Goal: Transaction & Acquisition: Download file/media

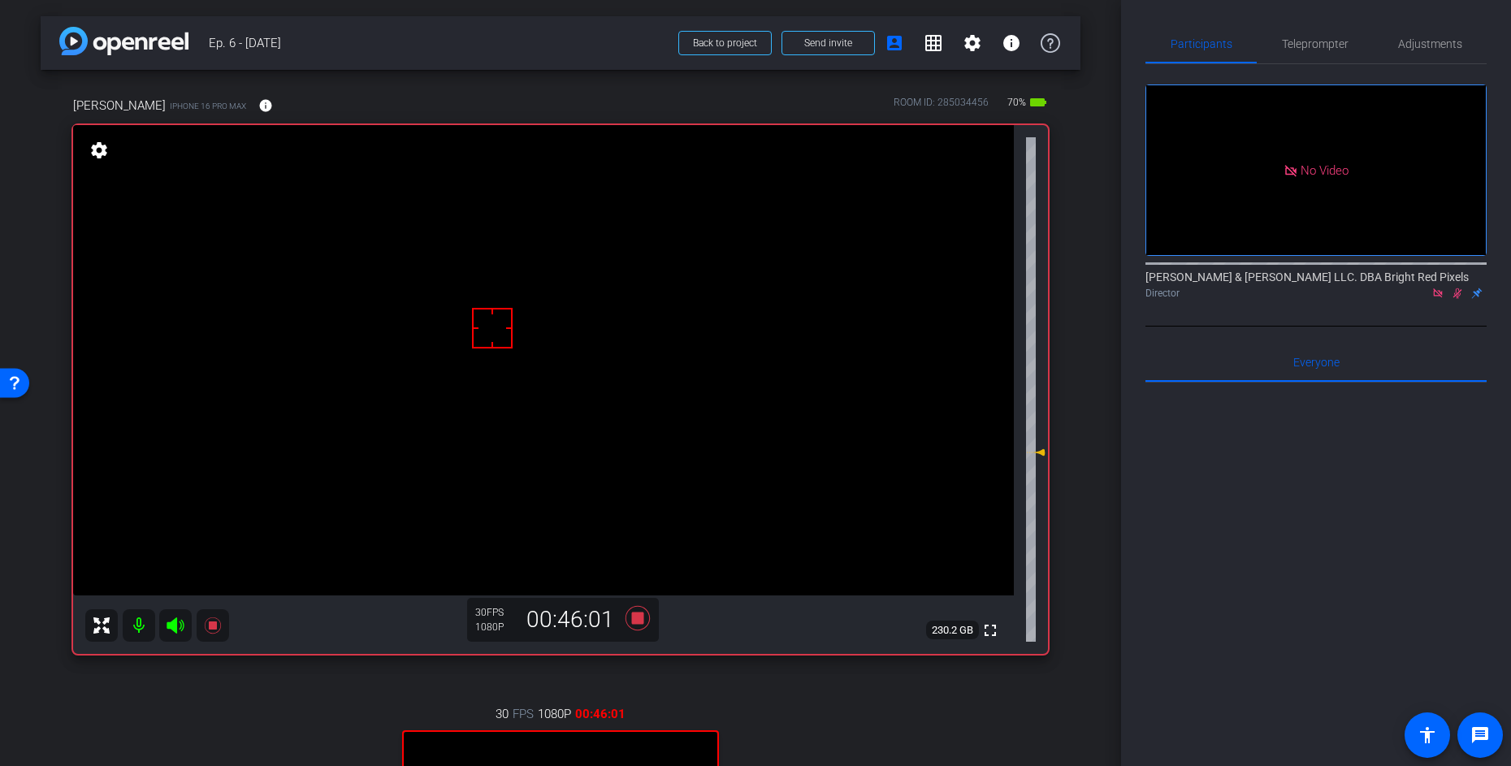
scroll to position [241, 0]
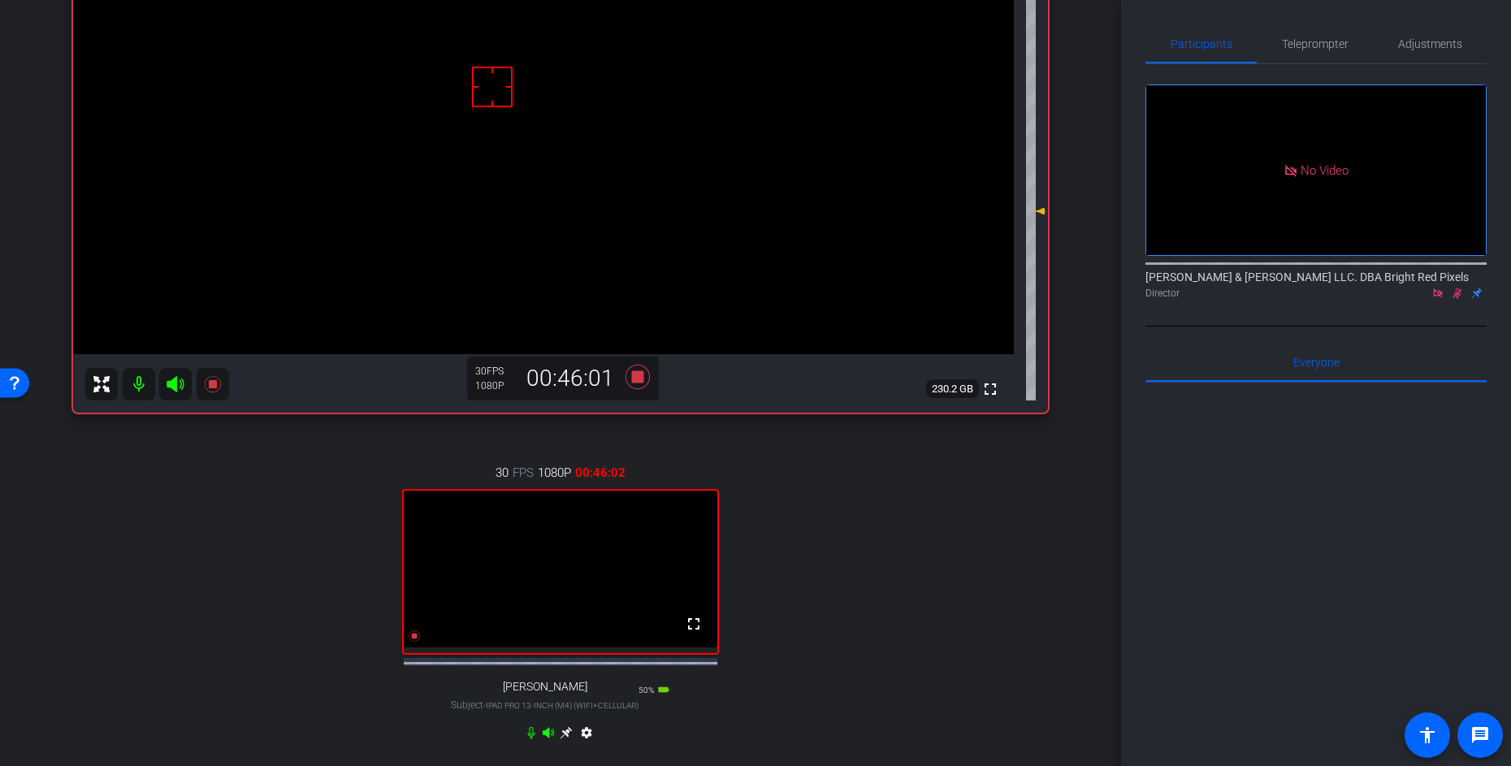
click at [1460, 288] on icon at bounding box center [1458, 293] width 9 height 11
click at [640, 377] on icon at bounding box center [638, 377] width 24 height 24
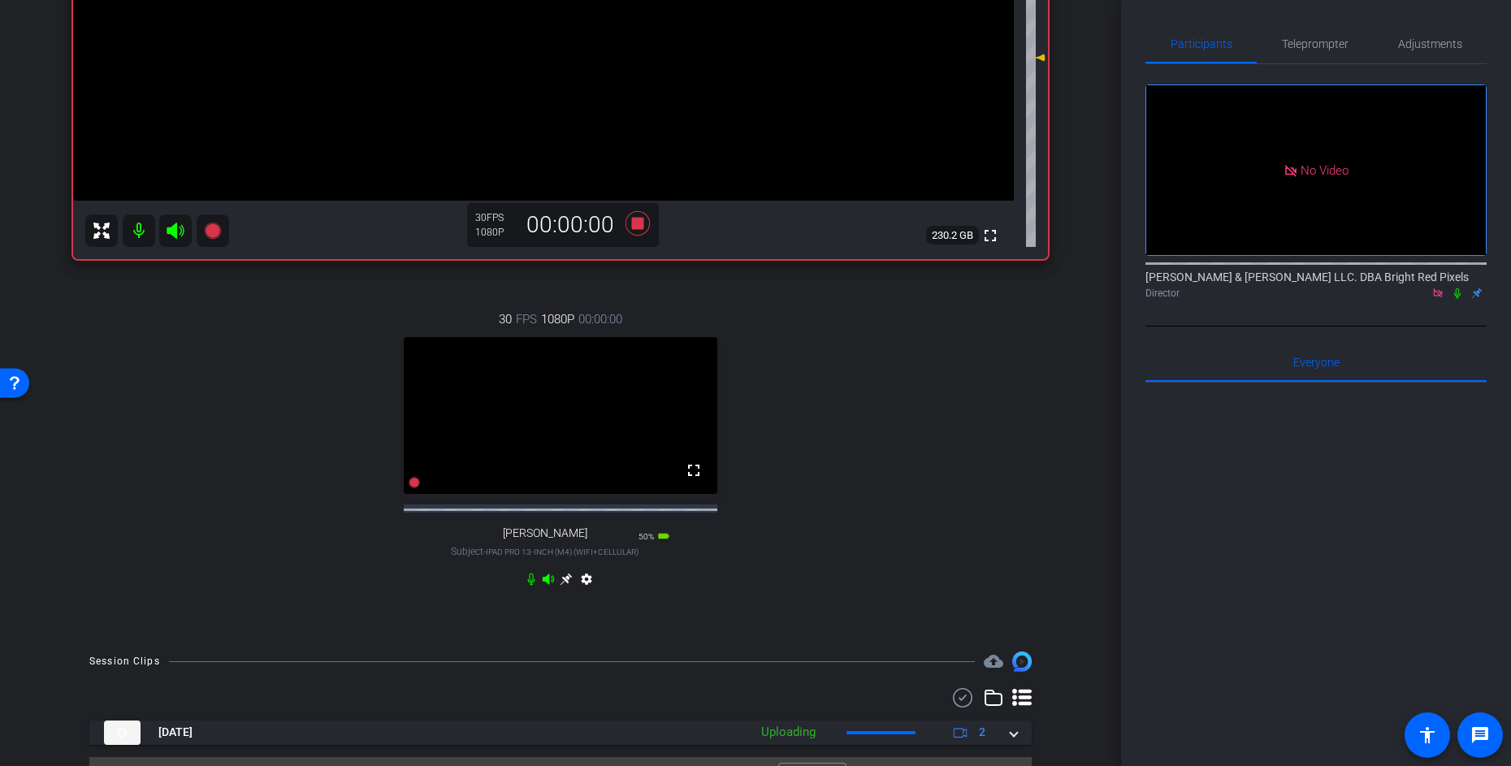
scroll to position [446, 0]
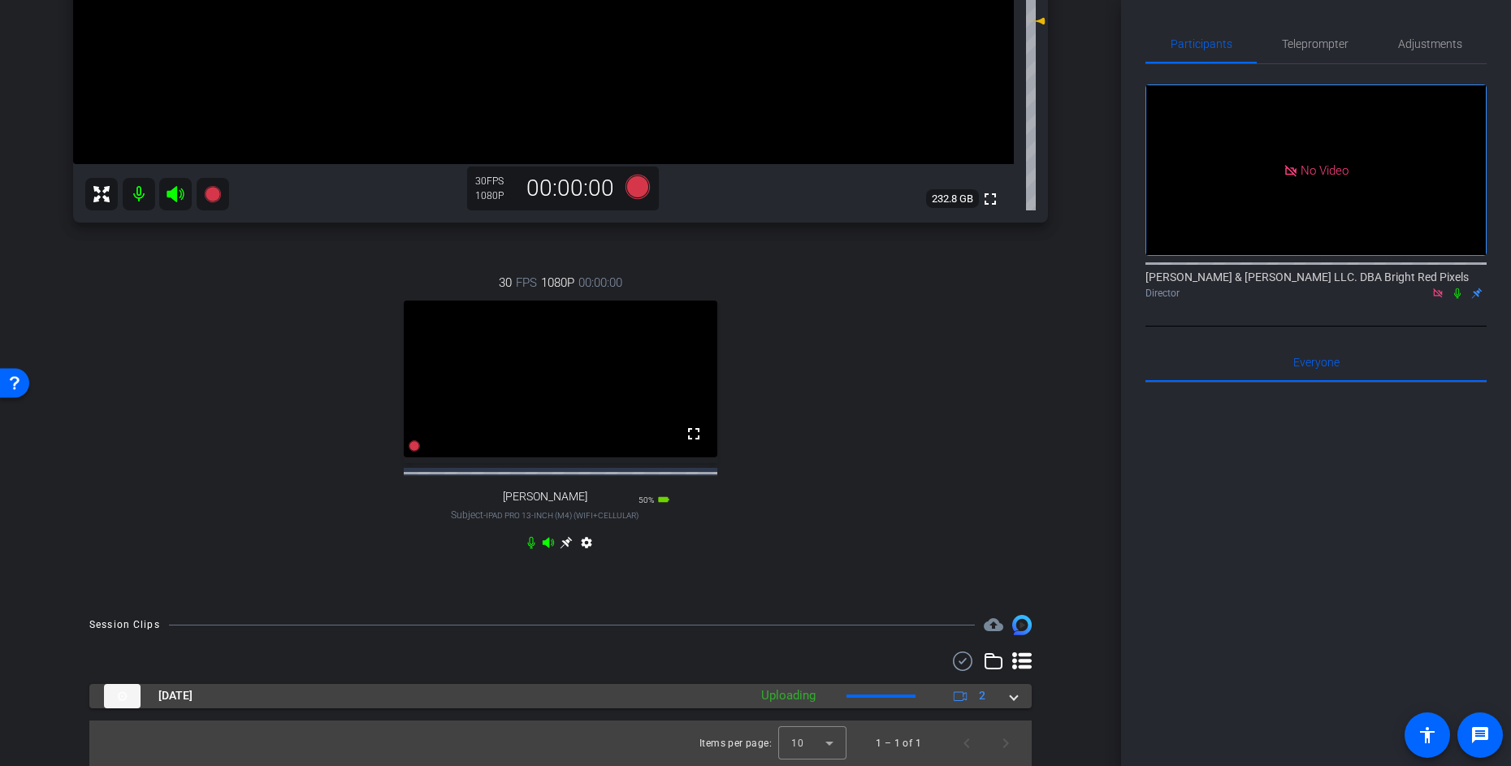
click at [1013, 698] on span at bounding box center [1014, 695] width 7 height 17
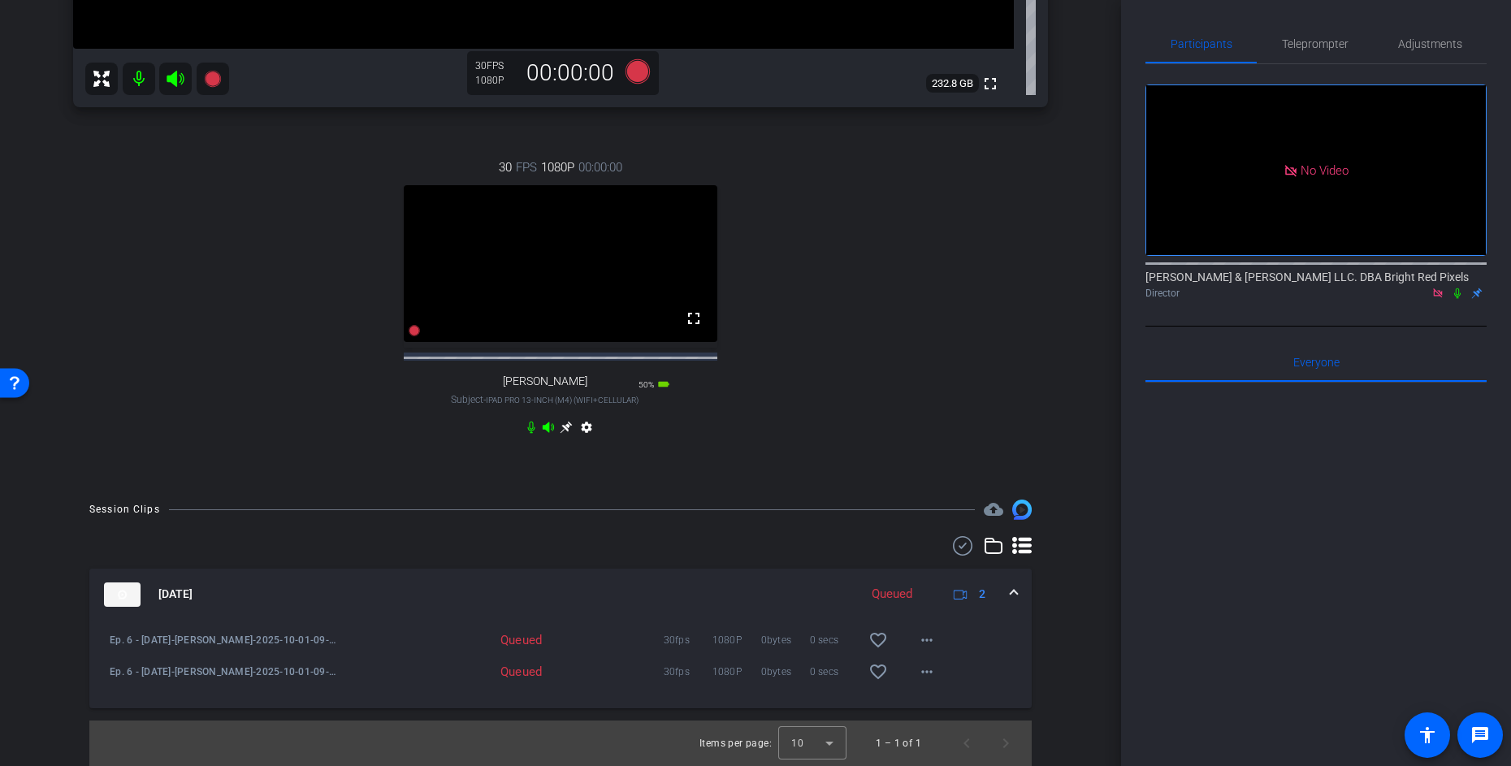
scroll to position [5, 0]
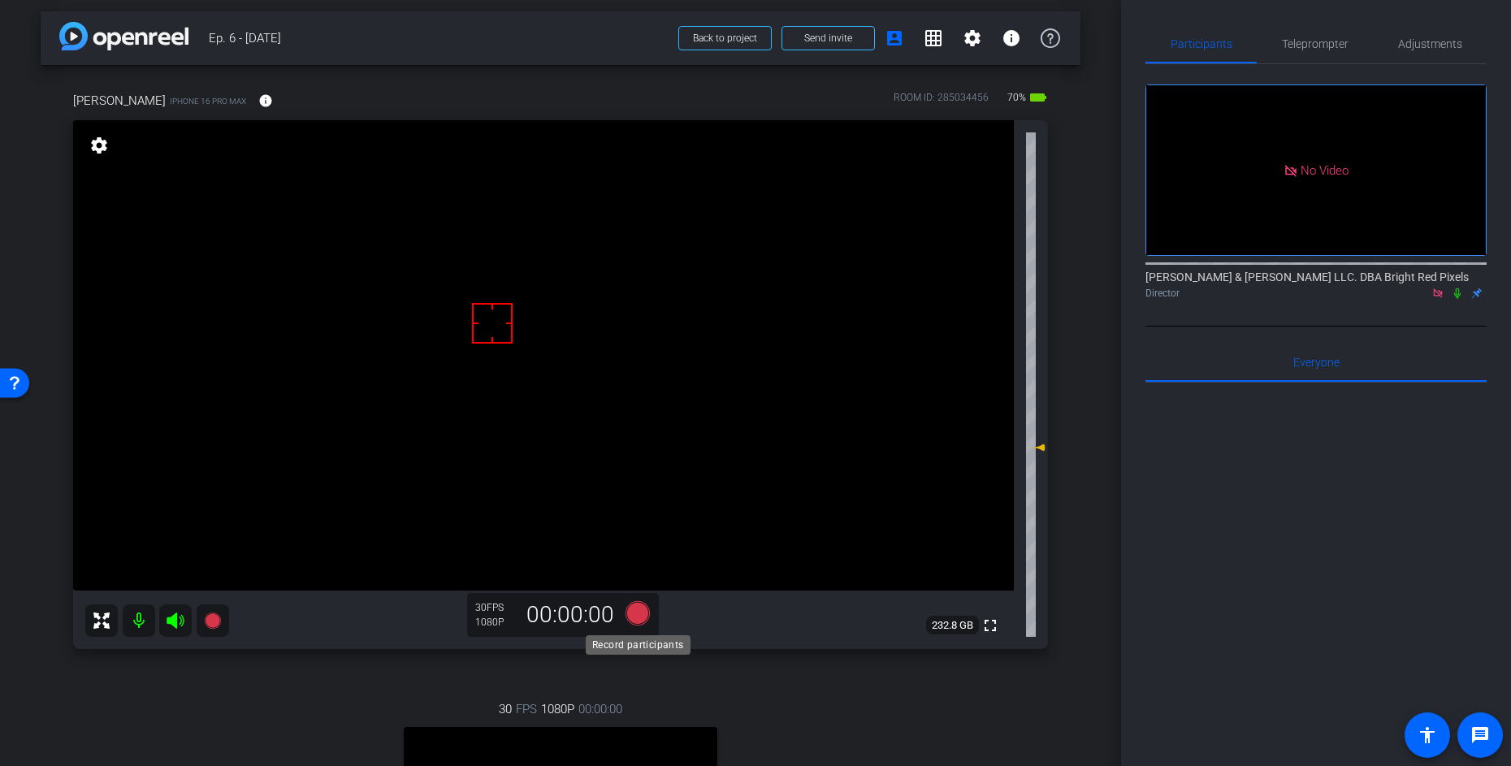
click at [643, 610] on icon at bounding box center [638, 613] width 24 height 24
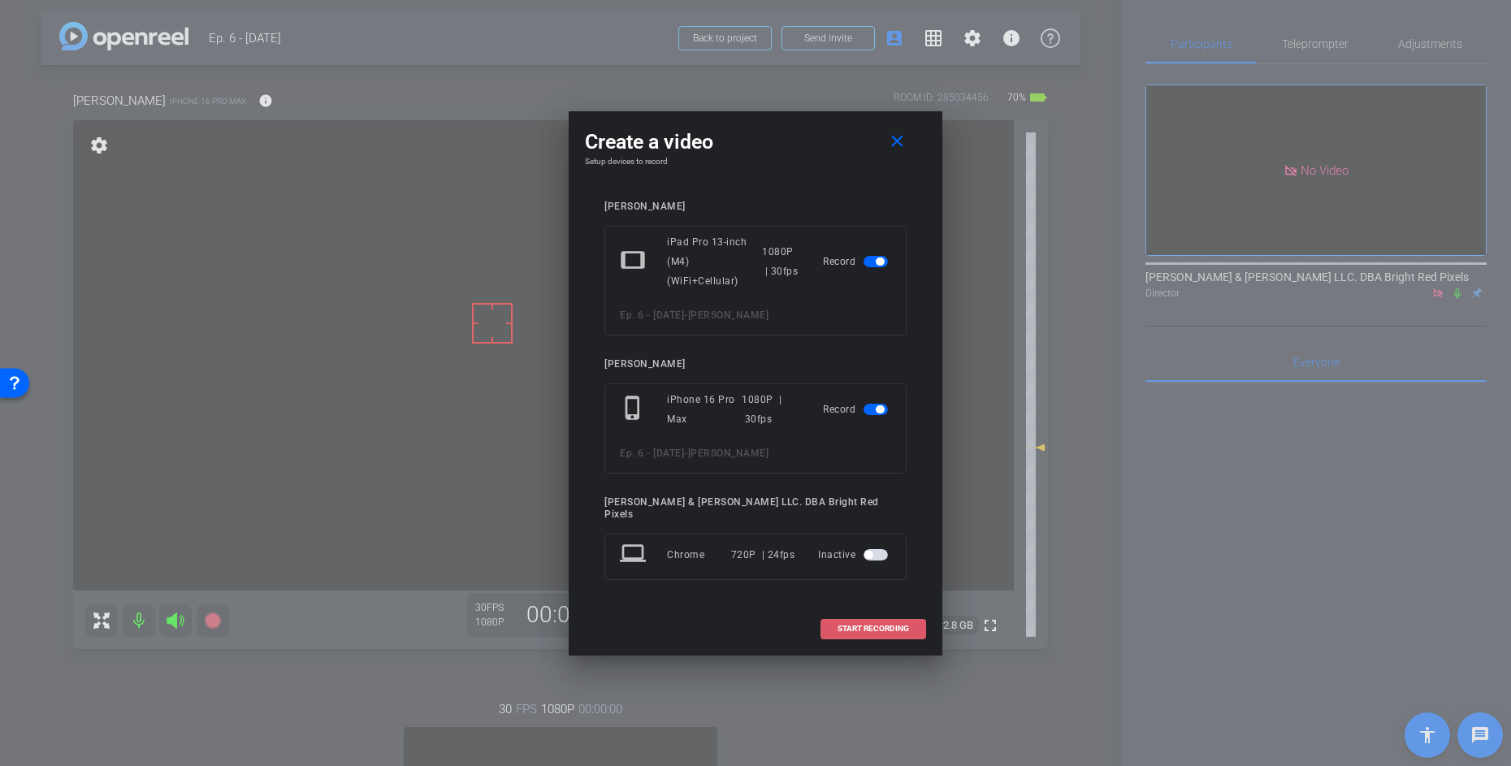
click at [868, 626] on span "START RECORDING" at bounding box center [874, 629] width 72 height 8
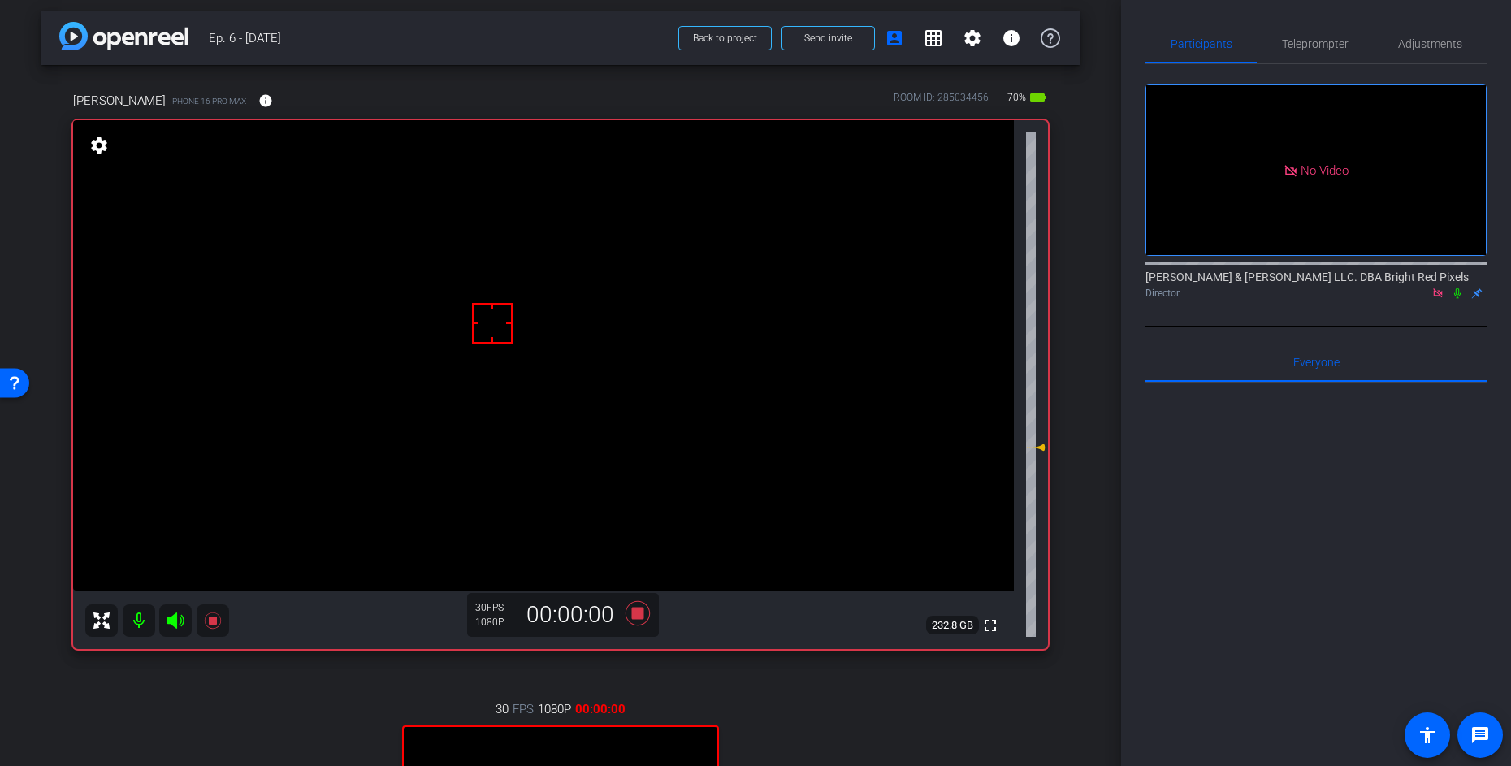
scroll to position [91, 0]
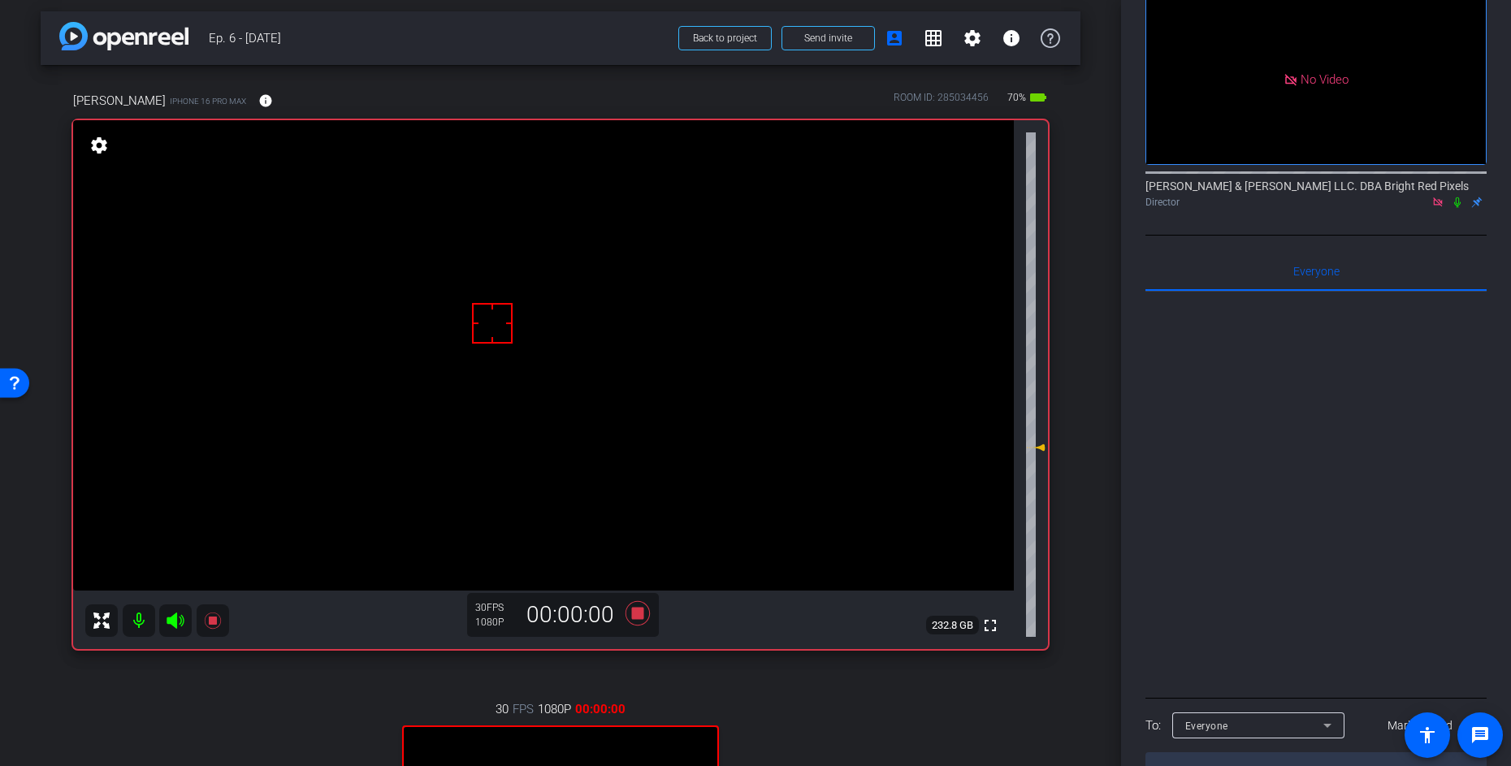
click at [1458, 197] on icon at bounding box center [1457, 202] width 13 height 11
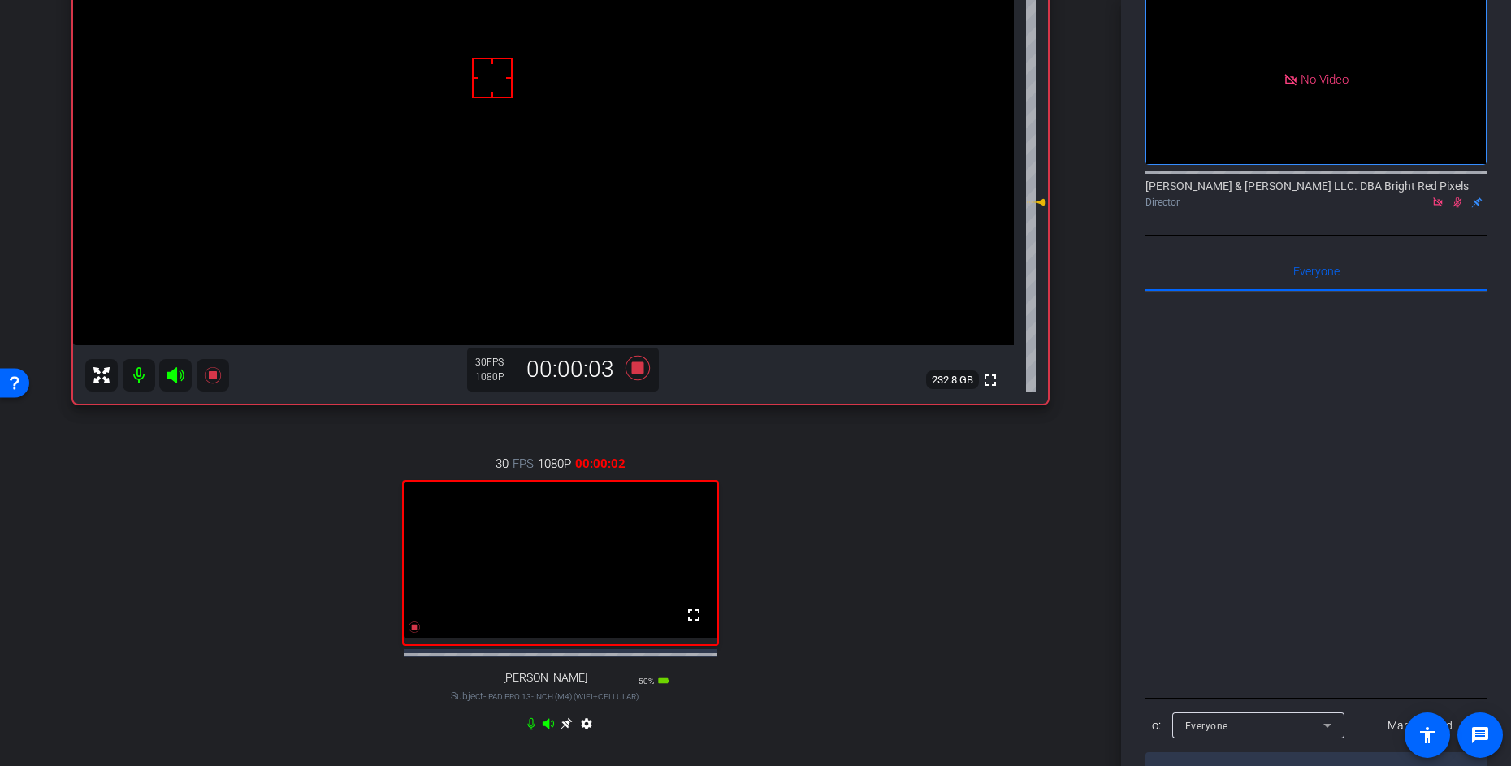
click at [927, 492] on div "30 FPS 1080P 00:00:02 fullscreen [PERSON_NAME] Subject - iPad Pro 13-inch (M4) …" at bounding box center [560, 596] width 975 height 336
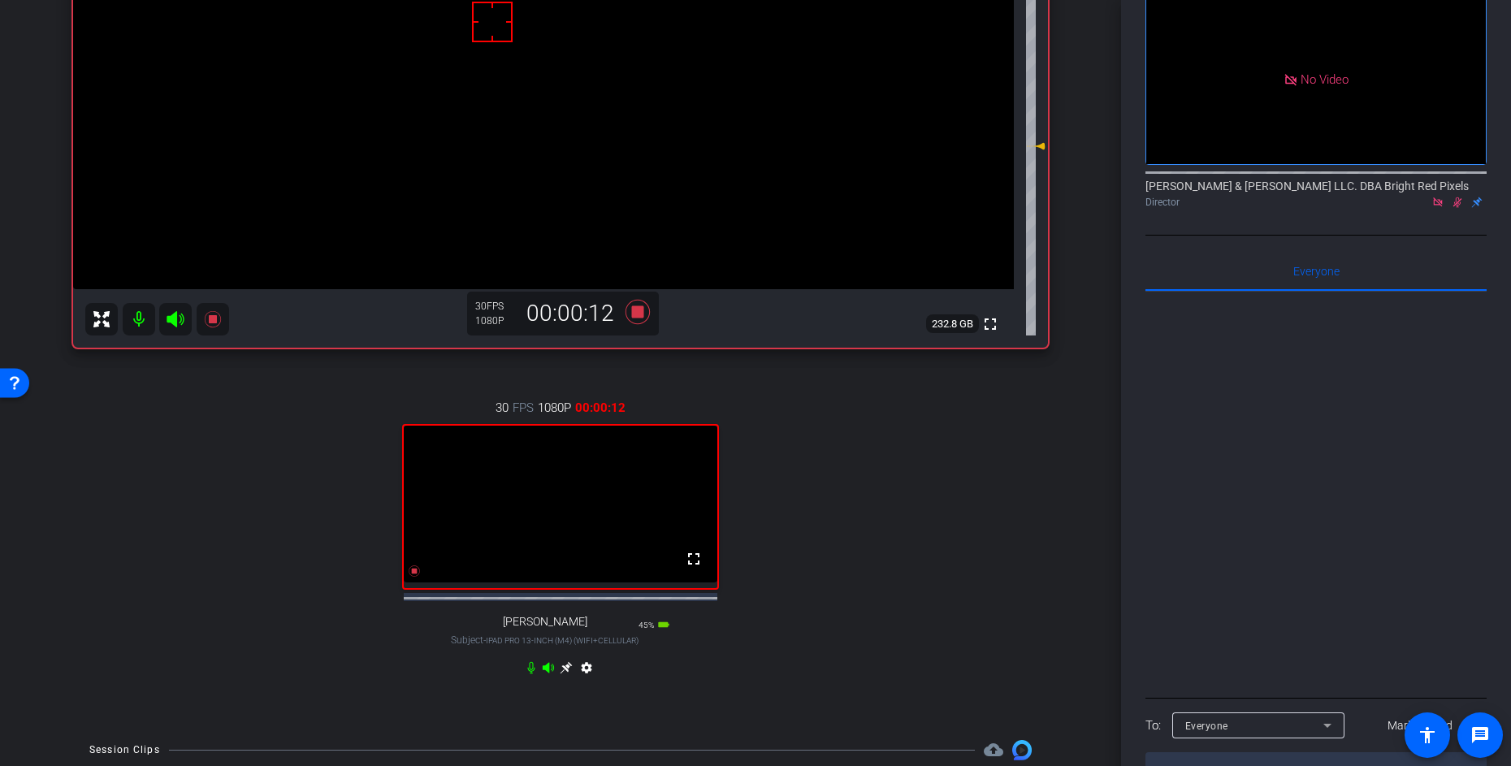
scroll to position [245, 0]
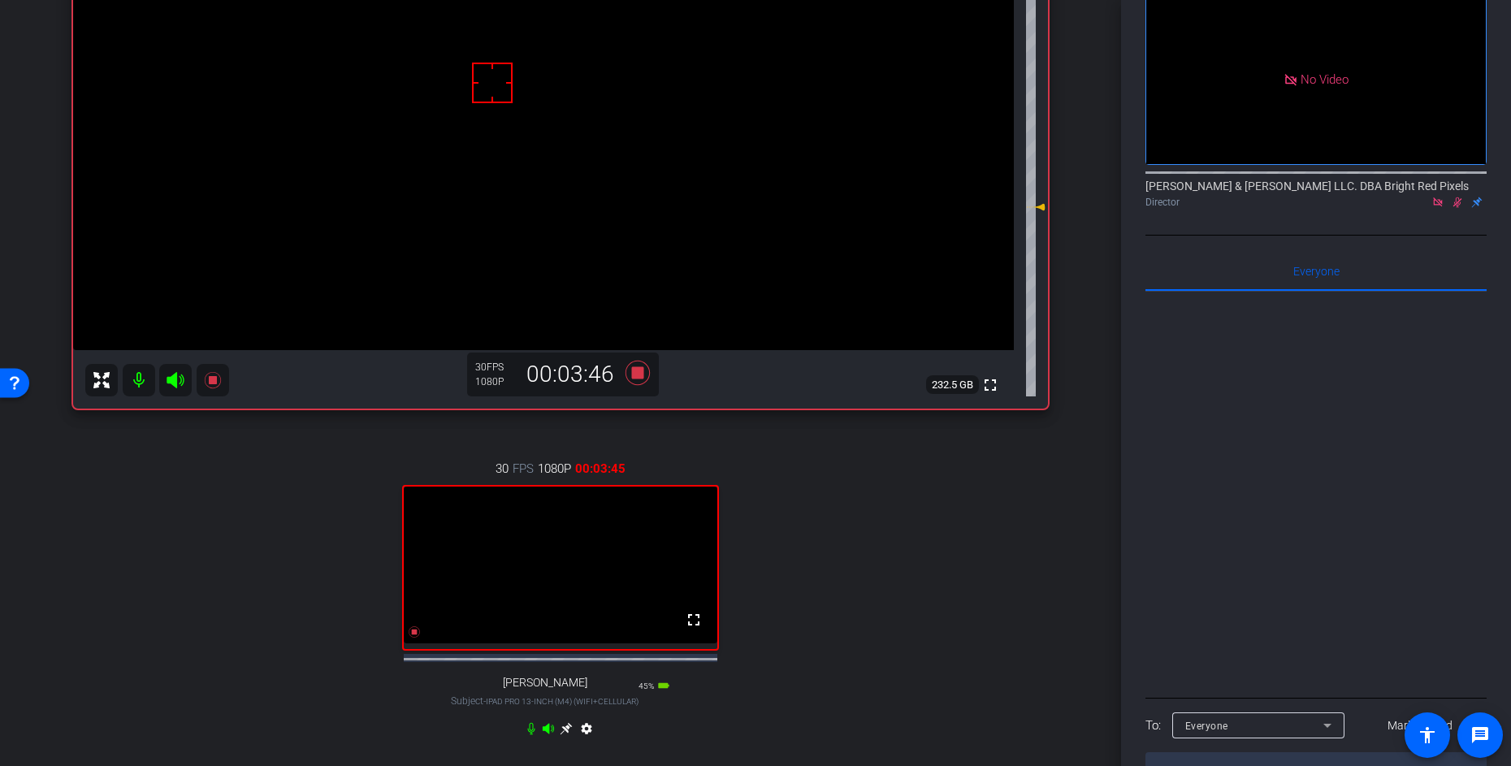
click at [1462, 197] on icon at bounding box center [1457, 202] width 13 height 11
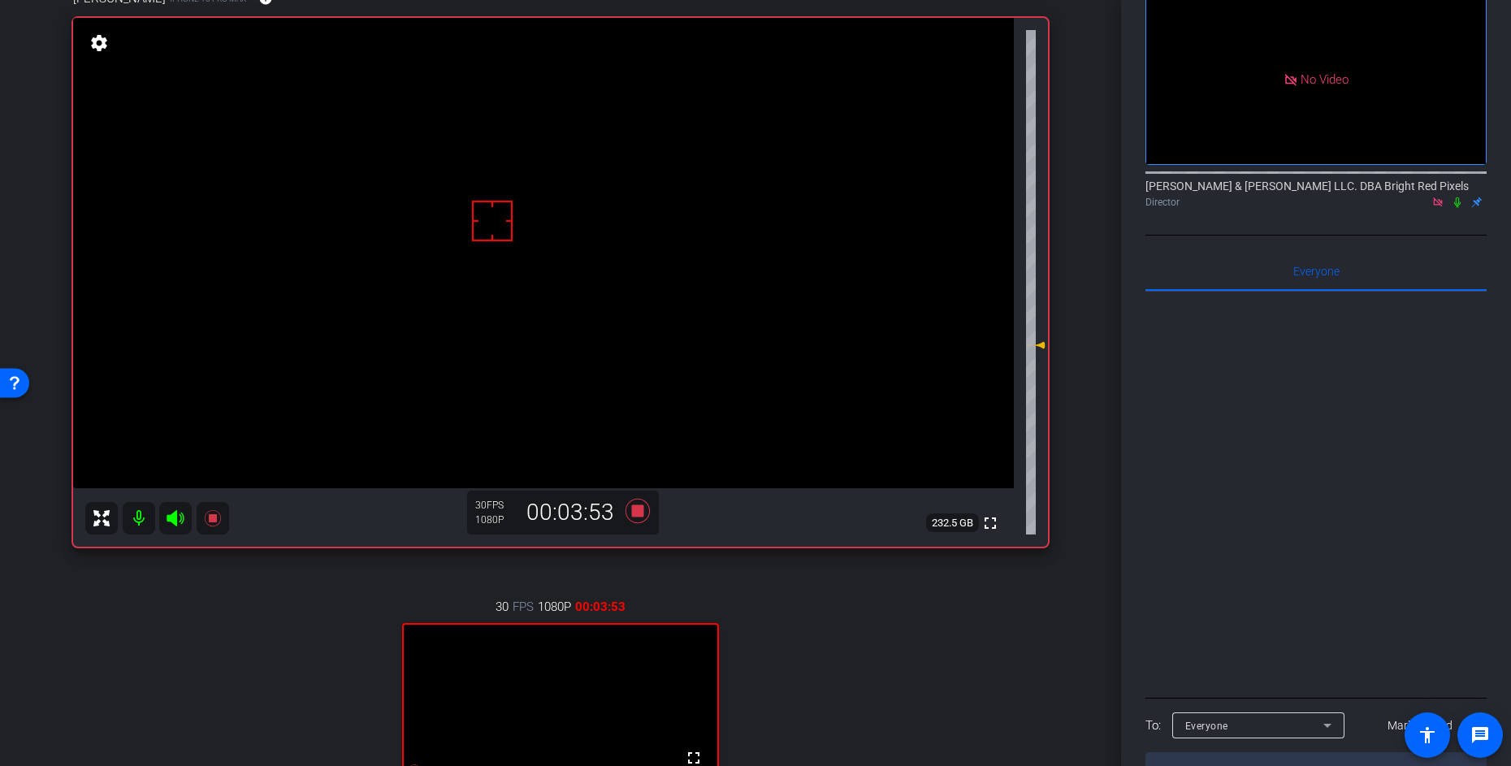
scroll to position [0, 0]
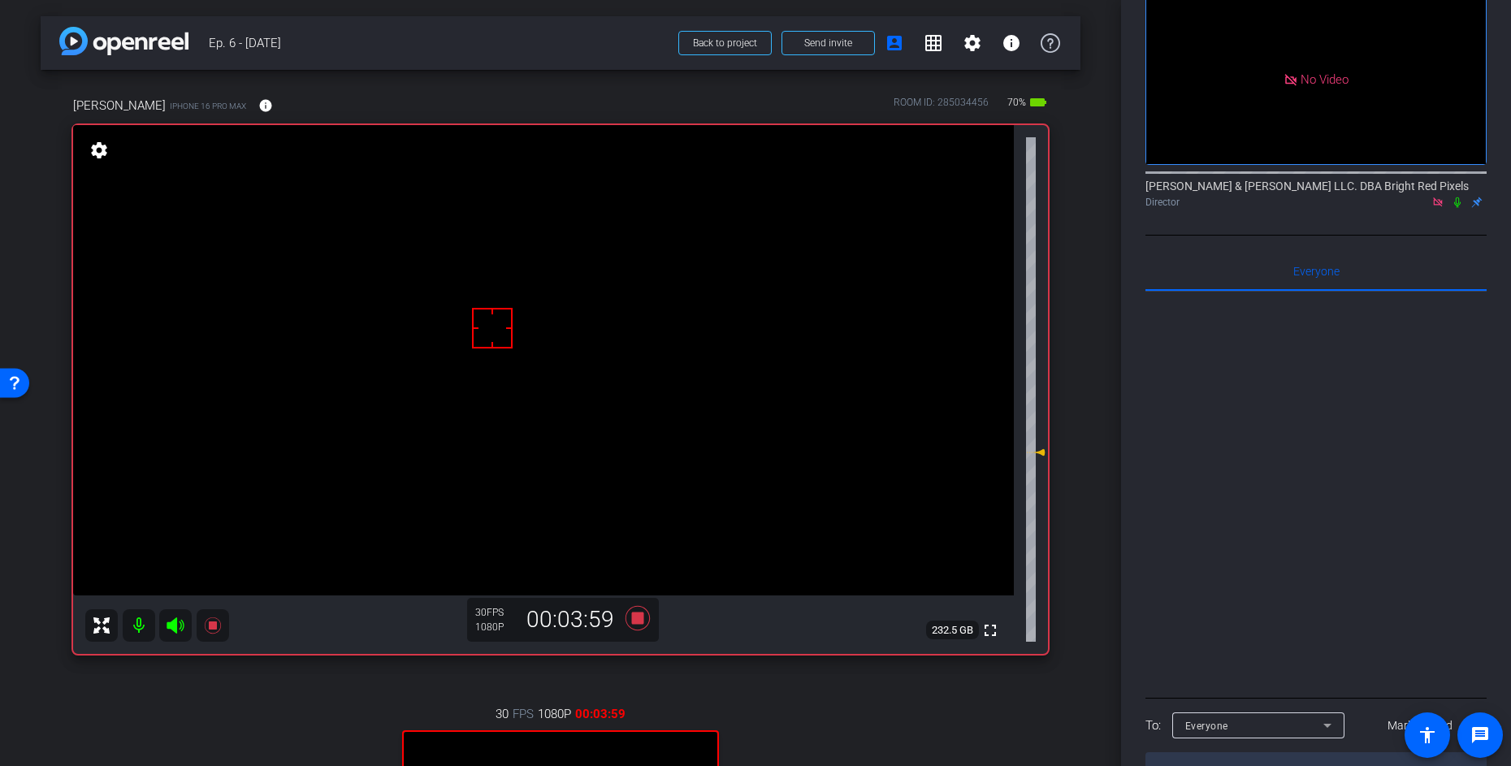
click at [1459, 197] on icon at bounding box center [1457, 202] width 13 height 11
click at [1090, 367] on div "arrow_back Ep. 6 - [DATE] Back to project Send invite account_box grid_on setti…" at bounding box center [560, 383] width 1121 height 766
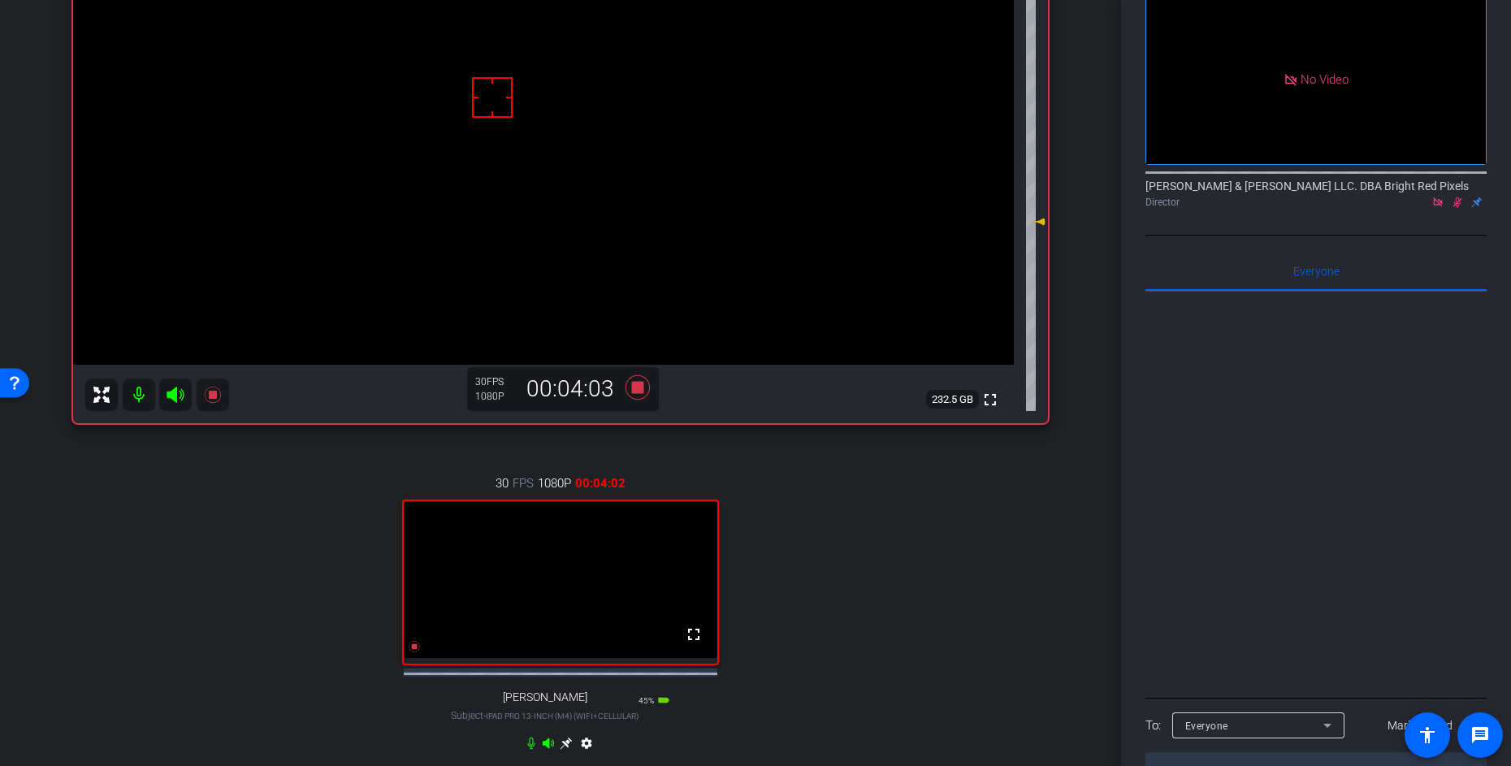
scroll to position [242, 0]
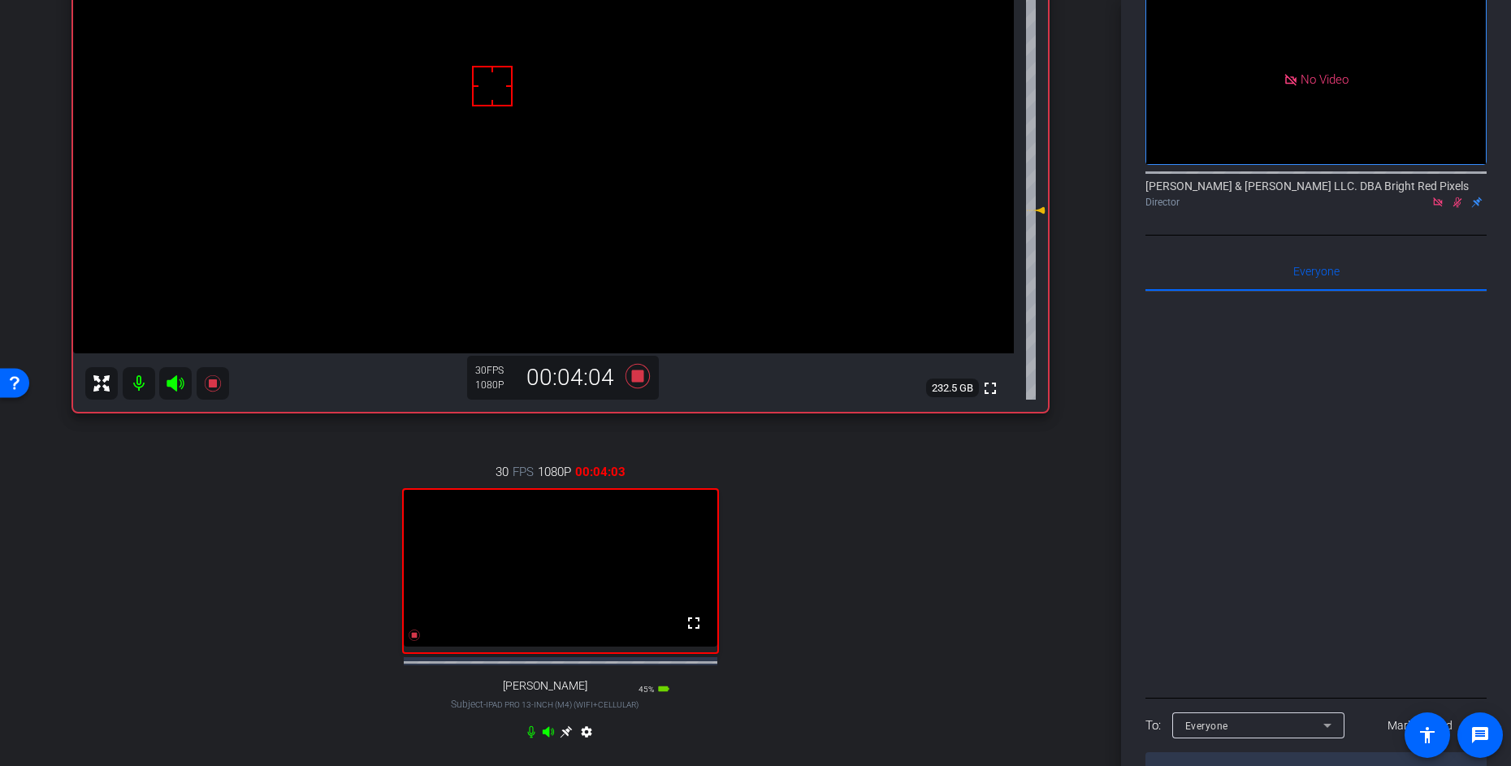
click at [1089, 363] on div "arrow_back Ep. 6 - [DATE] Back to project Send invite account_box grid_on setti…" at bounding box center [560, 141] width 1121 height 766
click at [1081, 223] on div "arrow_back Ep. 6 - [DATE] Back to project Send invite account_box grid_on setti…" at bounding box center [560, 141] width 1121 height 766
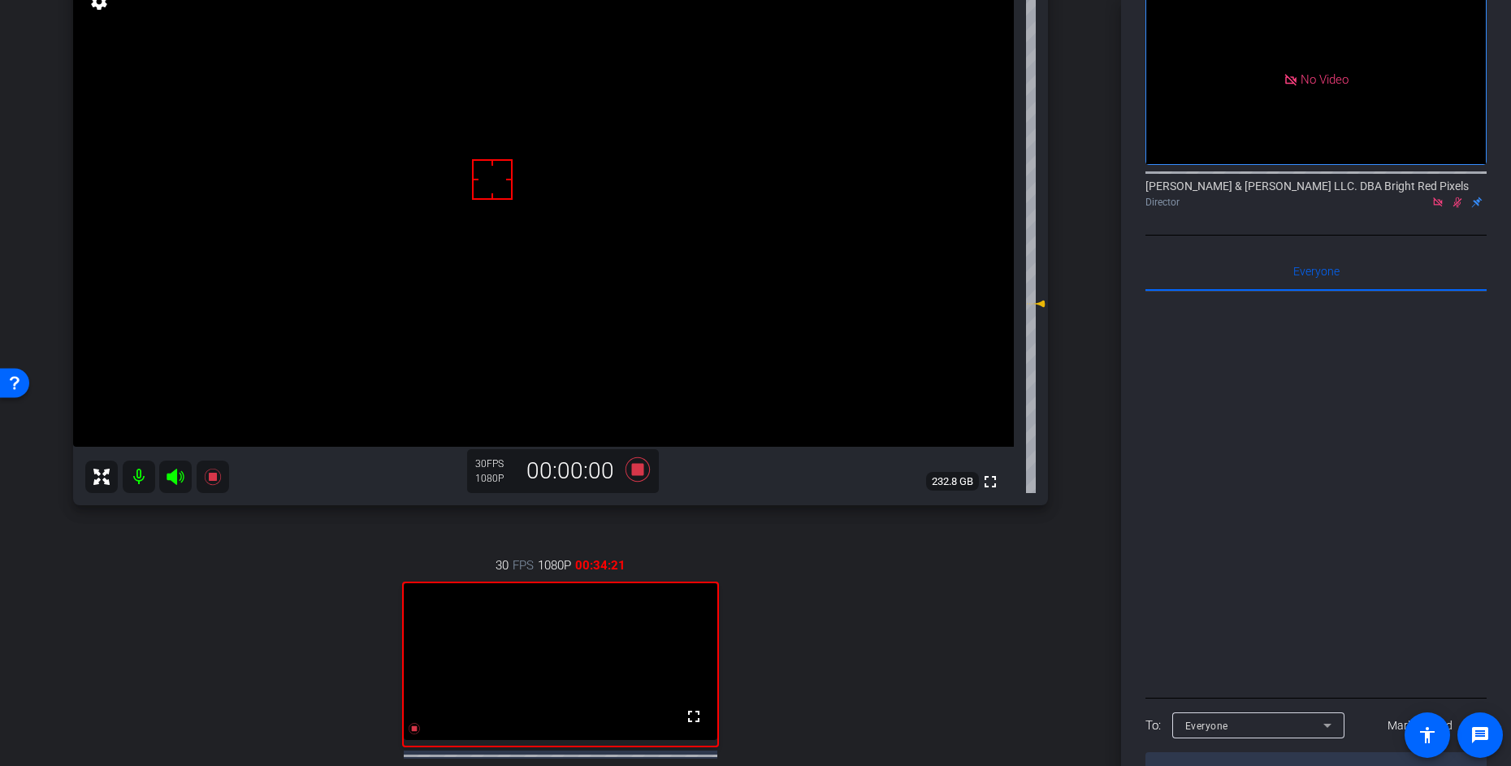
scroll to position [284, 0]
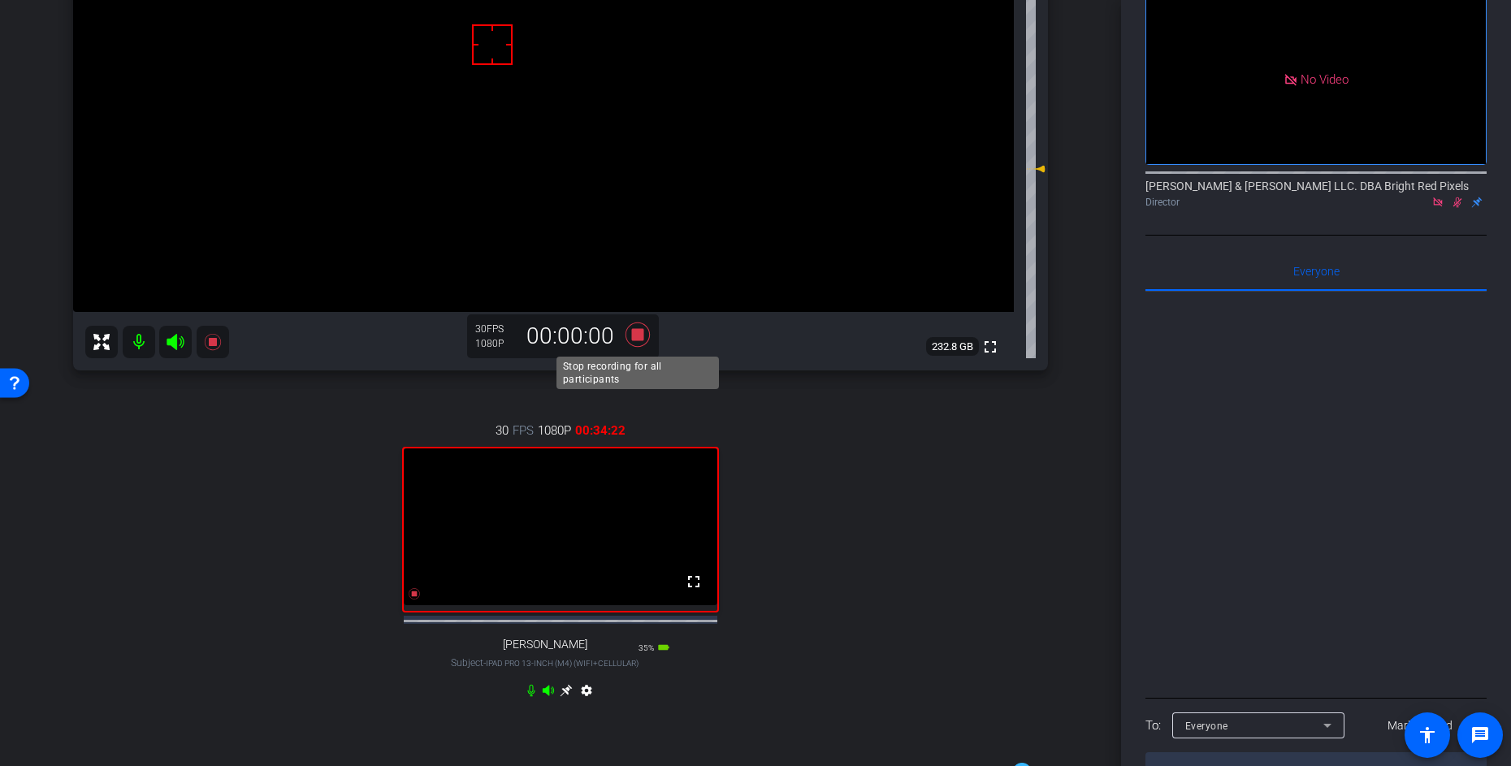
click at [635, 336] on icon at bounding box center [638, 335] width 24 height 24
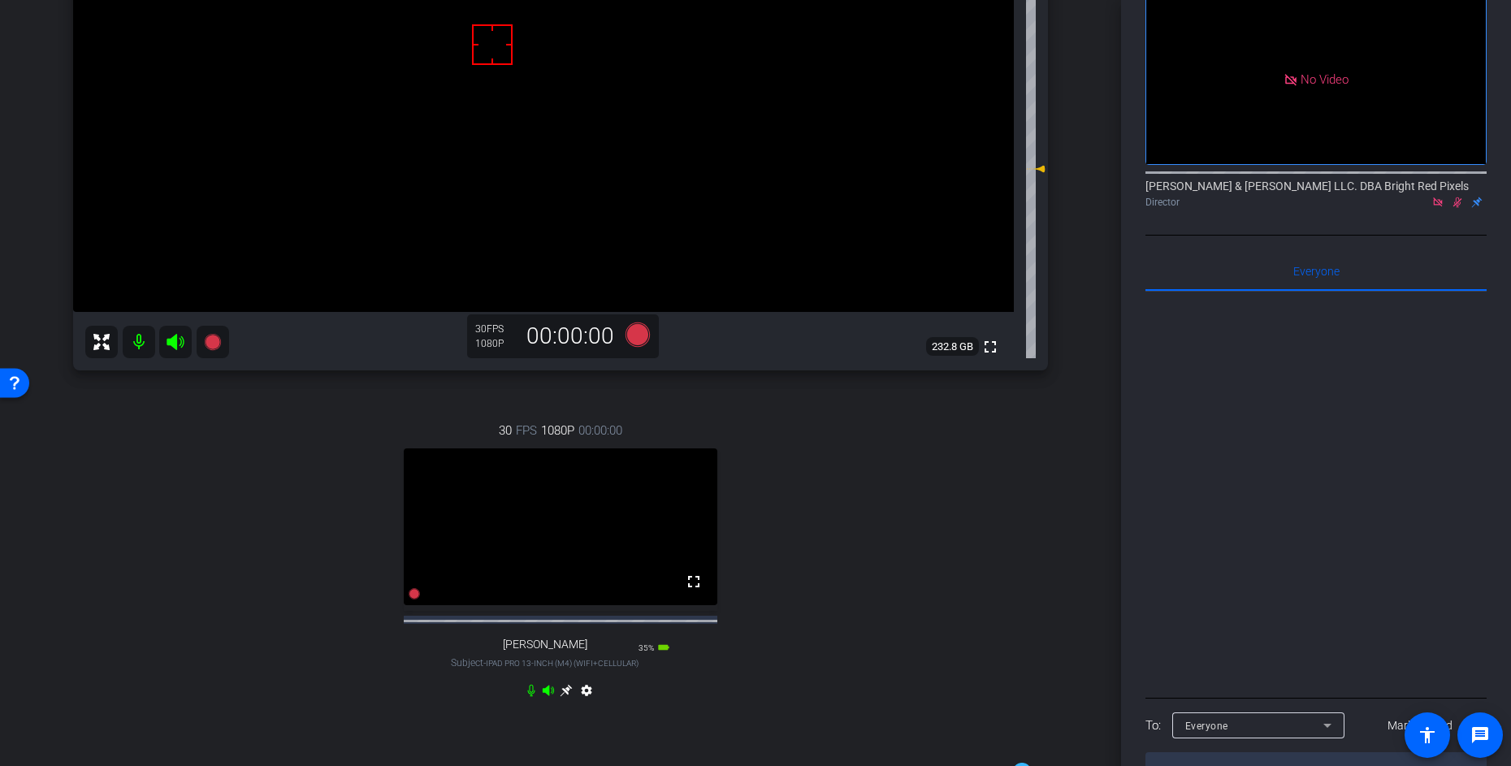
click at [1459, 197] on icon at bounding box center [1458, 202] width 9 height 11
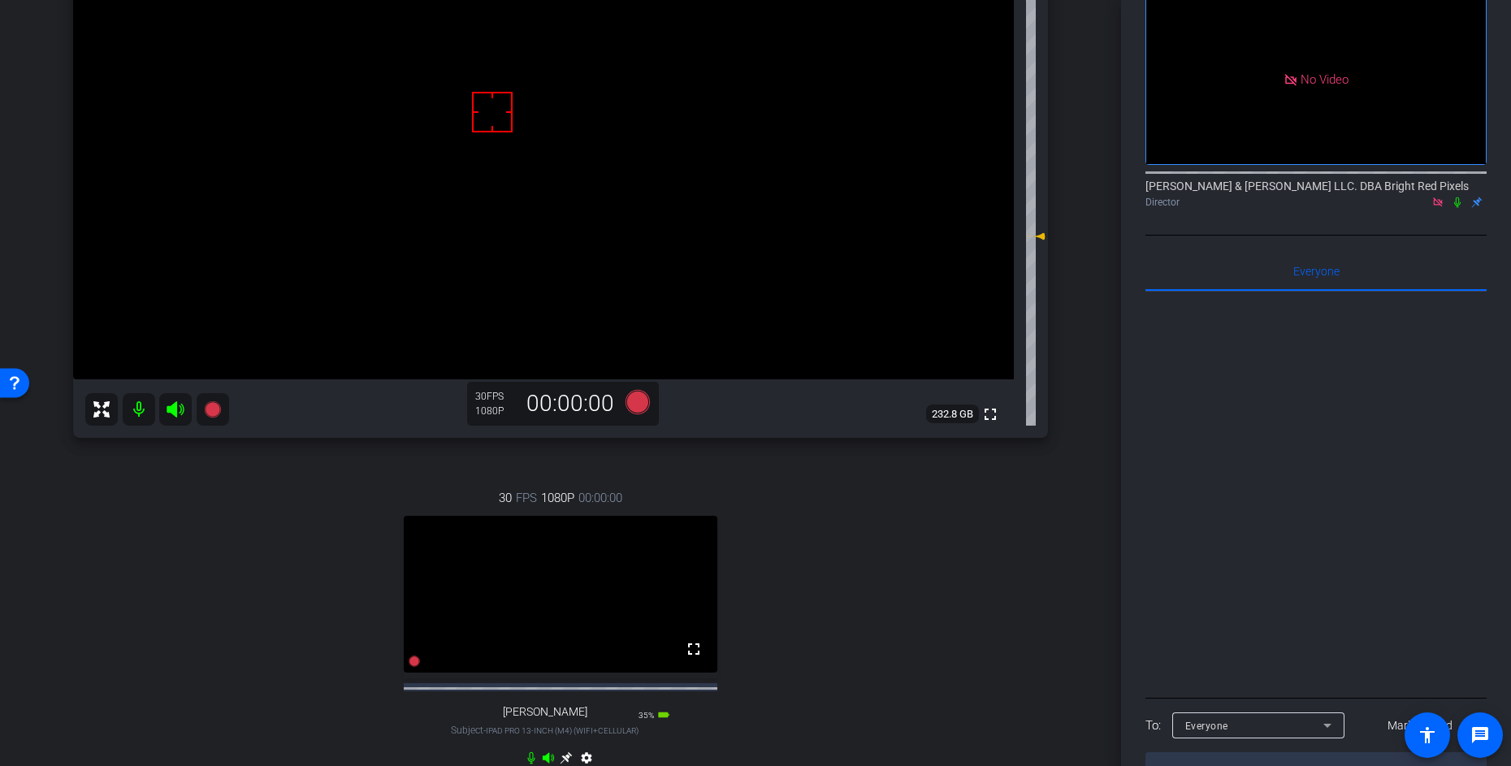
scroll to position [245, 0]
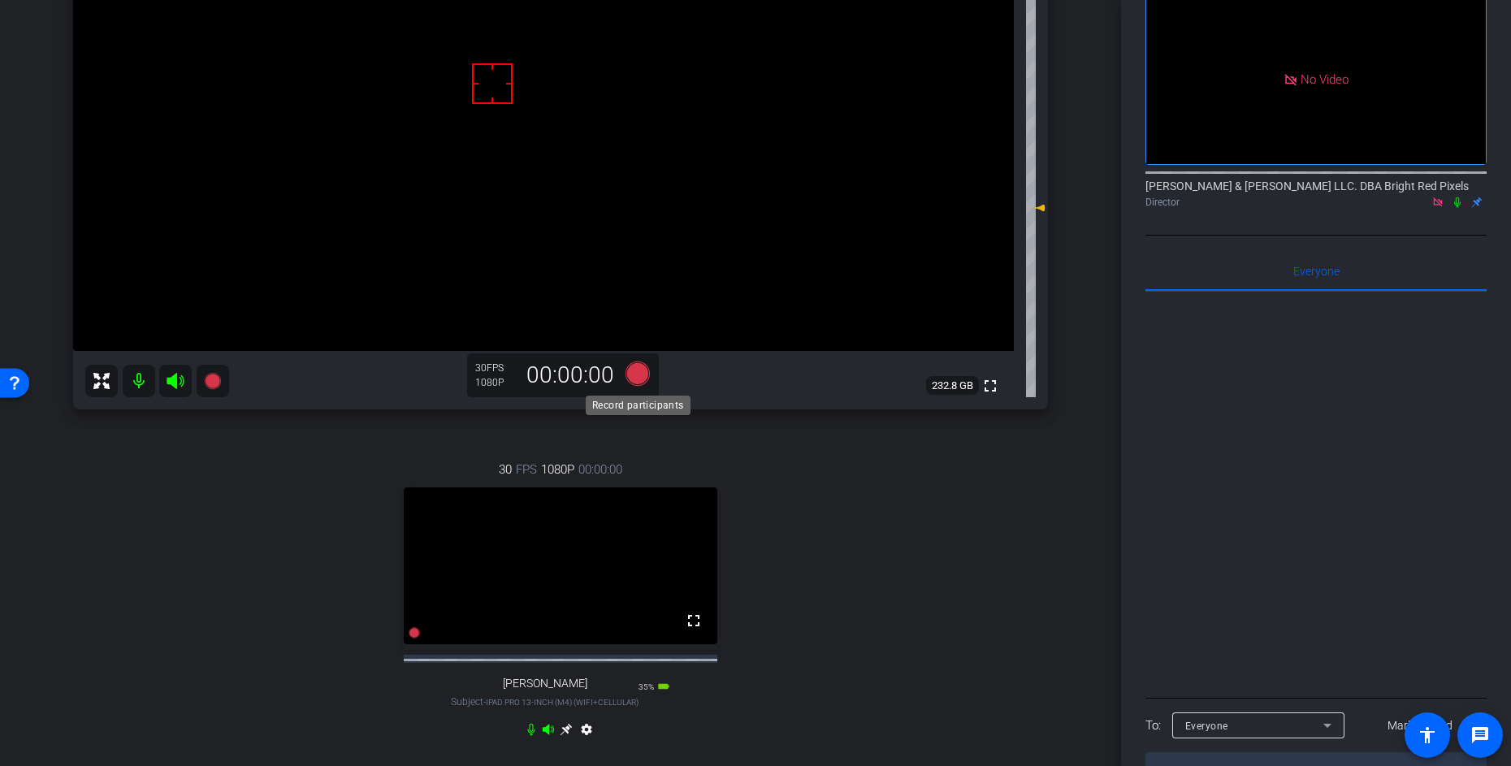
click at [644, 374] on icon at bounding box center [638, 374] width 24 height 24
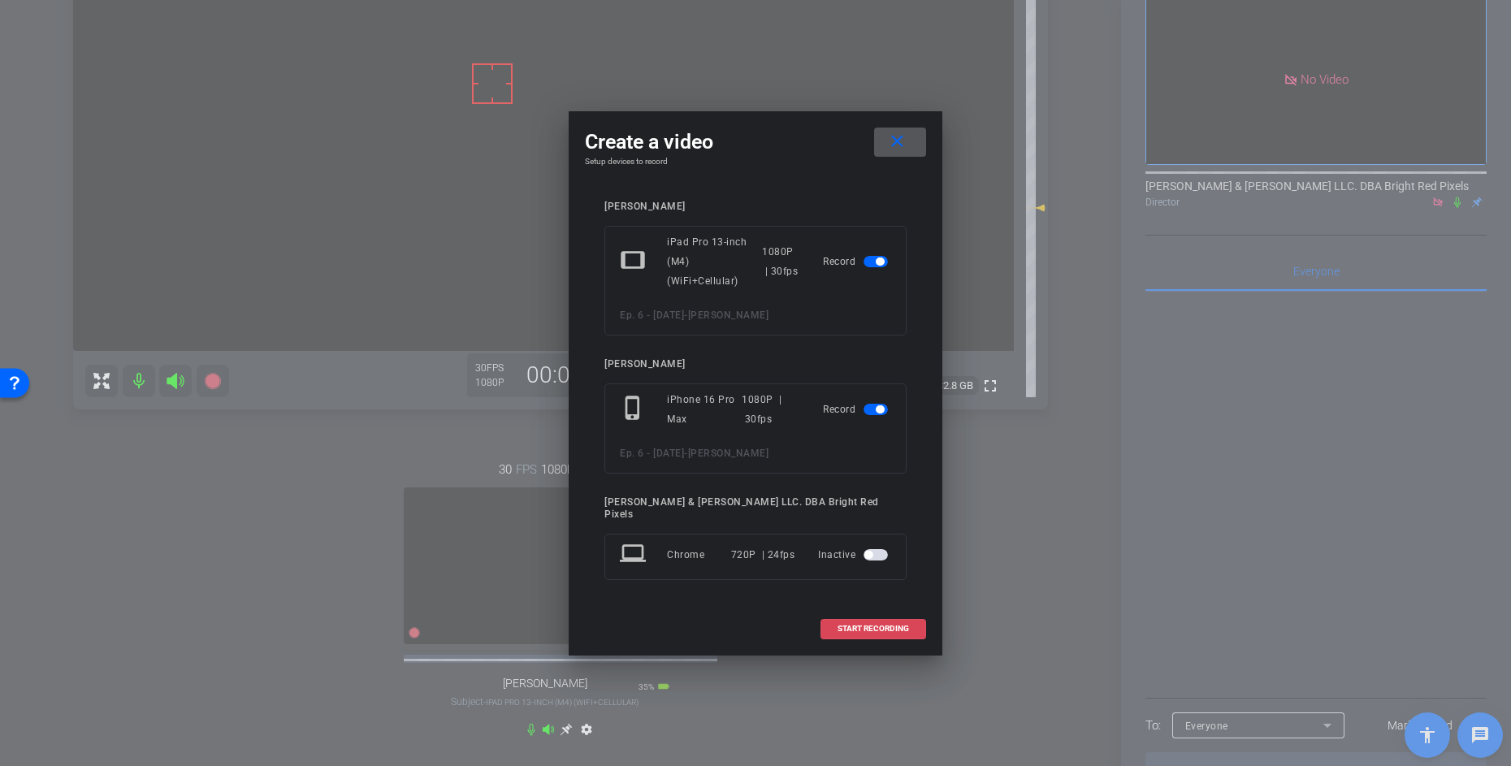
click at [912, 623] on span at bounding box center [873, 628] width 104 height 39
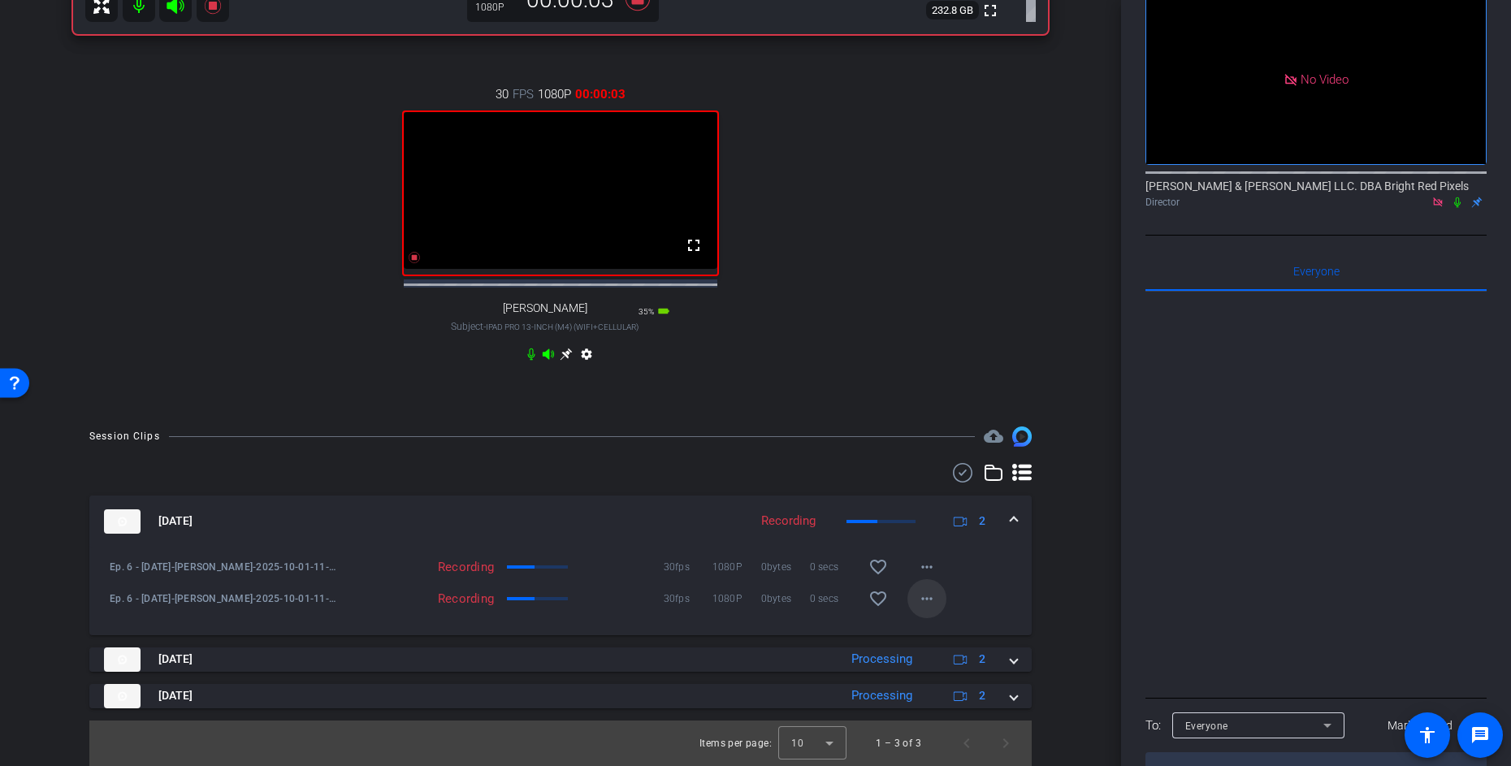
scroll to position [631, 0]
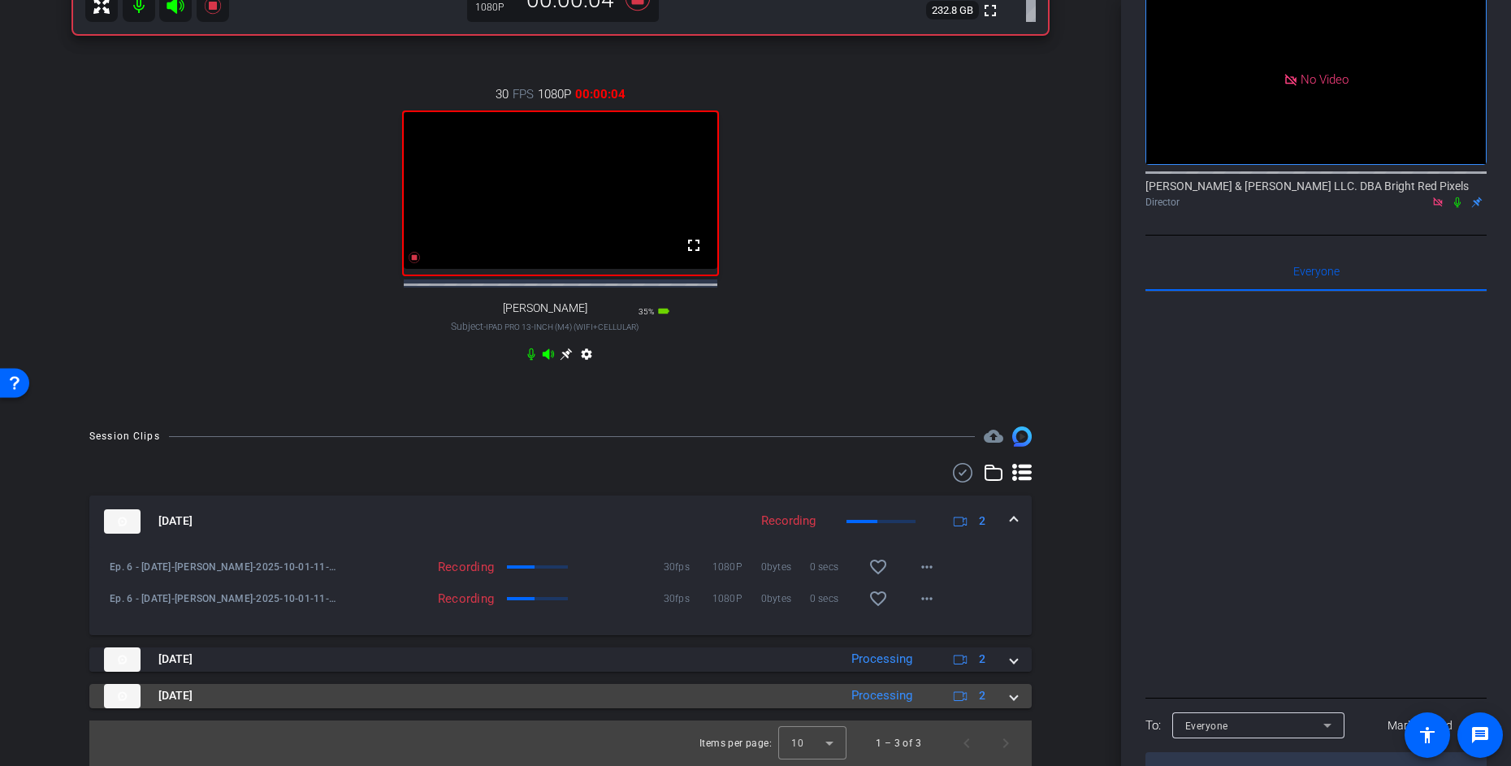
click at [1006, 707] on div "[DATE] Processing 2" at bounding box center [557, 696] width 907 height 24
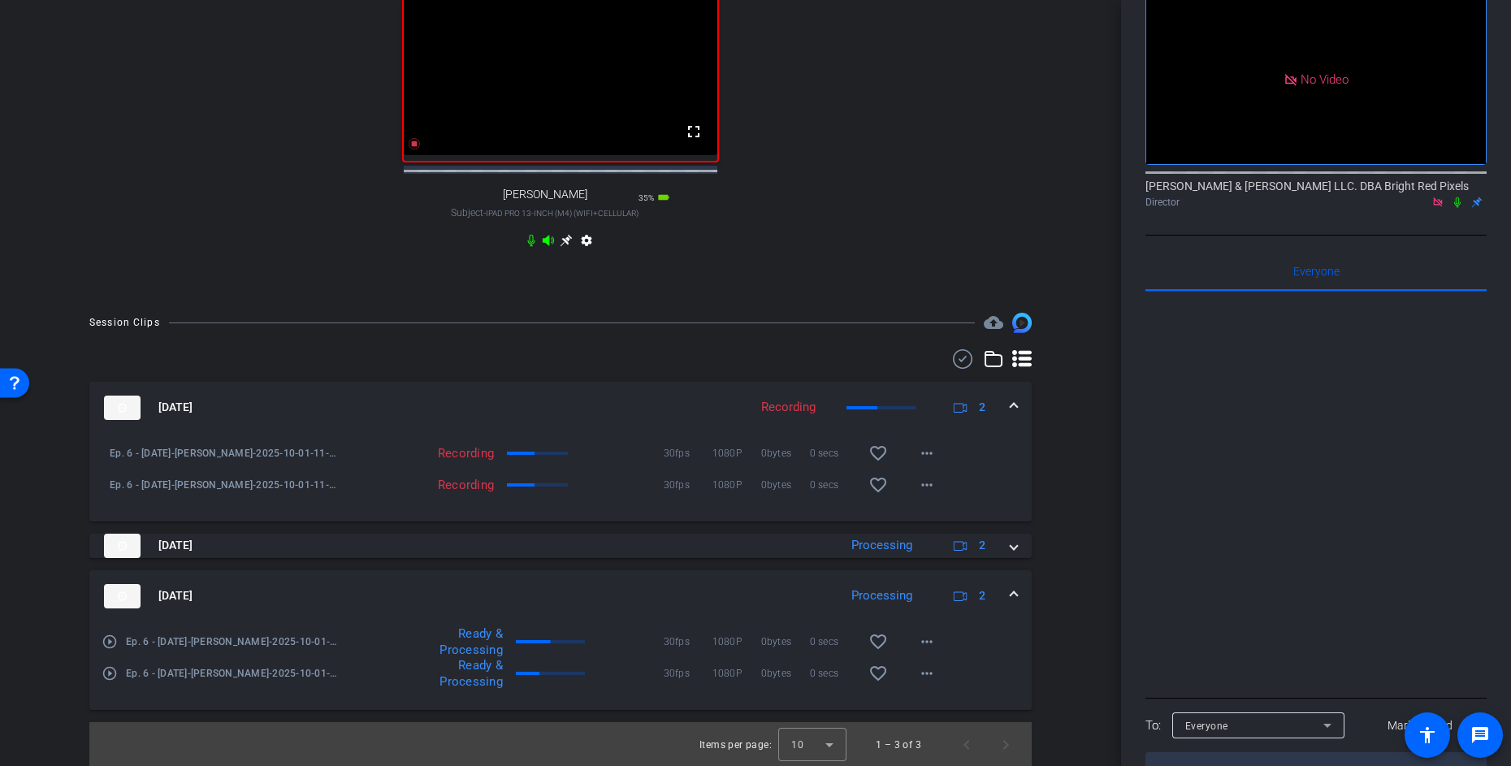
scroll to position [747, 0]
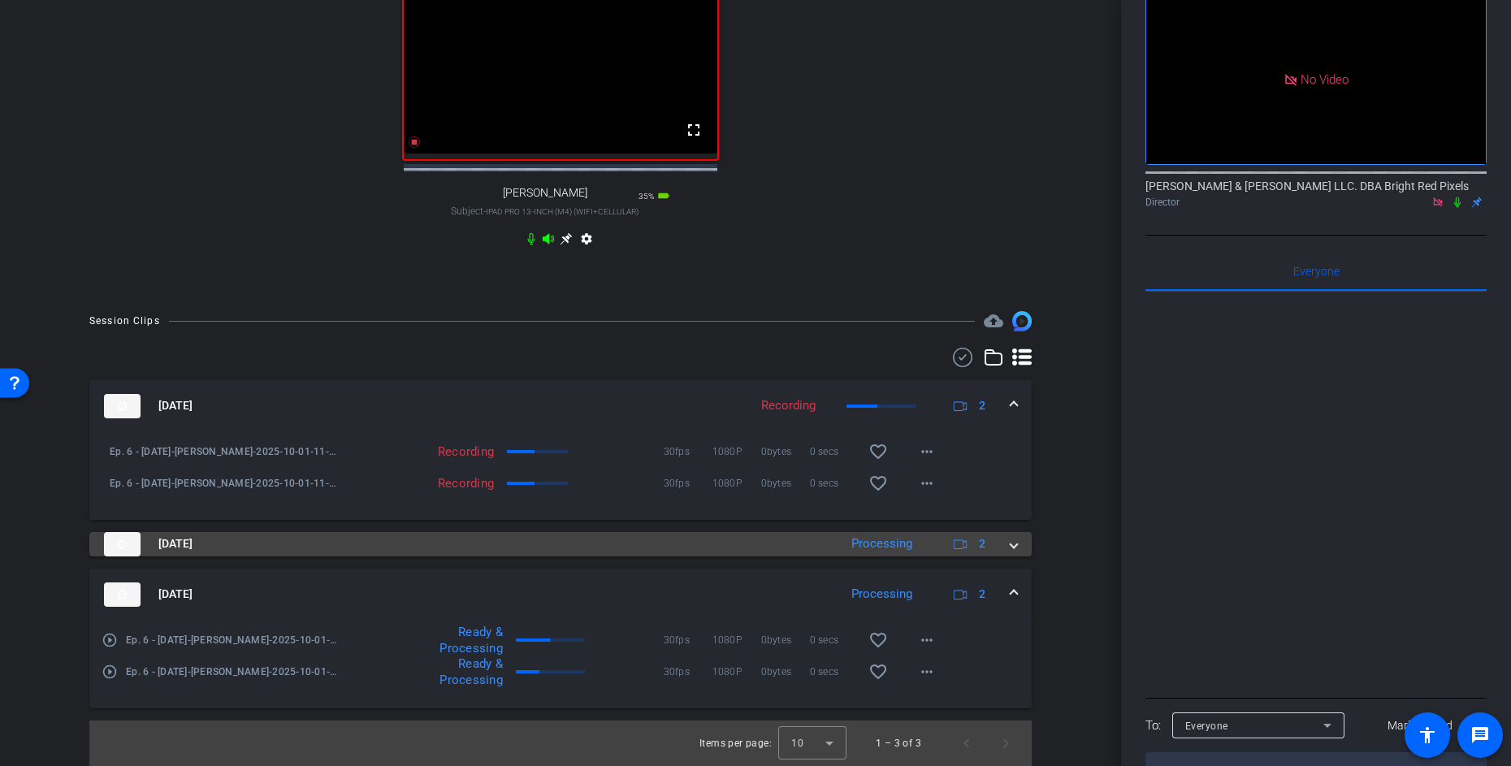
click at [1014, 549] on span at bounding box center [1014, 543] width 7 height 17
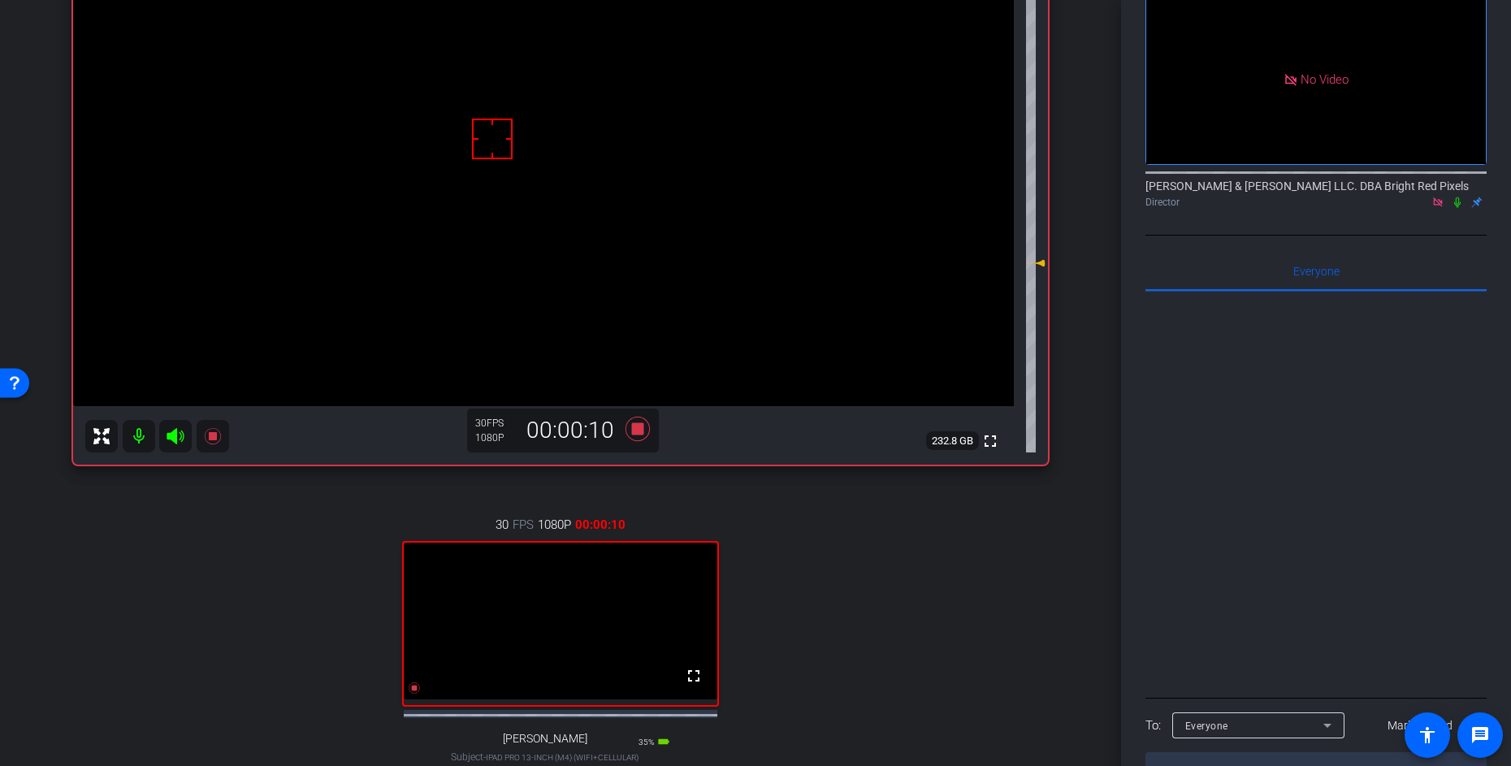
scroll to position [146, 0]
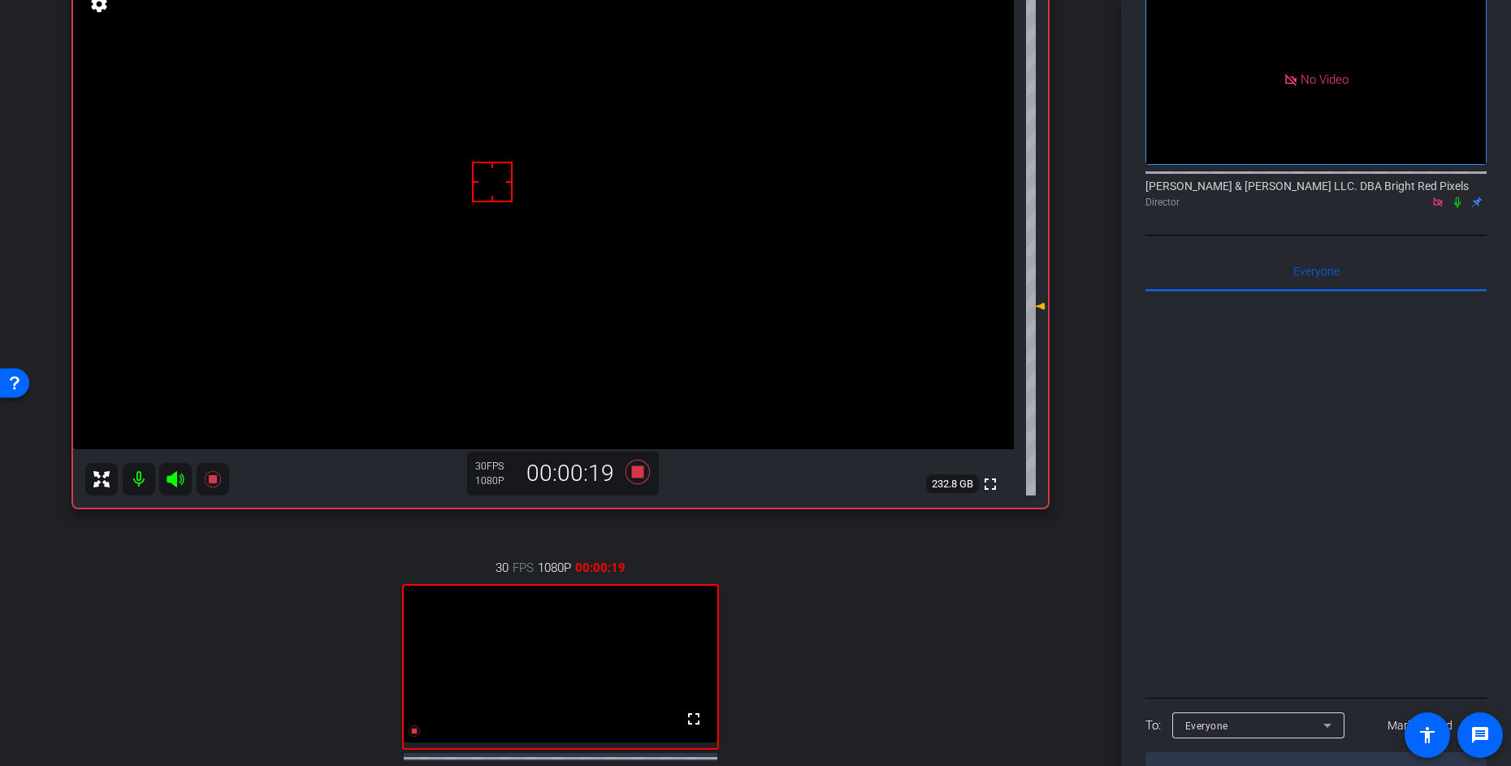
click at [1098, 317] on div "arrow_back Ep. 6 - [DATE] Back to project Send invite account_box grid_on setti…" at bounding box center [560, 237] width 1121 height 766
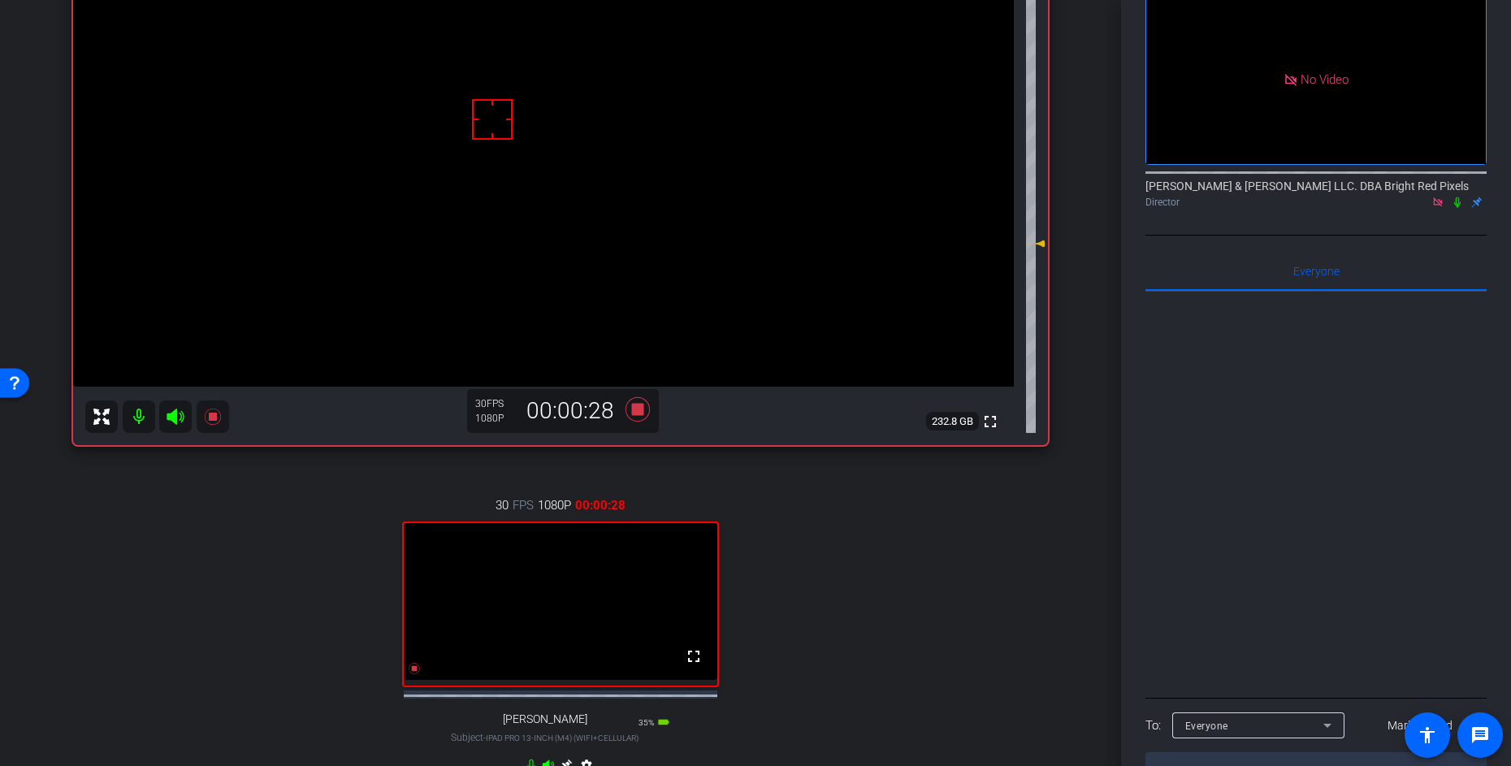
scroll to position [224, 0]
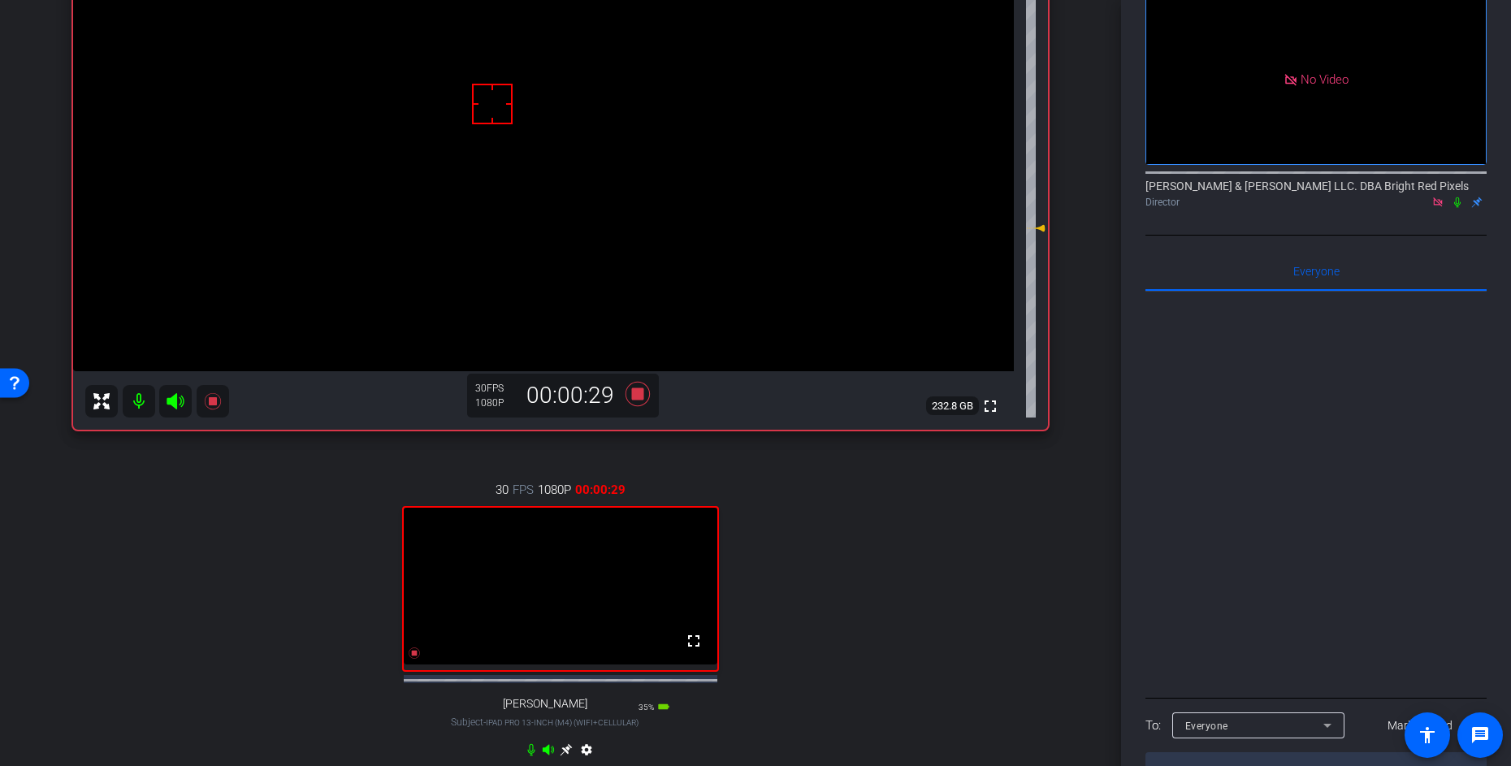
drag, startPoint x: 1456, startPoint y: 134, endPoint x: 1171, endPoint y: 180, distance: 288.9
click at [1456, 197] on icon at bounding box center [1457, 202] width 13 height 11
click at [1077, 206] on div "[PERSON_NAME] iPhone 16 Pro Max info ROOM ID: 285034456 60% battery_std fullscr…" at bounding box center [561, 326] width 1040 height 960
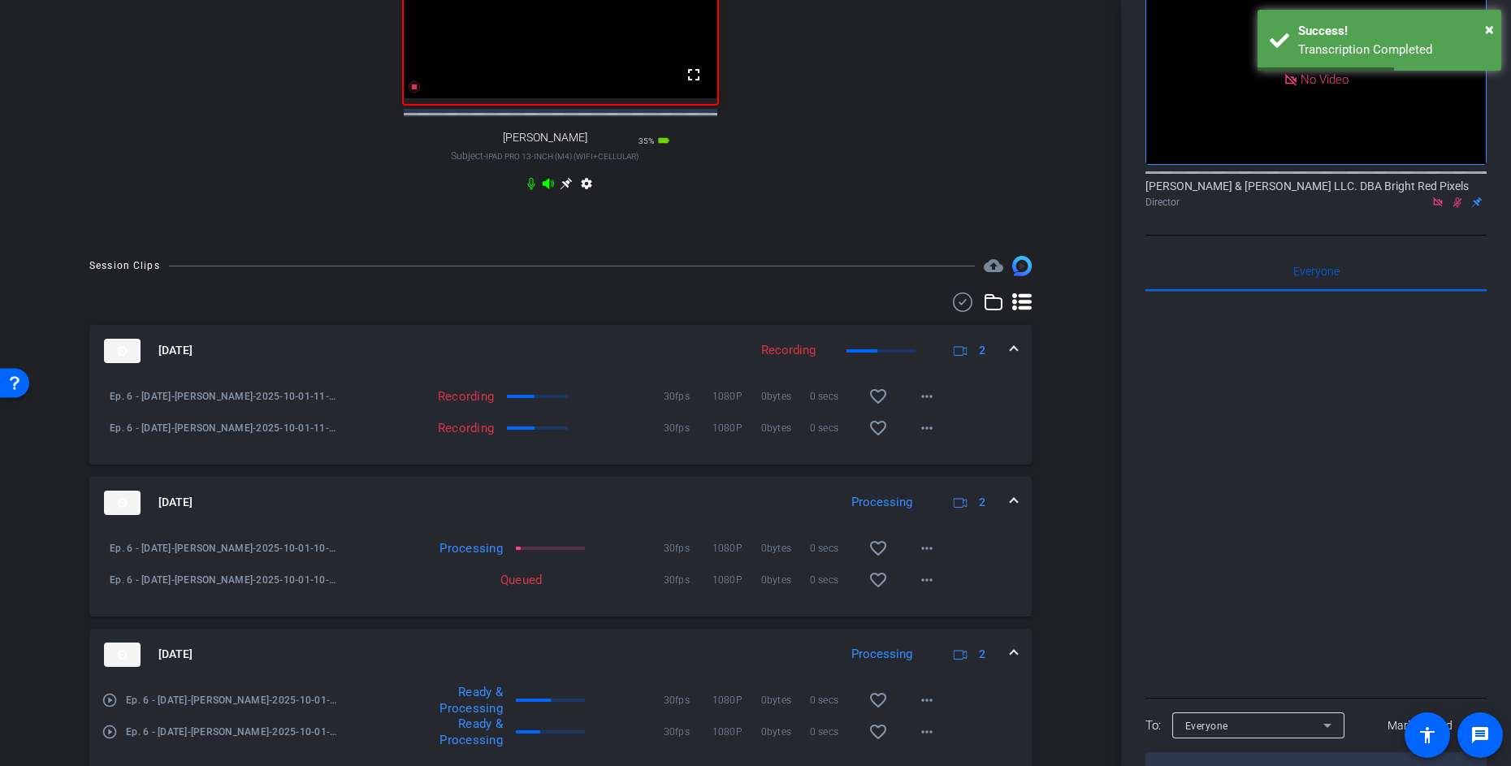
scroll to position [862, 0]
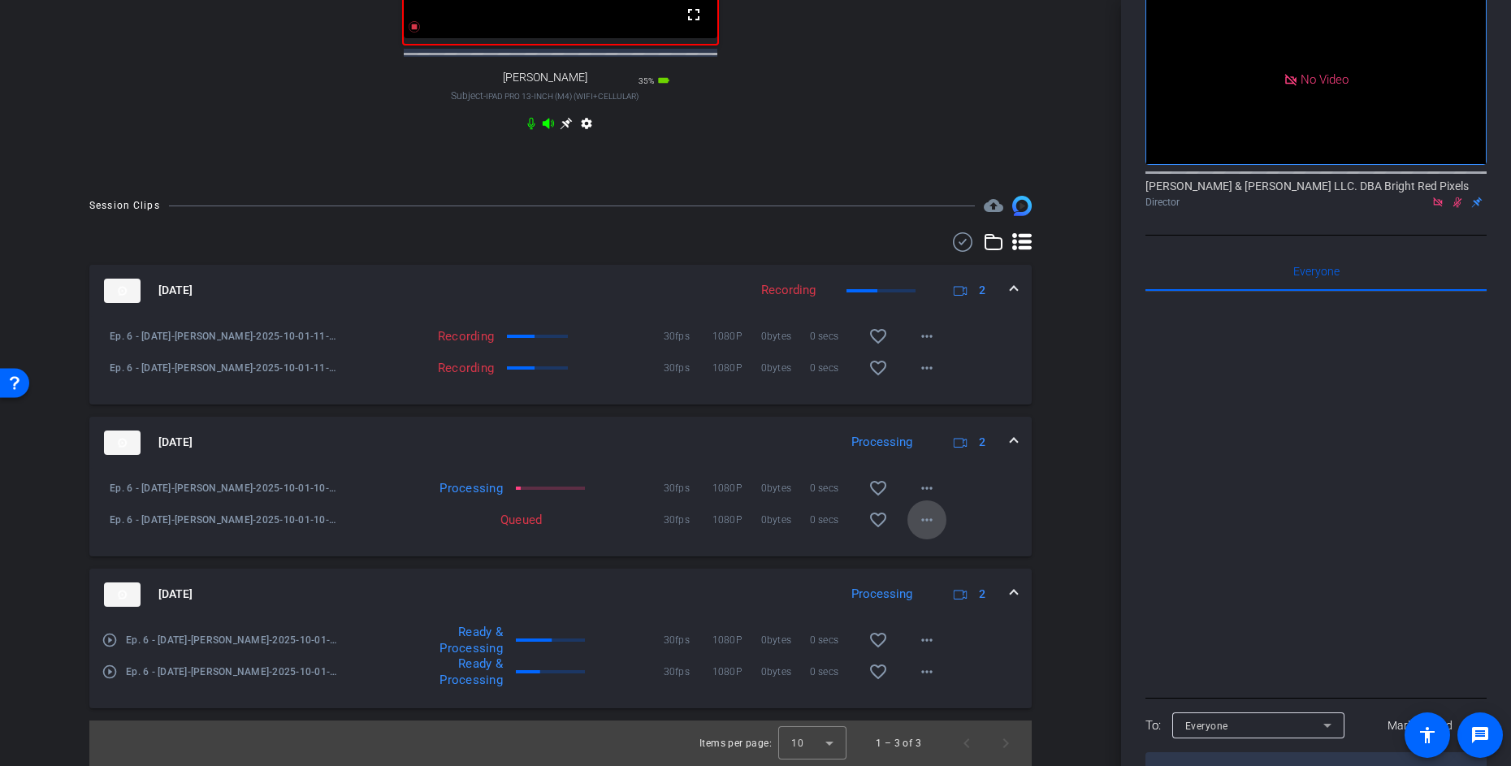
click at [921, 532] on span at bounding box center [927, 520] width 39 height 39
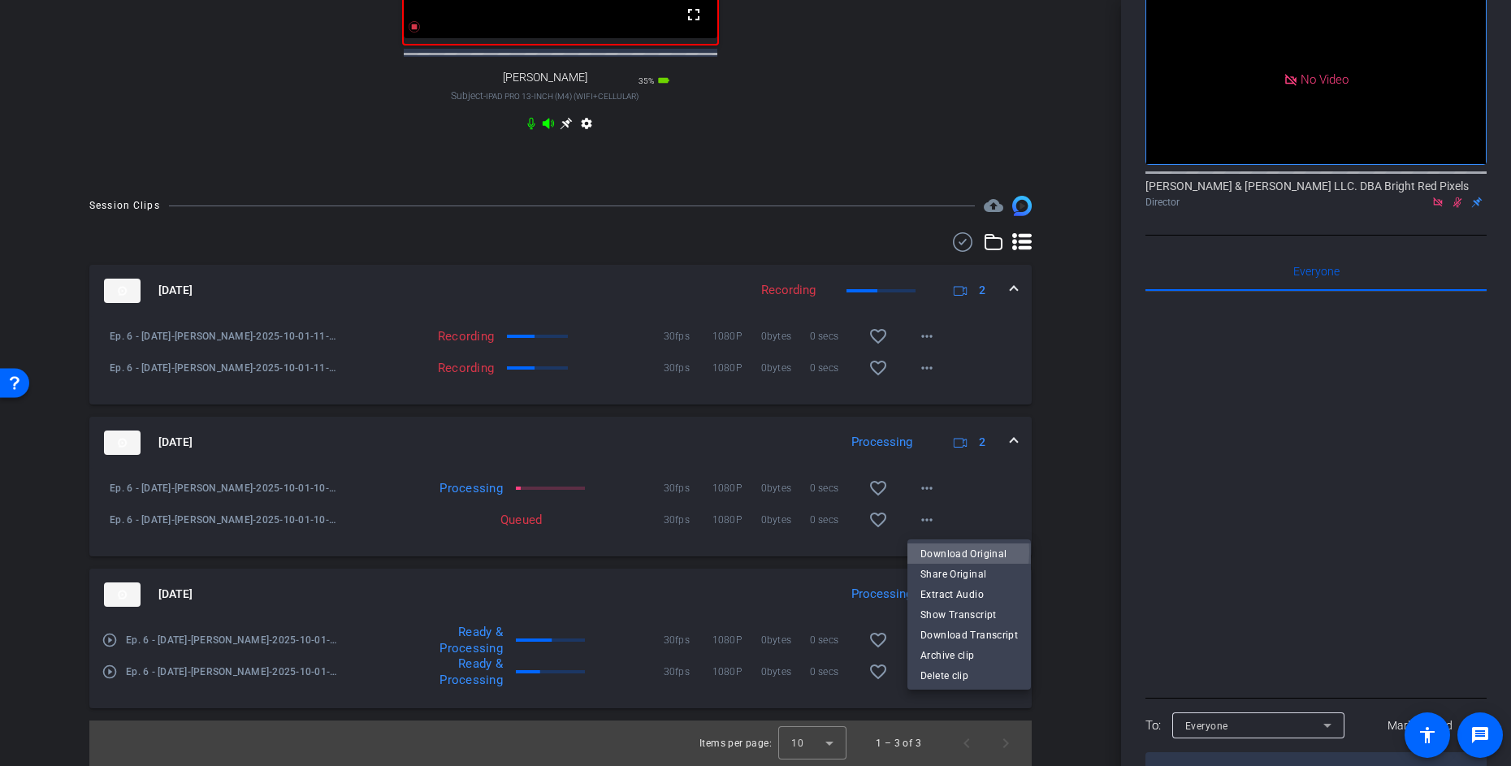
click at [922, 552] on span "Download Original" at bounding box center [970, 554] width 98 height 20
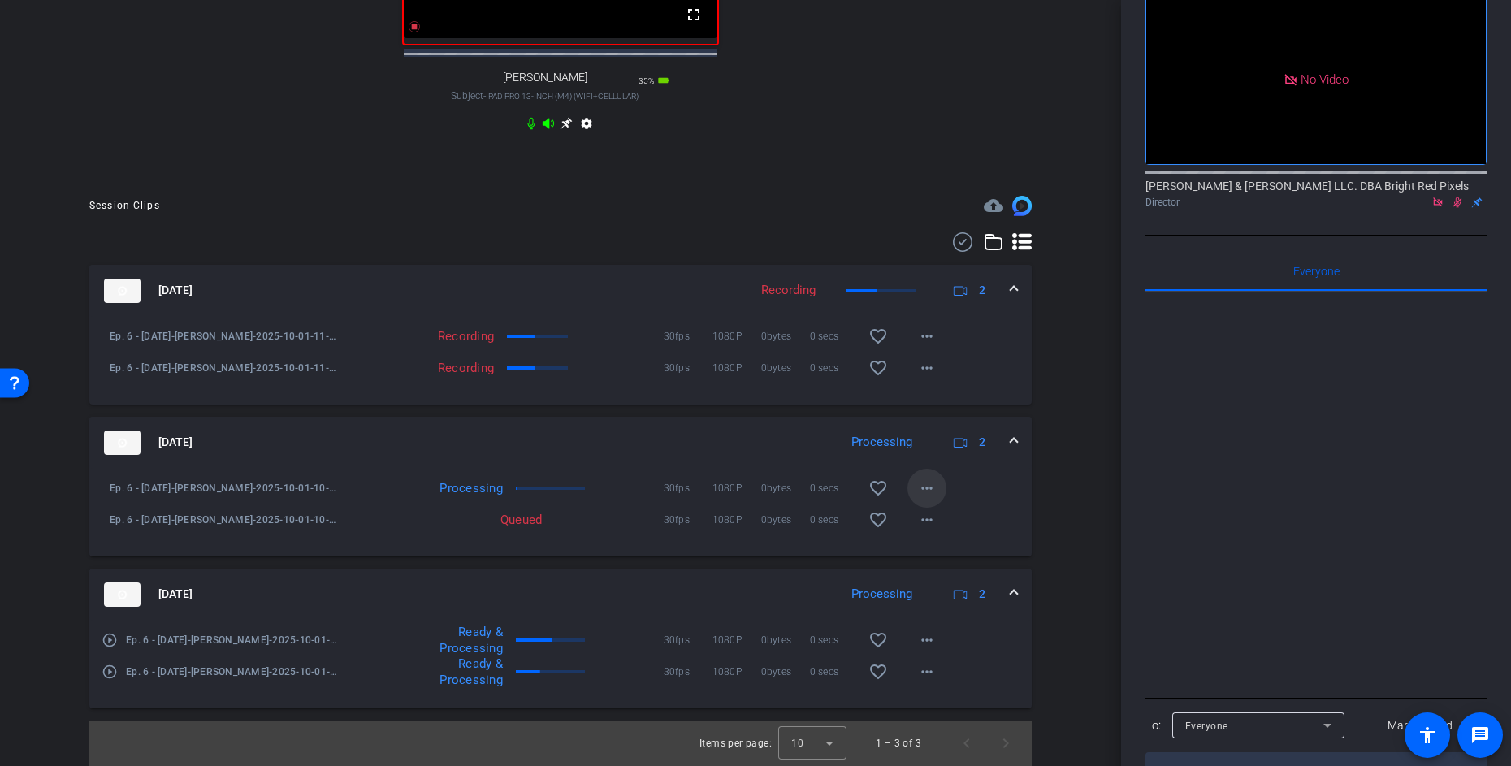
click at [930, 488] on mat-icon "more_horiz" at bounding box center [927, 489] width 20 height 20
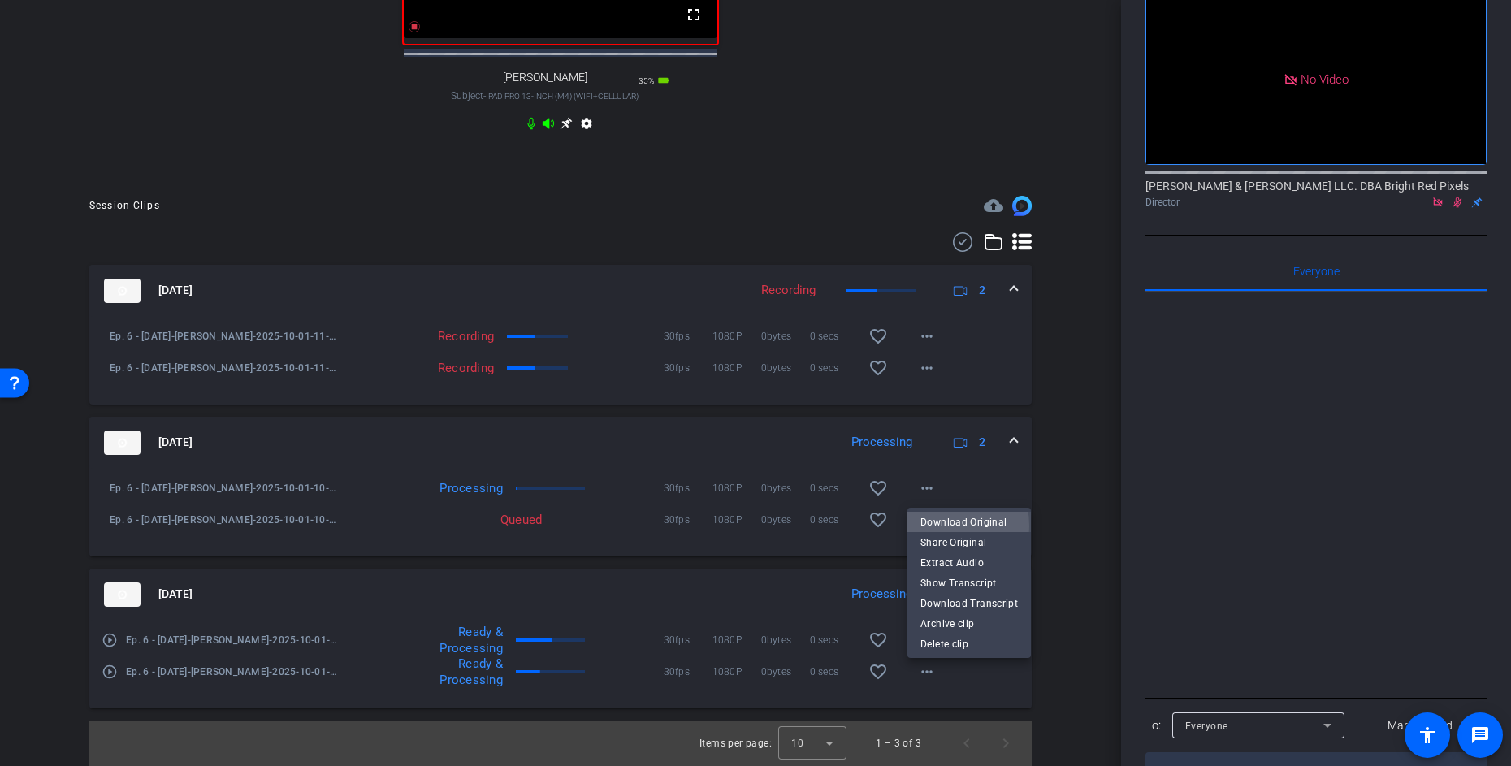
click at [928, 527] on span "Download Original" at bounding box center [970, 522] width 98 height 20
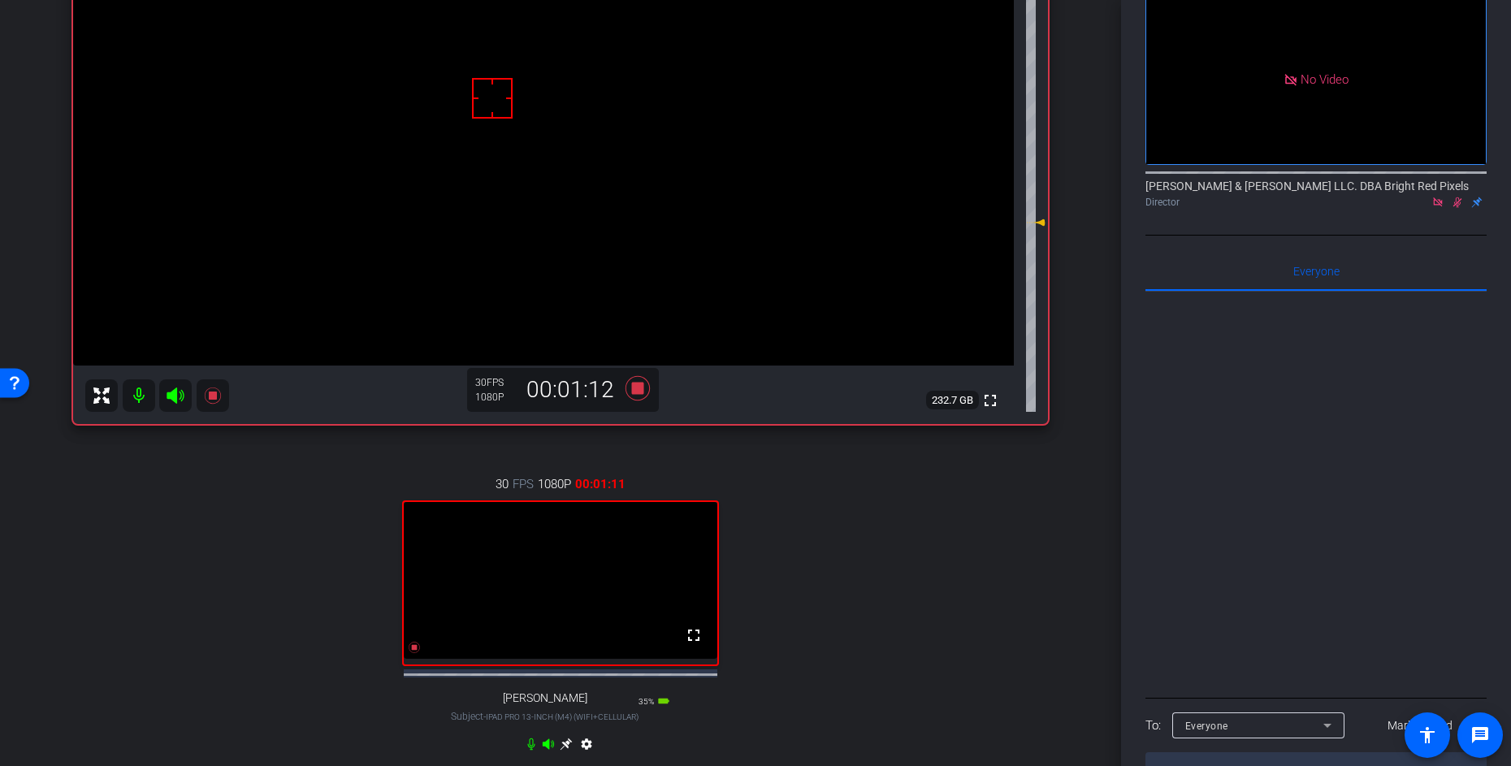
scroll to position [236, 0]
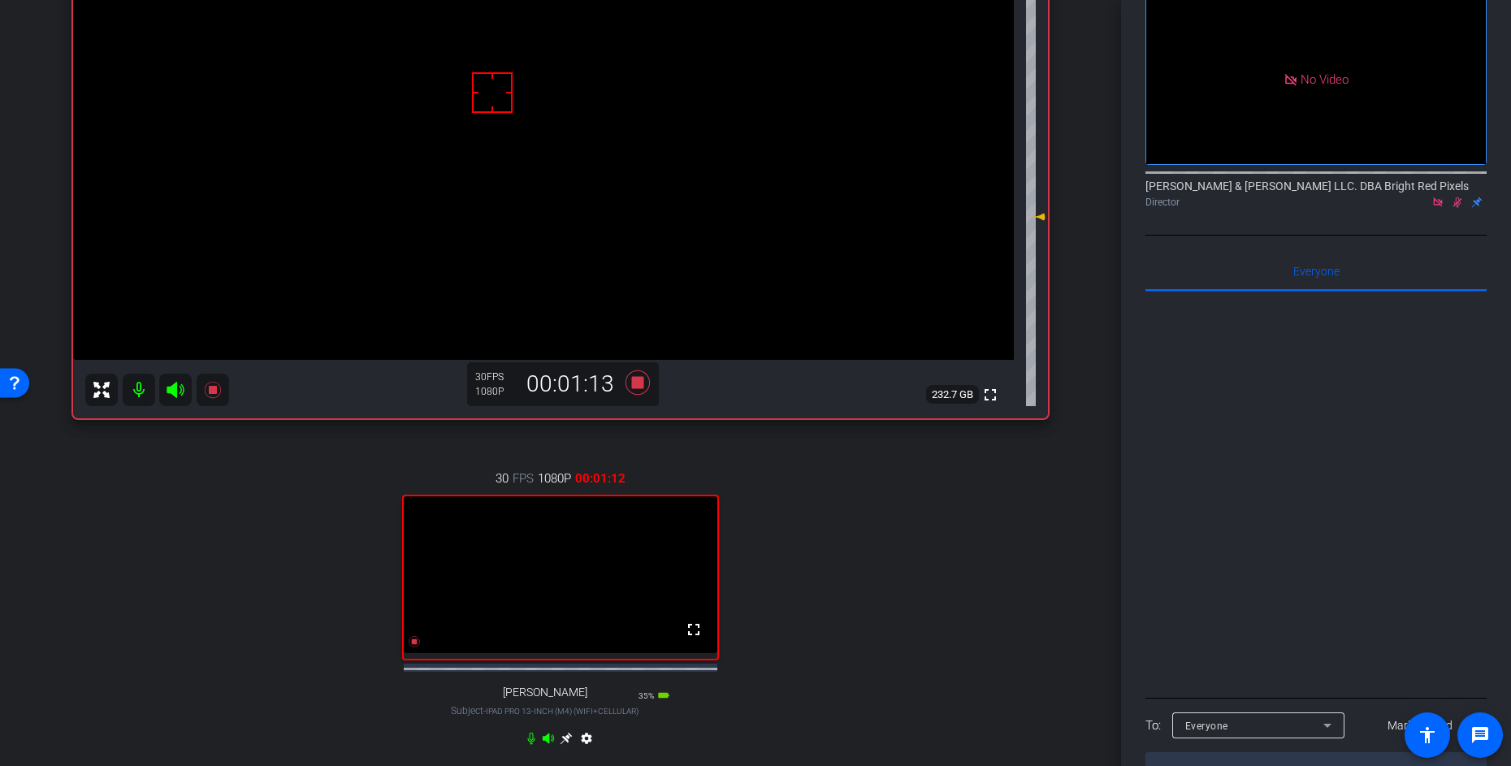
click at [1060, 568] on div "[PERSON_NAME] iPhone 16 Pro Max info ROOM ID: 285034456 60% battery_std fullscr…" at bounding box center [561, 314] width 1040 height 960
click at [1458, 197] on icon at bounding box center [1458, 202] width 9 height 11
click at [643, 380] on icon at bounding box center [638, 383] width 24 height 24
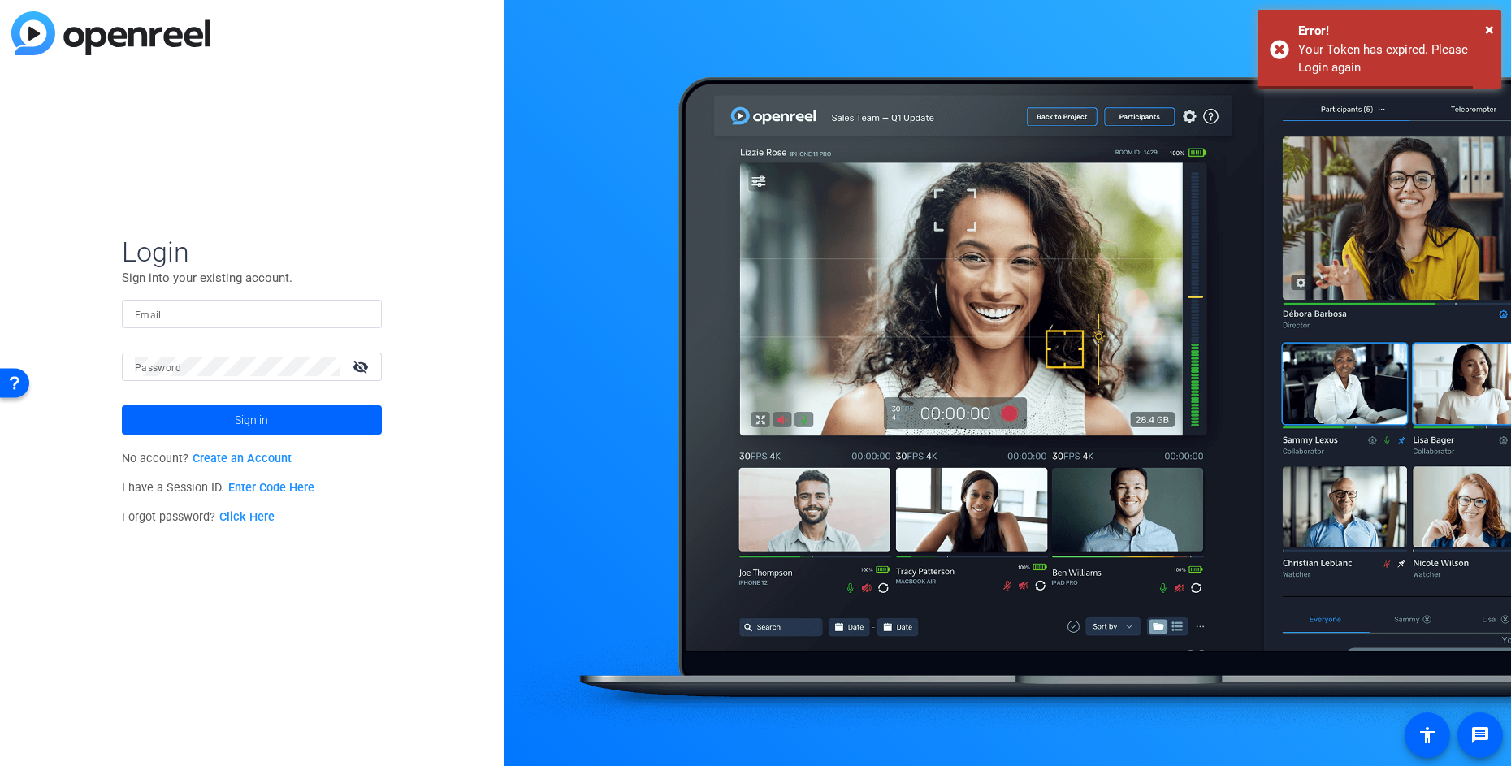
type input "[EMAIL_ADDRESS][PERSON_NAME][DOMAIN_NAME]"
click at [284, 418] on span at bounding box center [252, 420] width 260 height 39
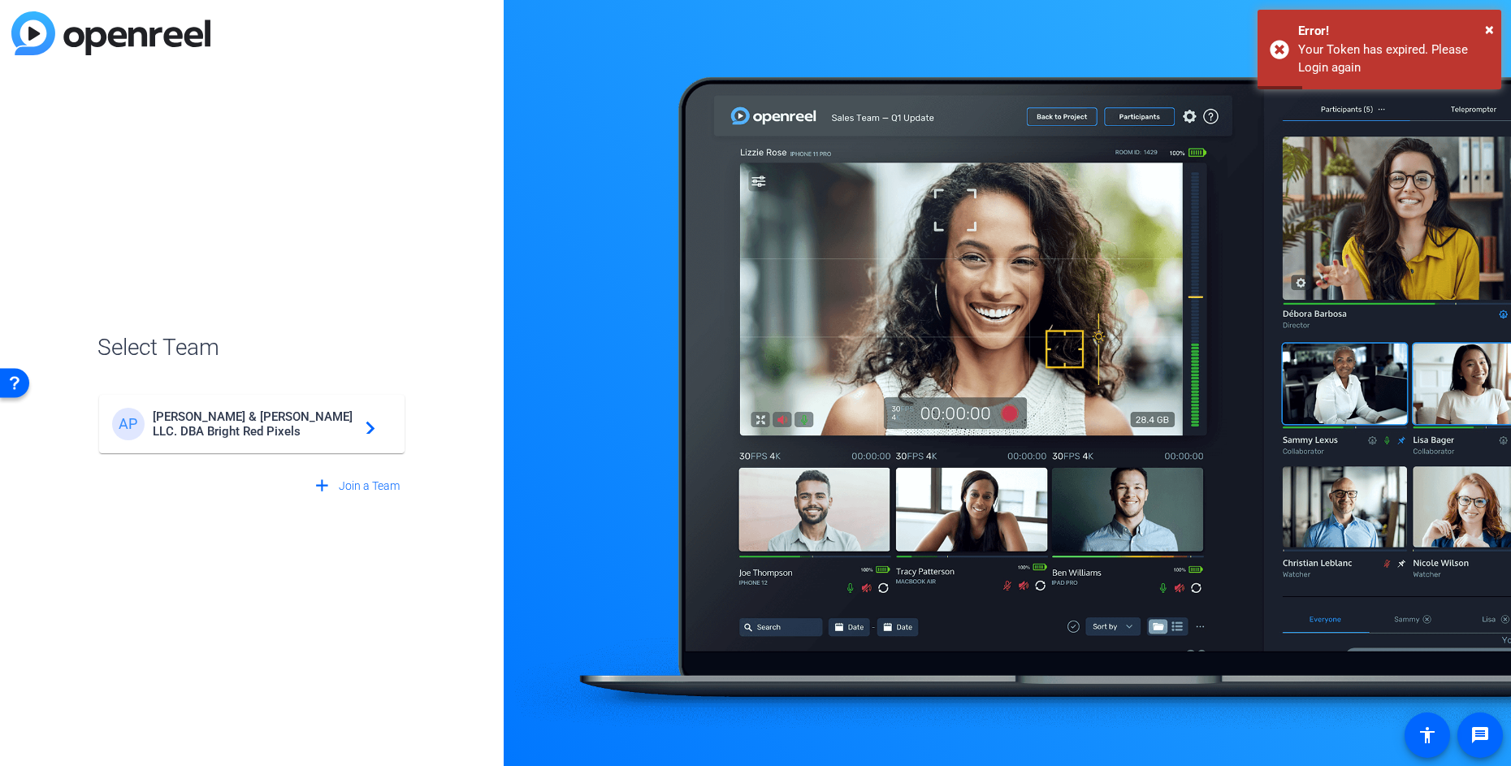
click at [240, 417] on span "[PERSON_NAME] & [PERSON_NAME] LLC. DBA Bright Red Pixels" at bounding box center [254, 424] width 203 height 29
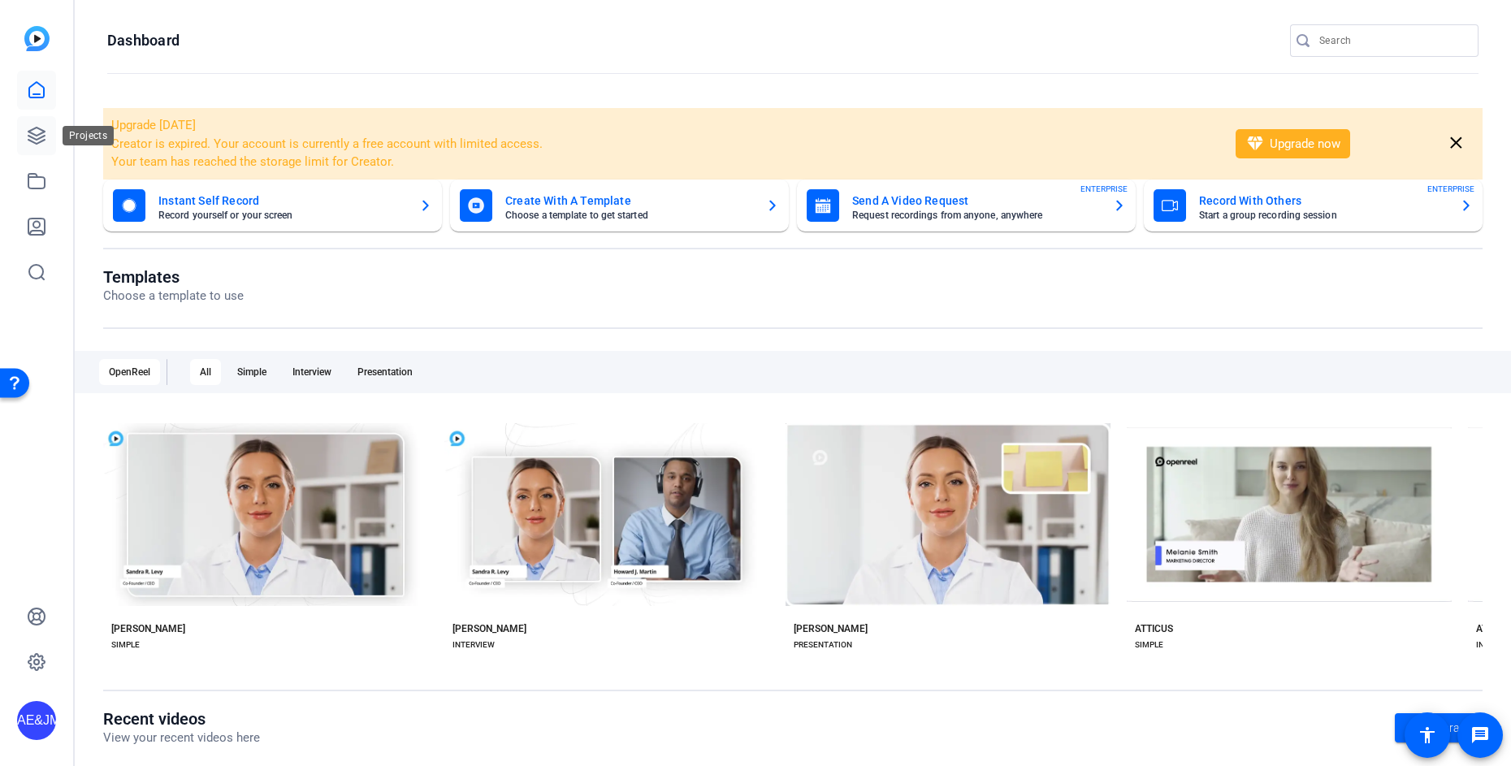
click at [28, 137] on icon at bounding box center [37, 136] width 20 height 20
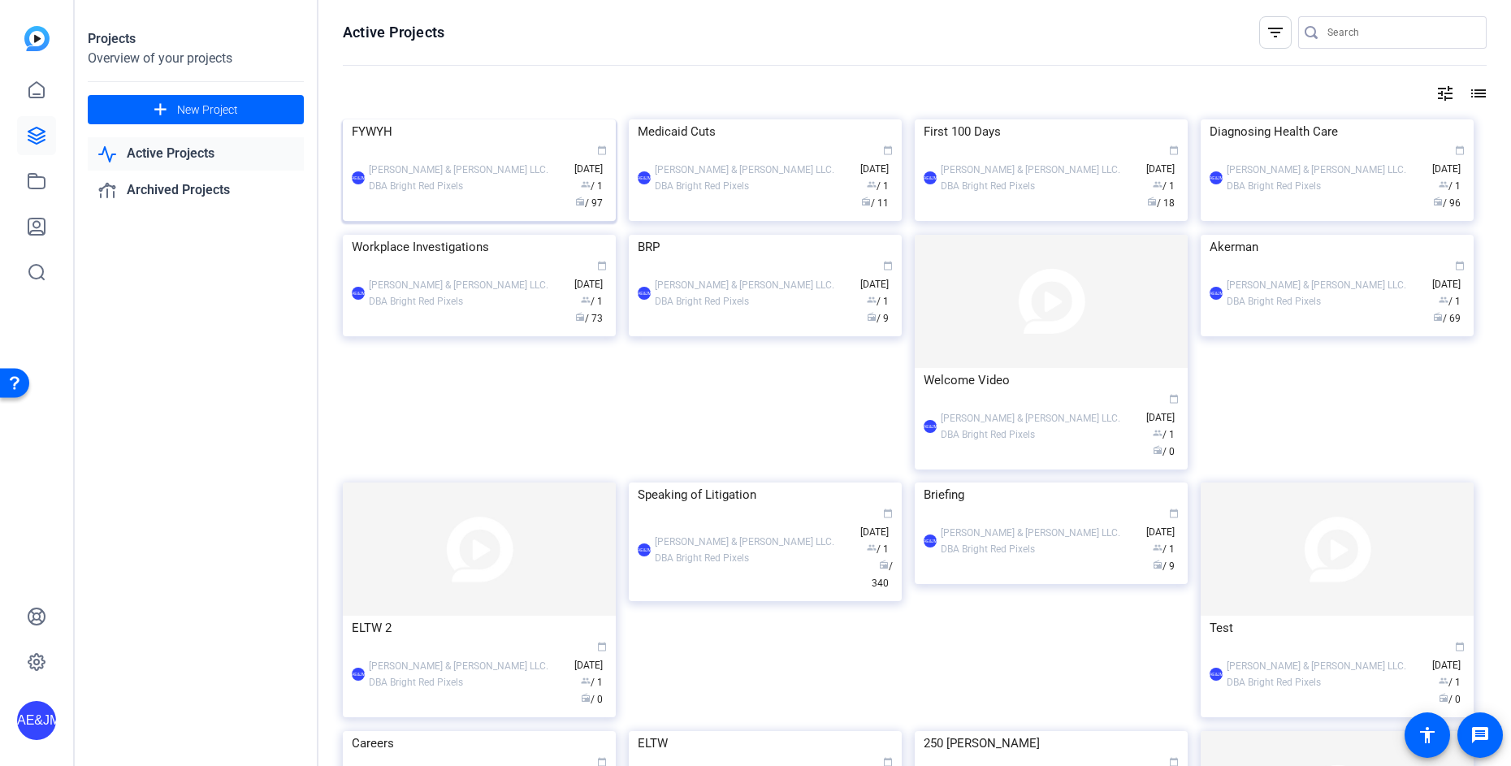
click at [462, 194] on div "[PERSON_NAME] & [PERSON_NAME] LLC. DBA Bright Red Pixels" at bounding box center [467, 178] width 197 height 33
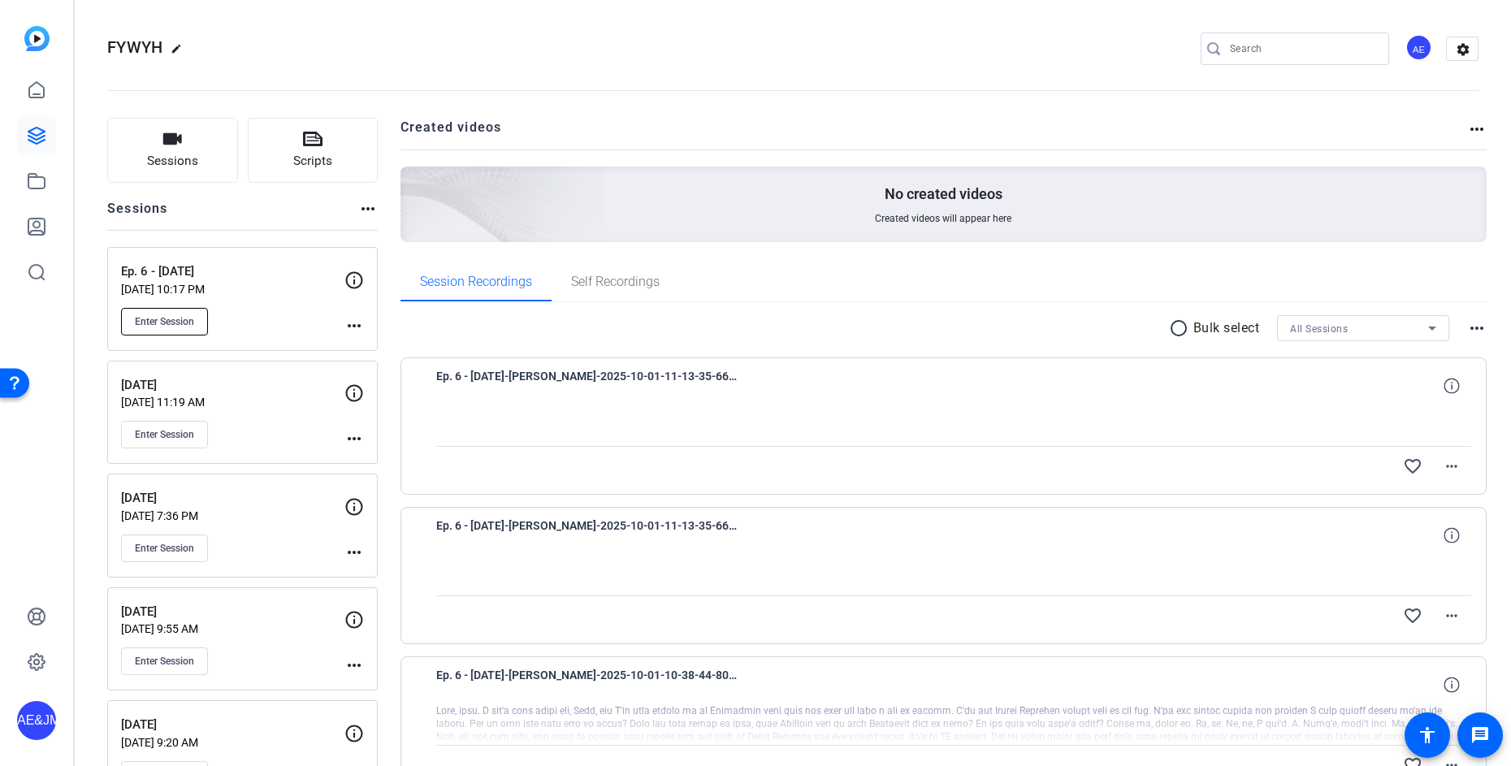
click at [175, 320] on span "Enter Session" at bounding box center [164, 321] width 59 height 13
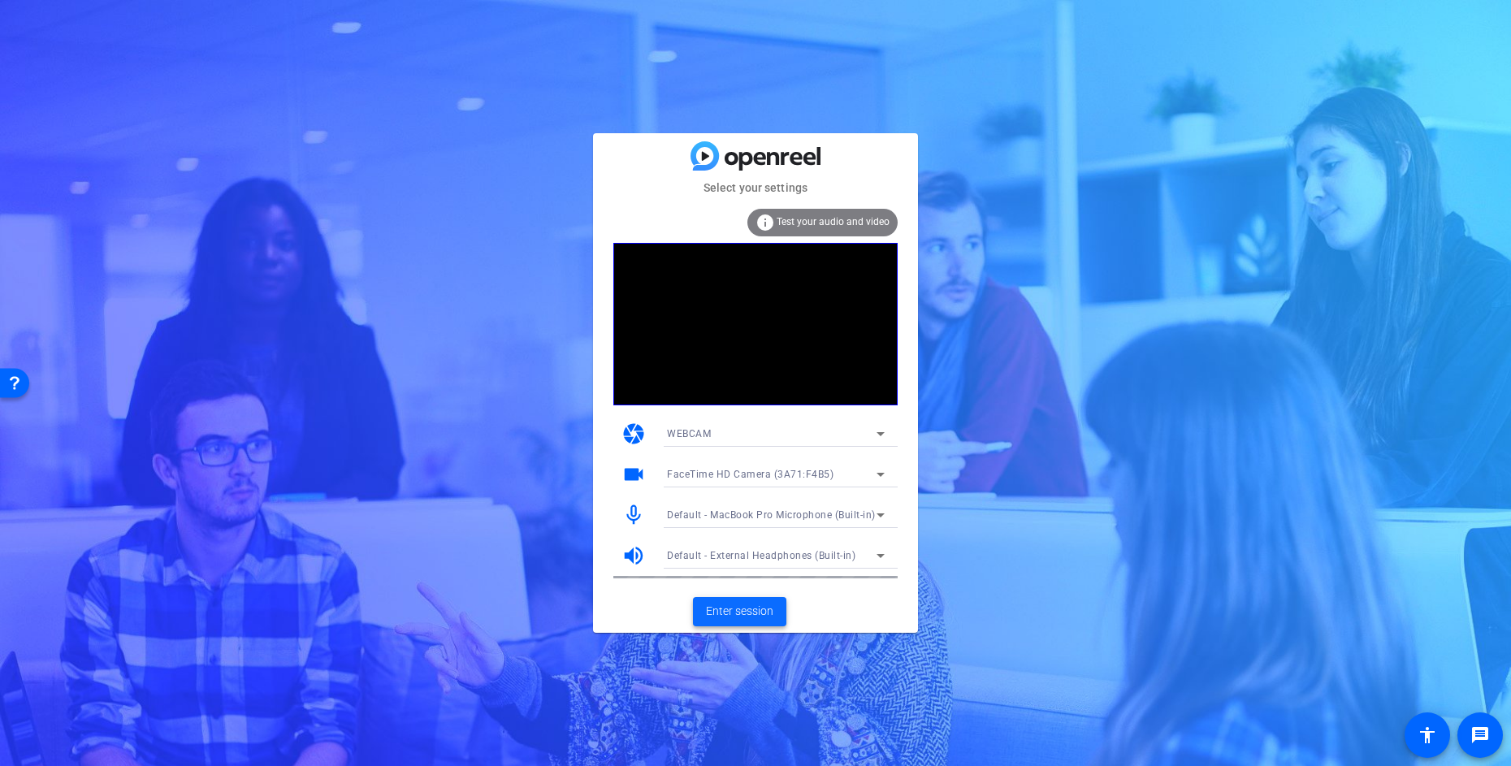
click at [761, 613] on span "Enter session" at bounding box center [739, 611] width 67 height 17
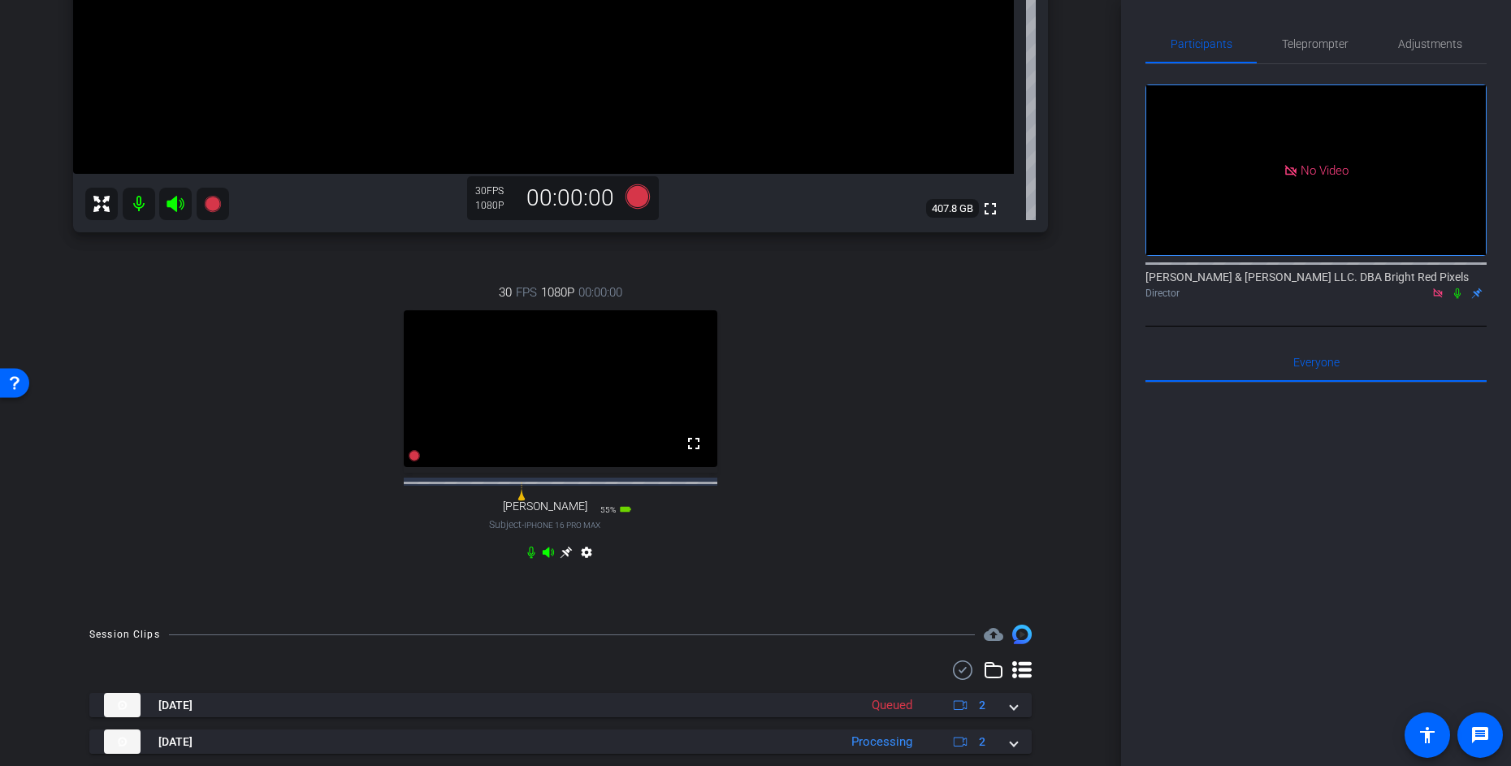
scroll to position [519, 0]
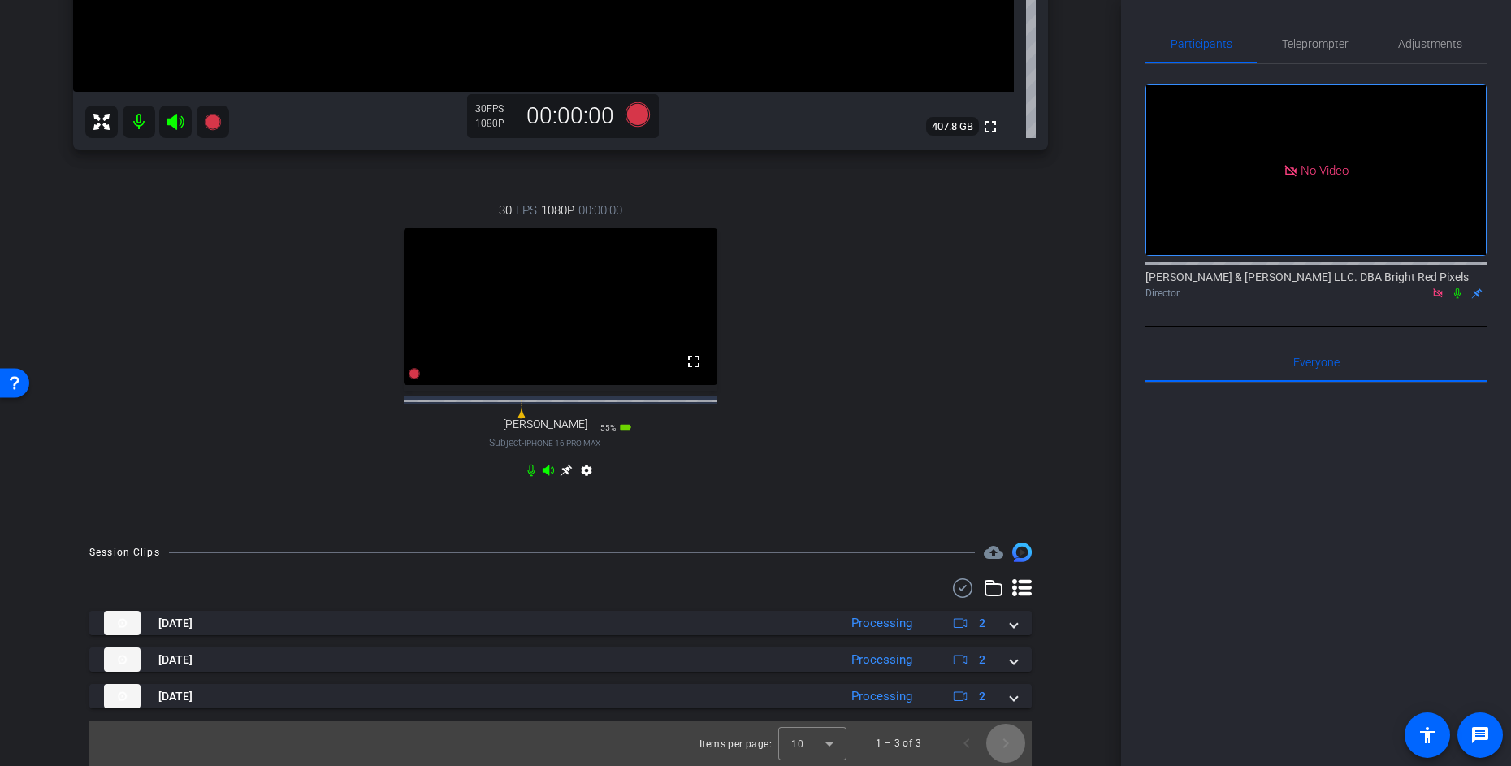
click at [1008, 750] on span "Next page" at bounding box center [1005, 743] width 39 height 39
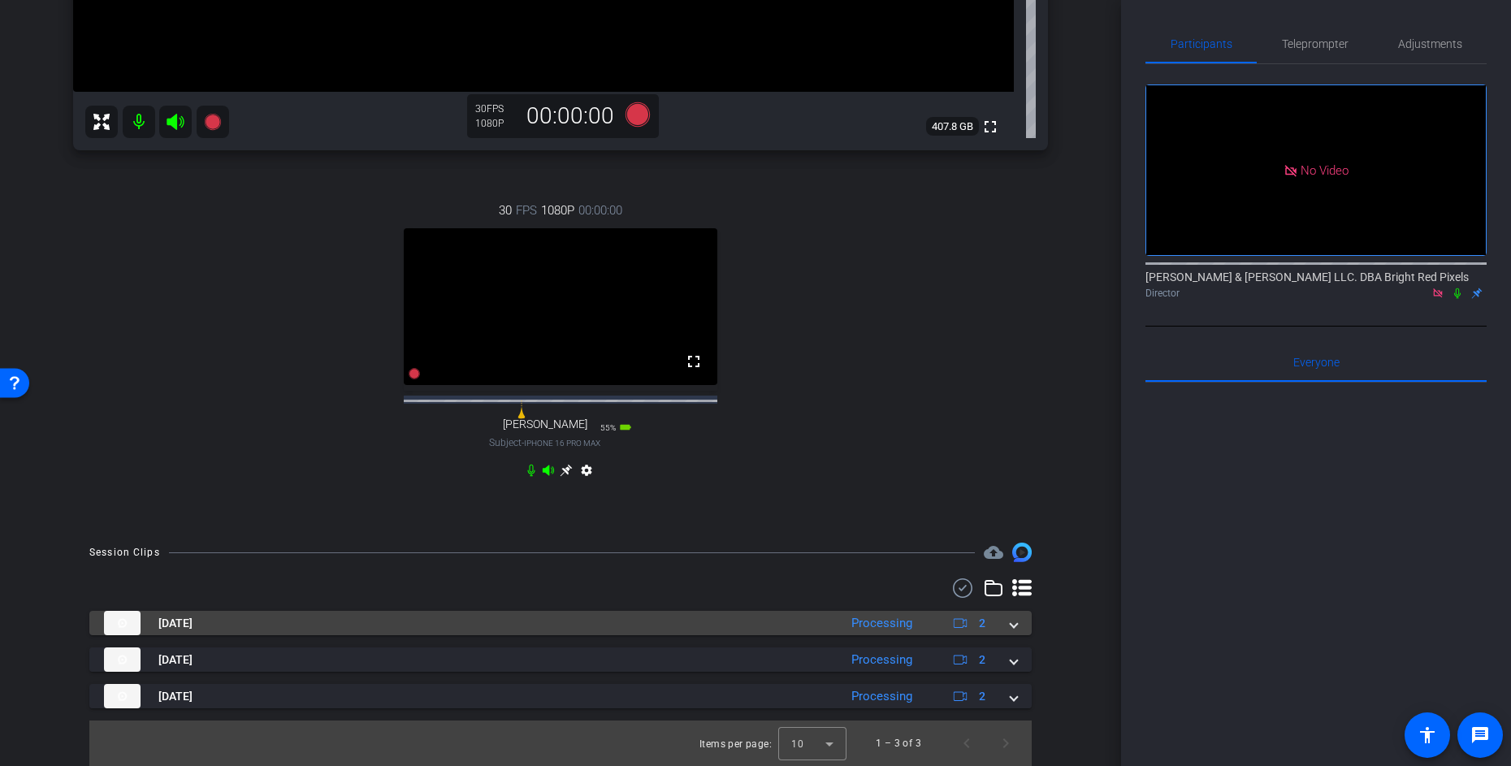
click at [1008, 632] on div "[DATE] Processing 2" at bounding box center [557, 623] width 907 height 24
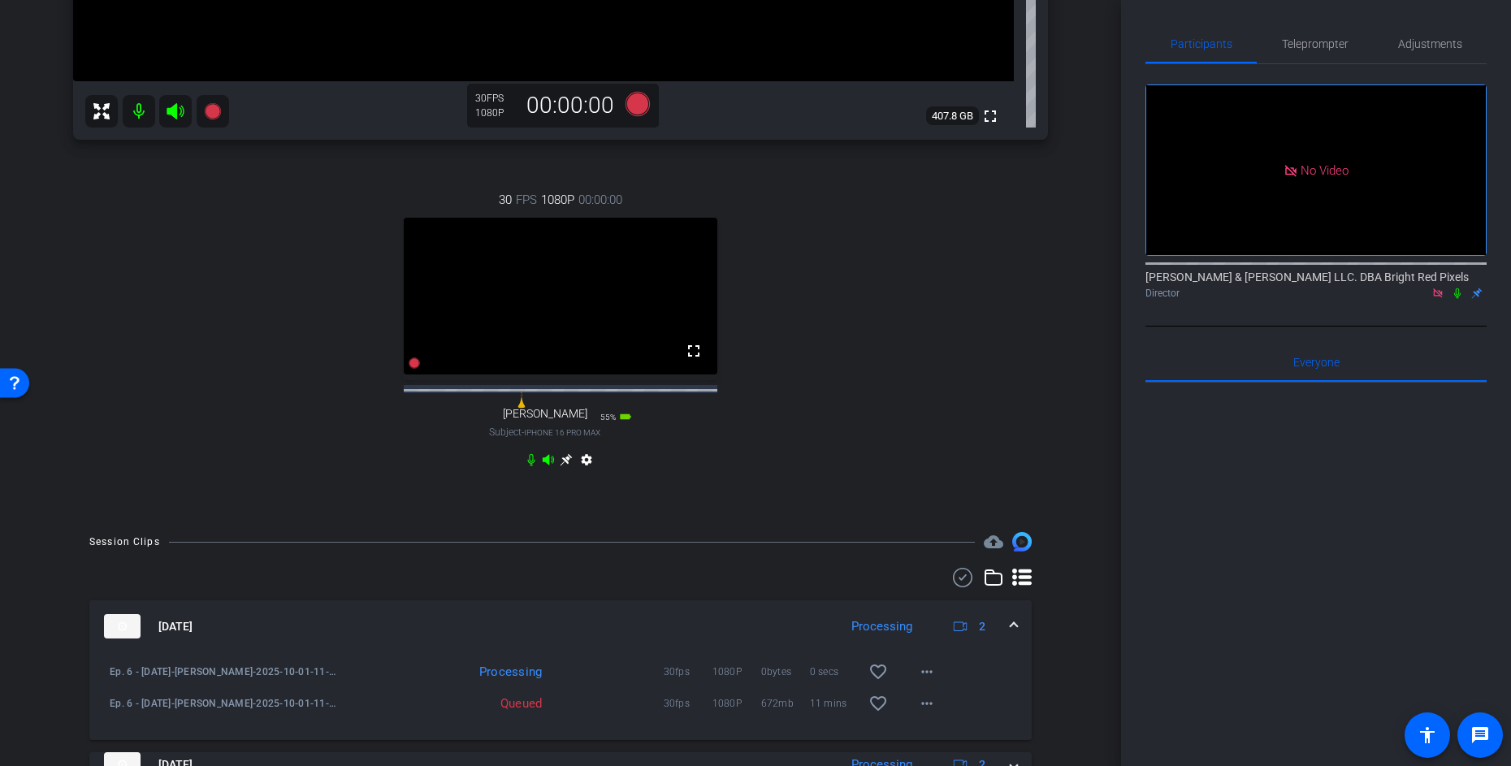
scroll to position [635, 0]
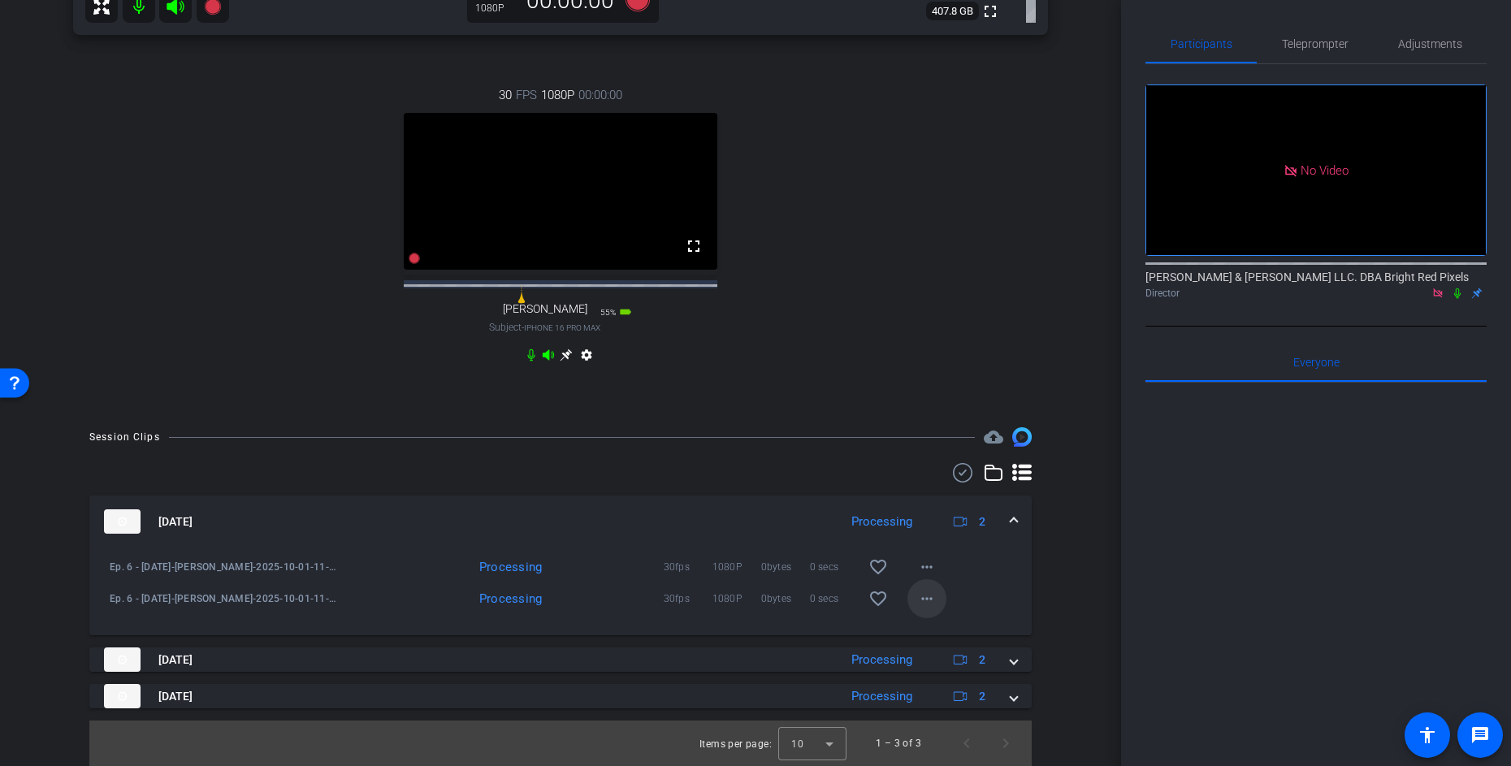
click at [930, 605] on mat-icon "more_horiz" at bounding box center [927, 599] width 20 height 20
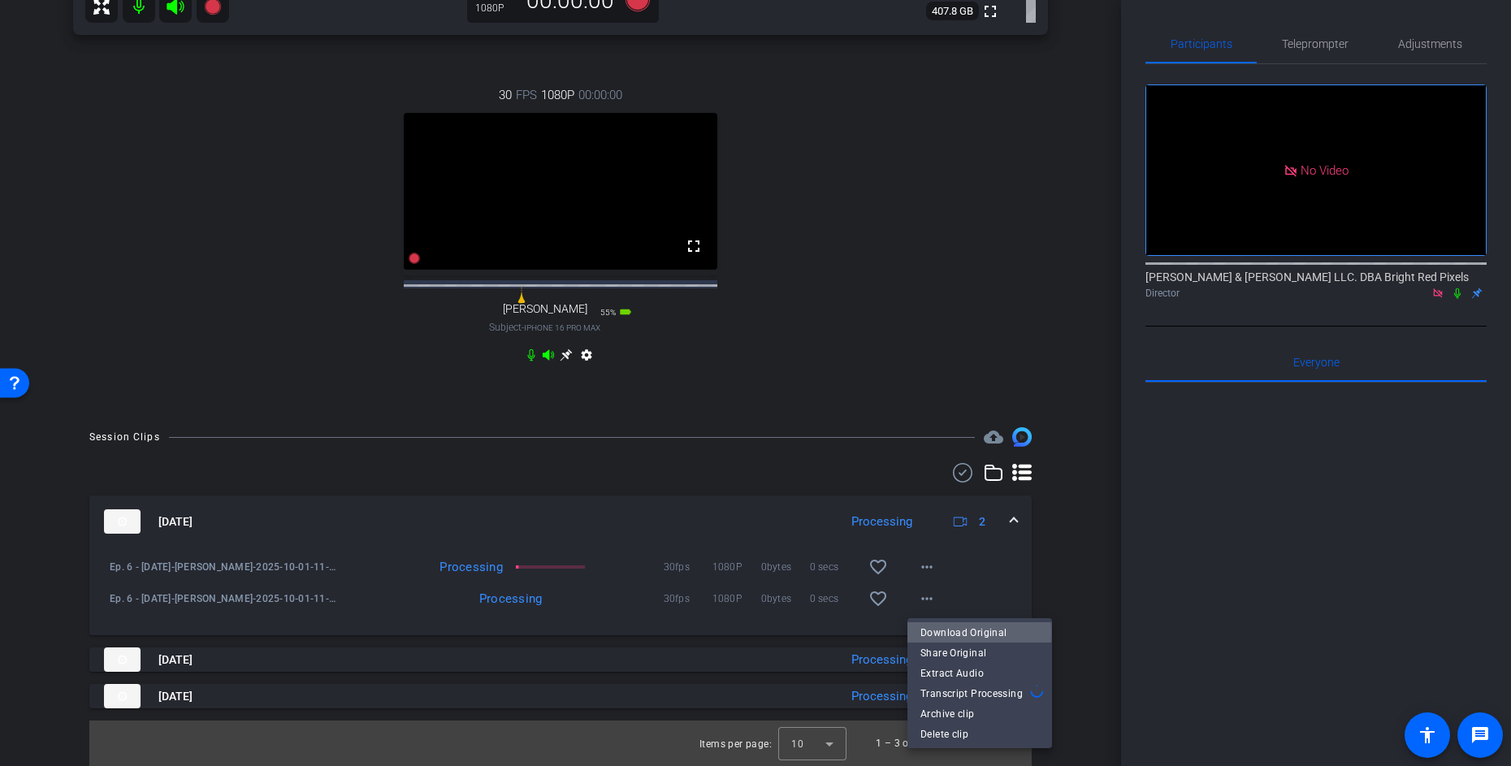
click at [954, 631] on span "Download Original" at bounding box center [980, 632] width 119 height 20
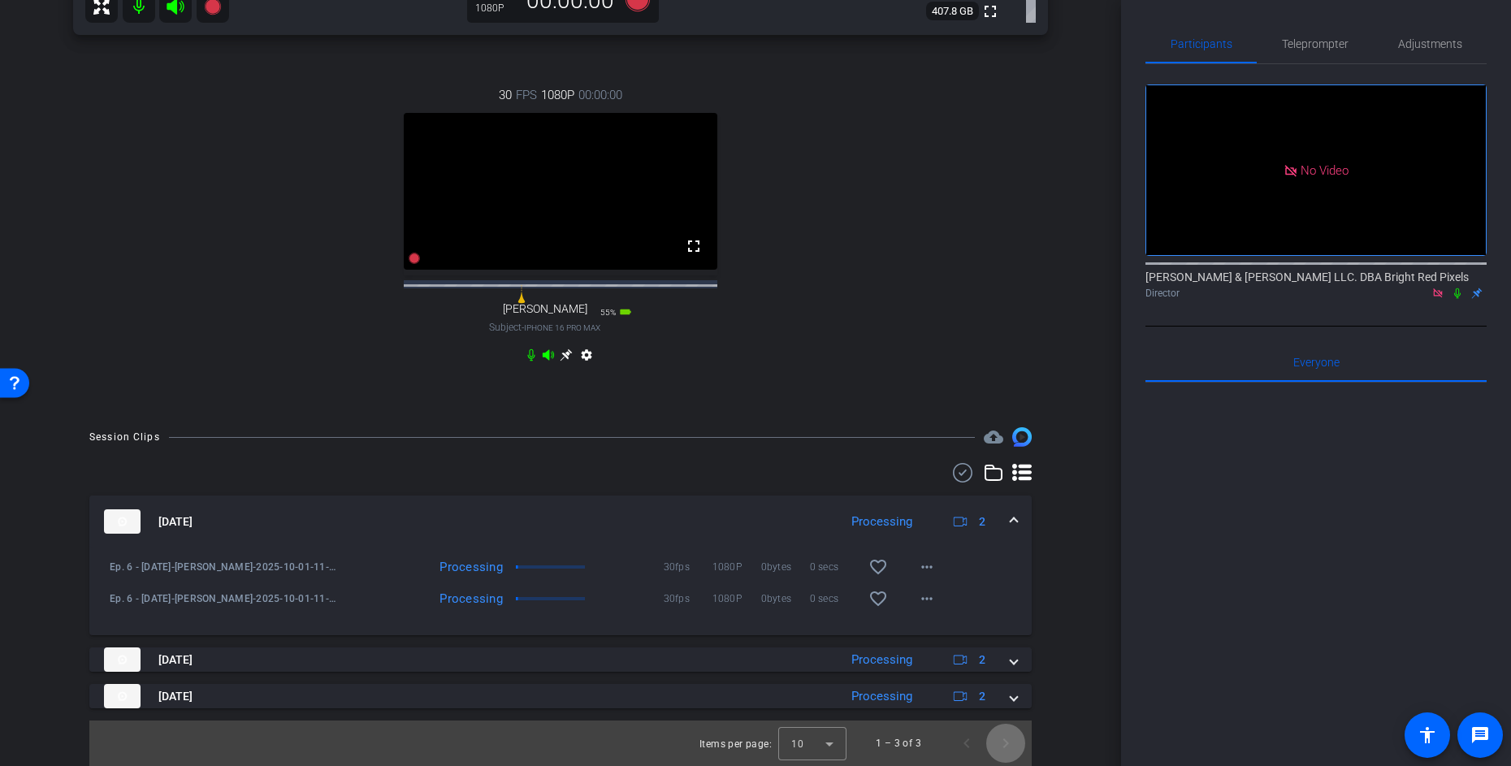
drag, startPoint x: 1012, startPoint y: 752, endPoint x: 1013, endPoint y: 743, distance: 9.8
click at [1012, 751] on span "Next page" at bounding box center [1005, 743] width 39 height 39
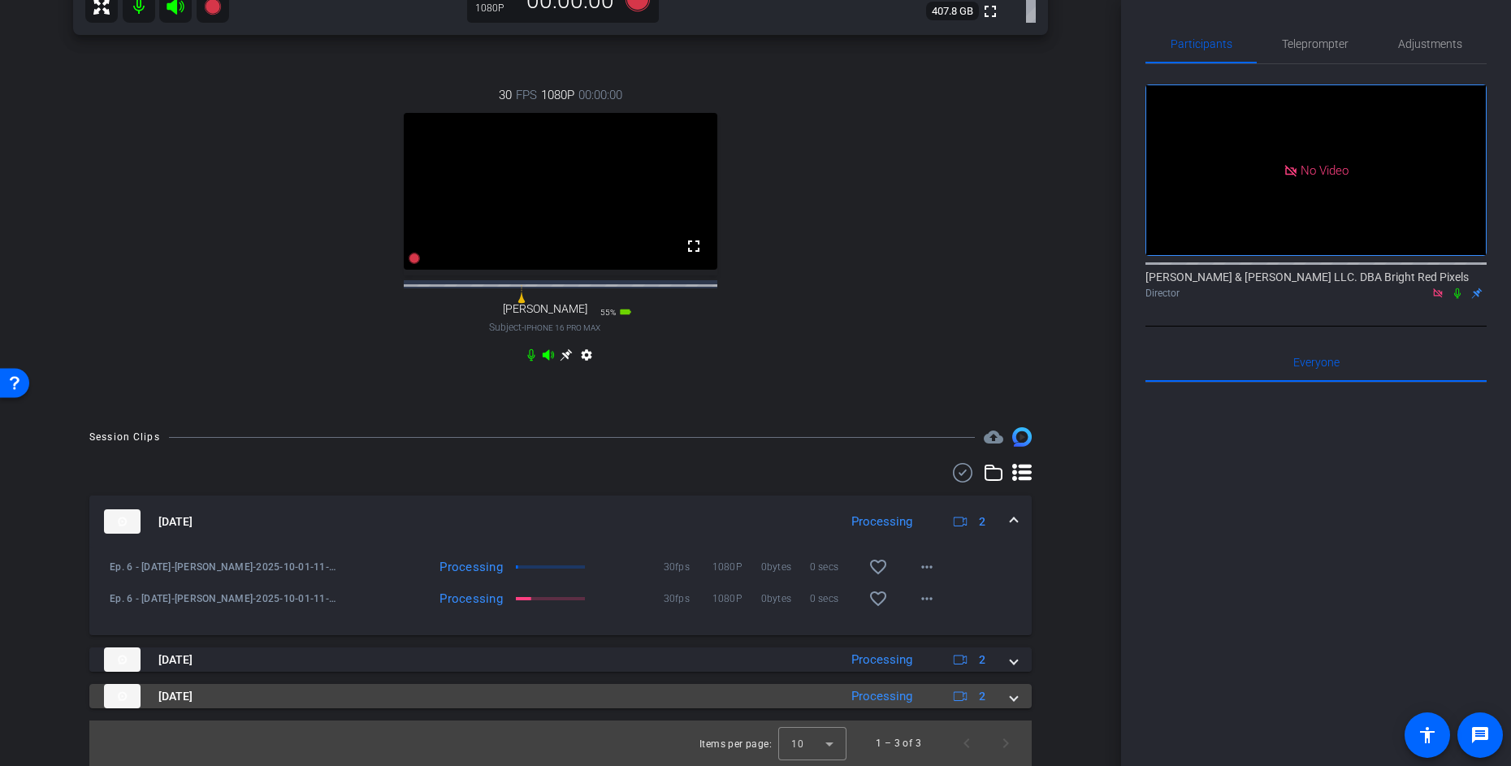
click at [1007, 694] on div "[DATE] Processing 2" at bounding box center [557, 696] width 907 height 24
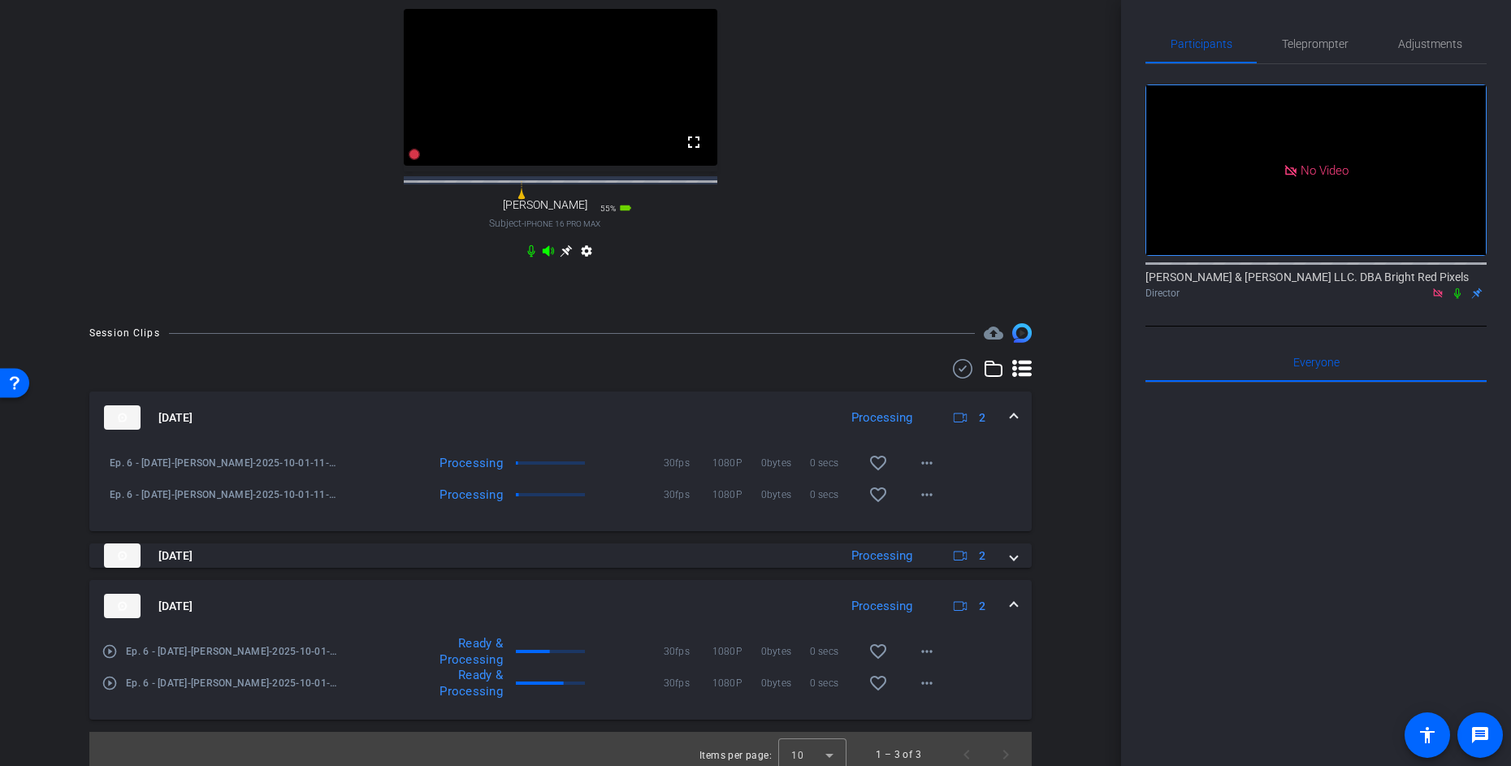
scroll to position [750, 0]
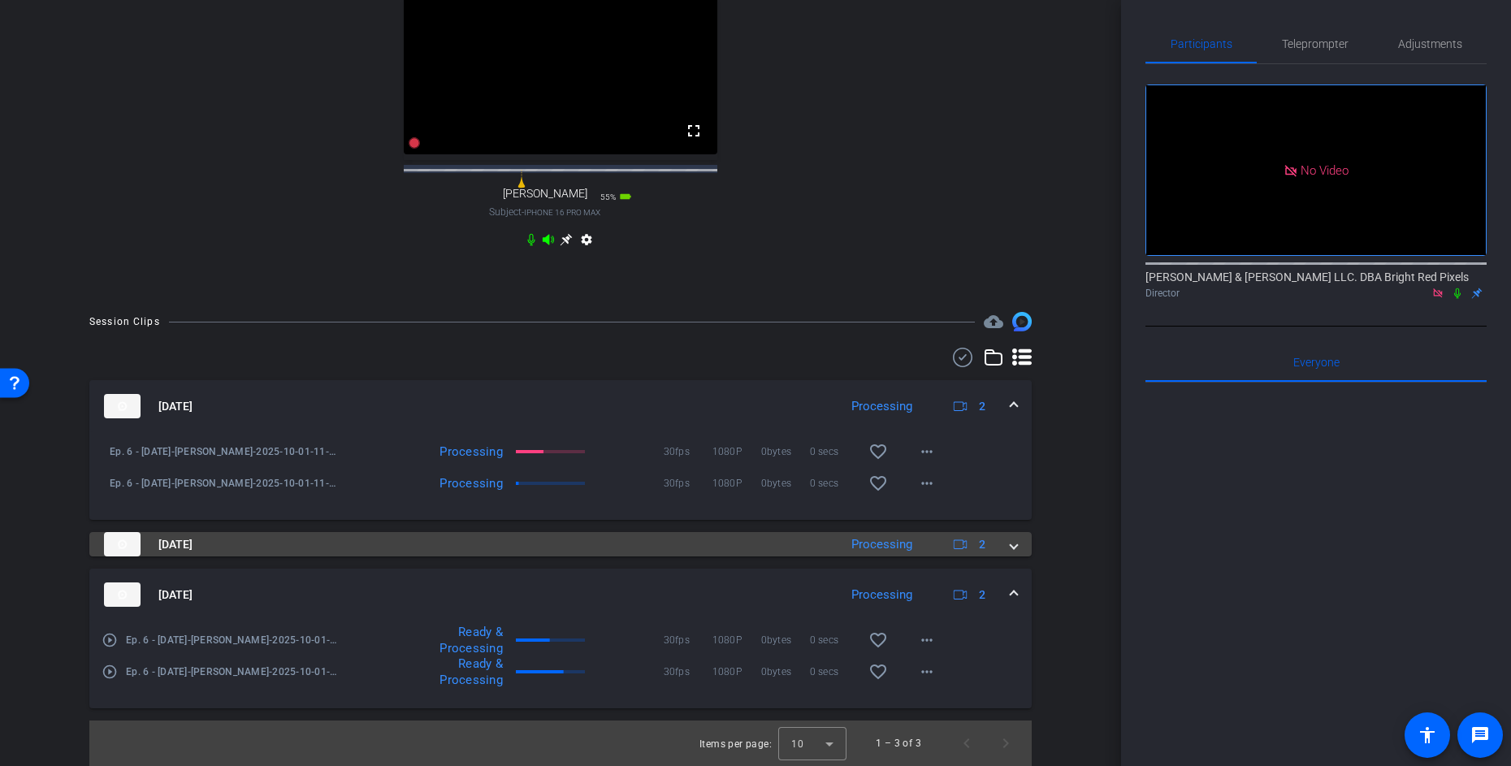
click at [1011, 553] on mat-expansion-panel-header "[DATE] Processing 2" at bounding box center [560, 544] width 943 height 24
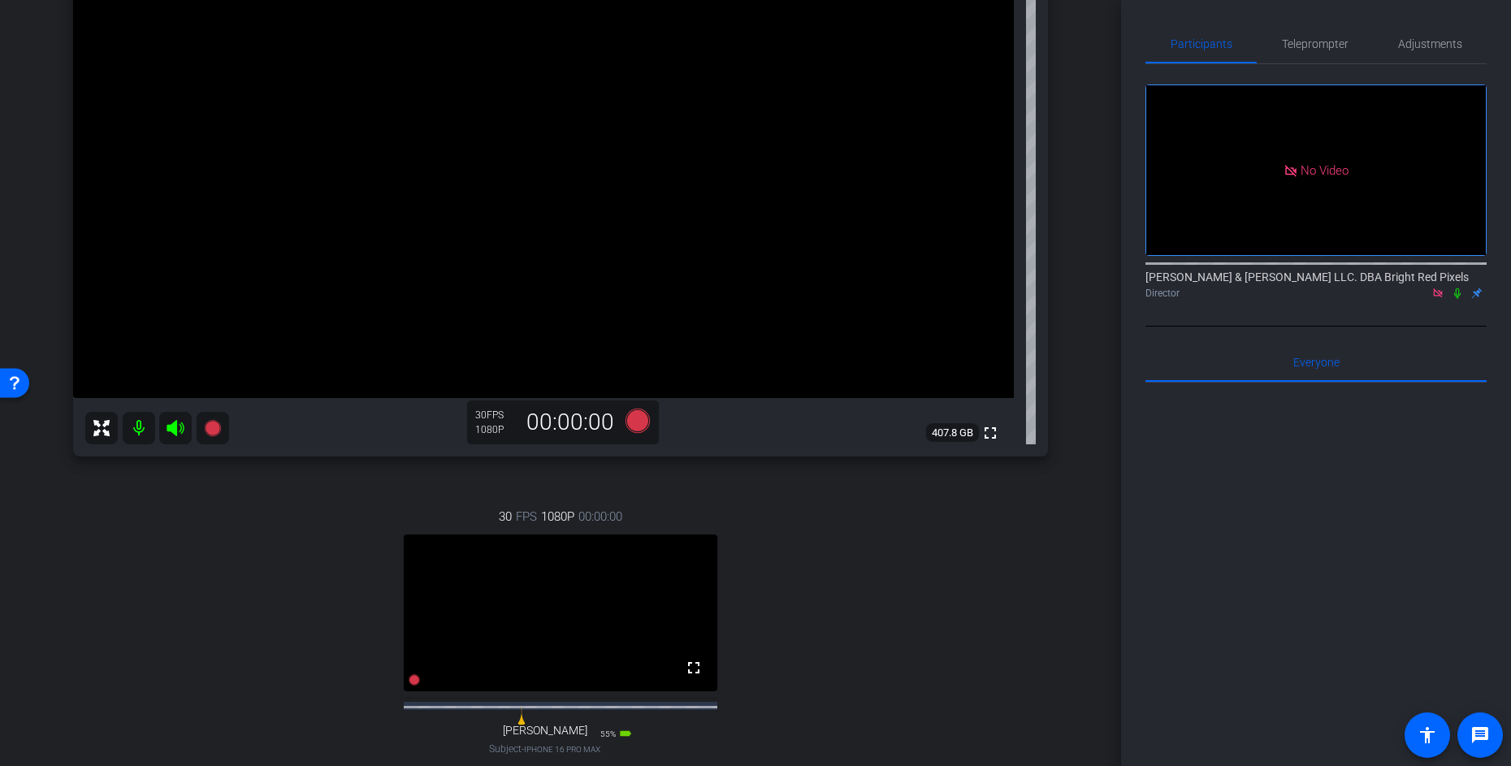
scroll to position [186, 0]
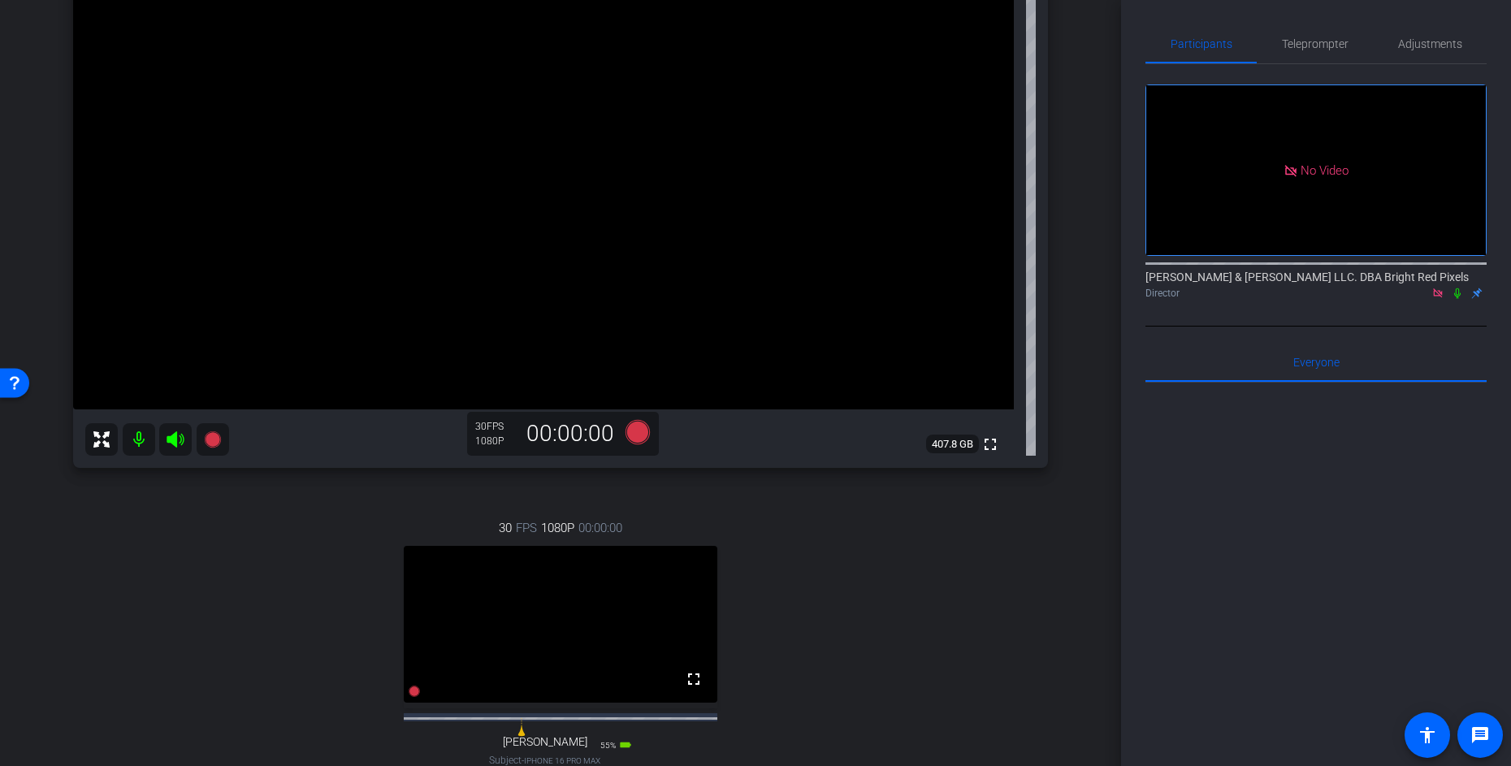
drag, startPoint x: 1072, startPoint y: 566, endPoint x: 1063, endPoint y: 575, distance: 13.2
click at [1069, 565] on div "jeff iPad Pro 13-inch (M4) (WiFi+Cellular) info ROOM ID: 285034456 30% battery_…" at bounding box center [561, 364] width 1040 height 960
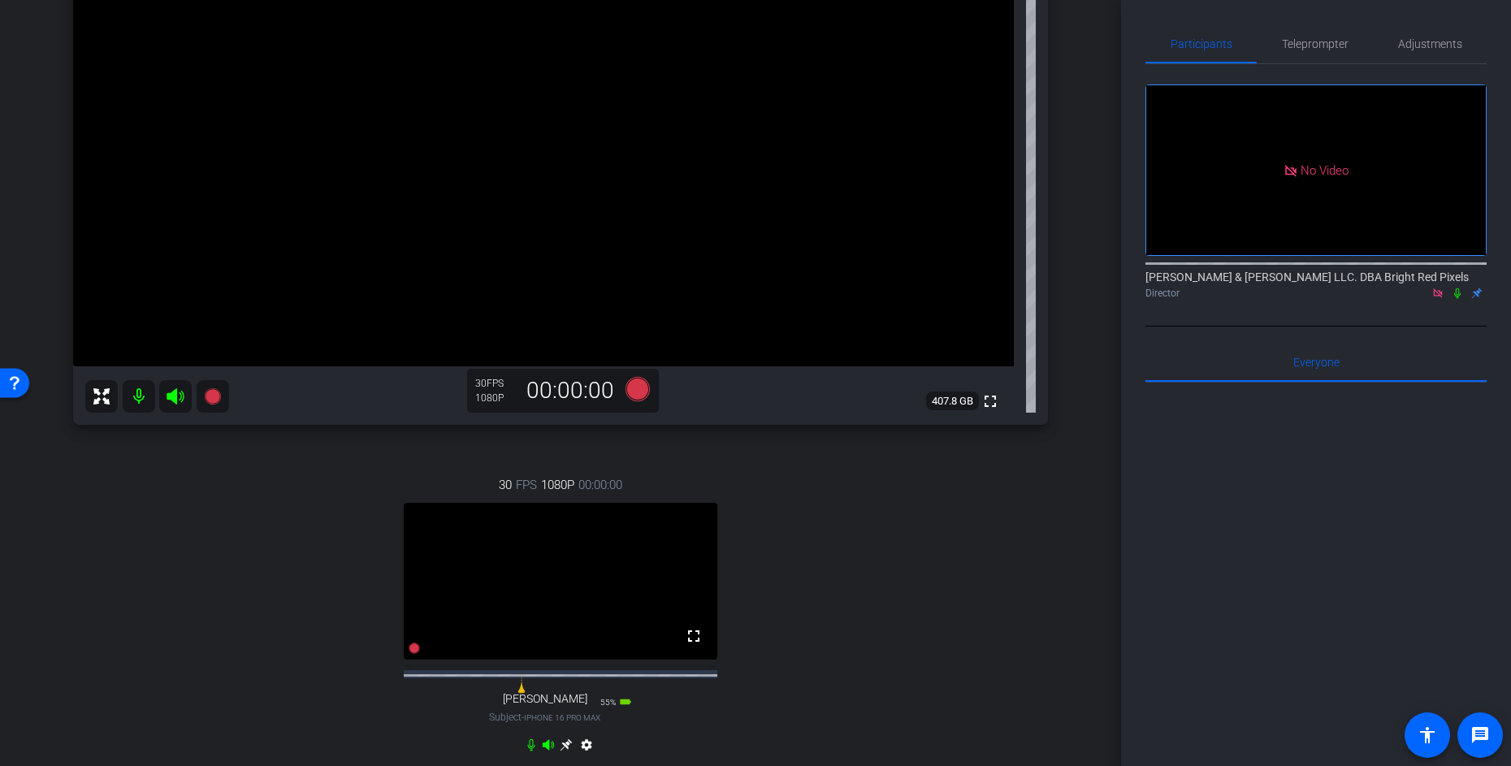
scroll to position [265, 0]
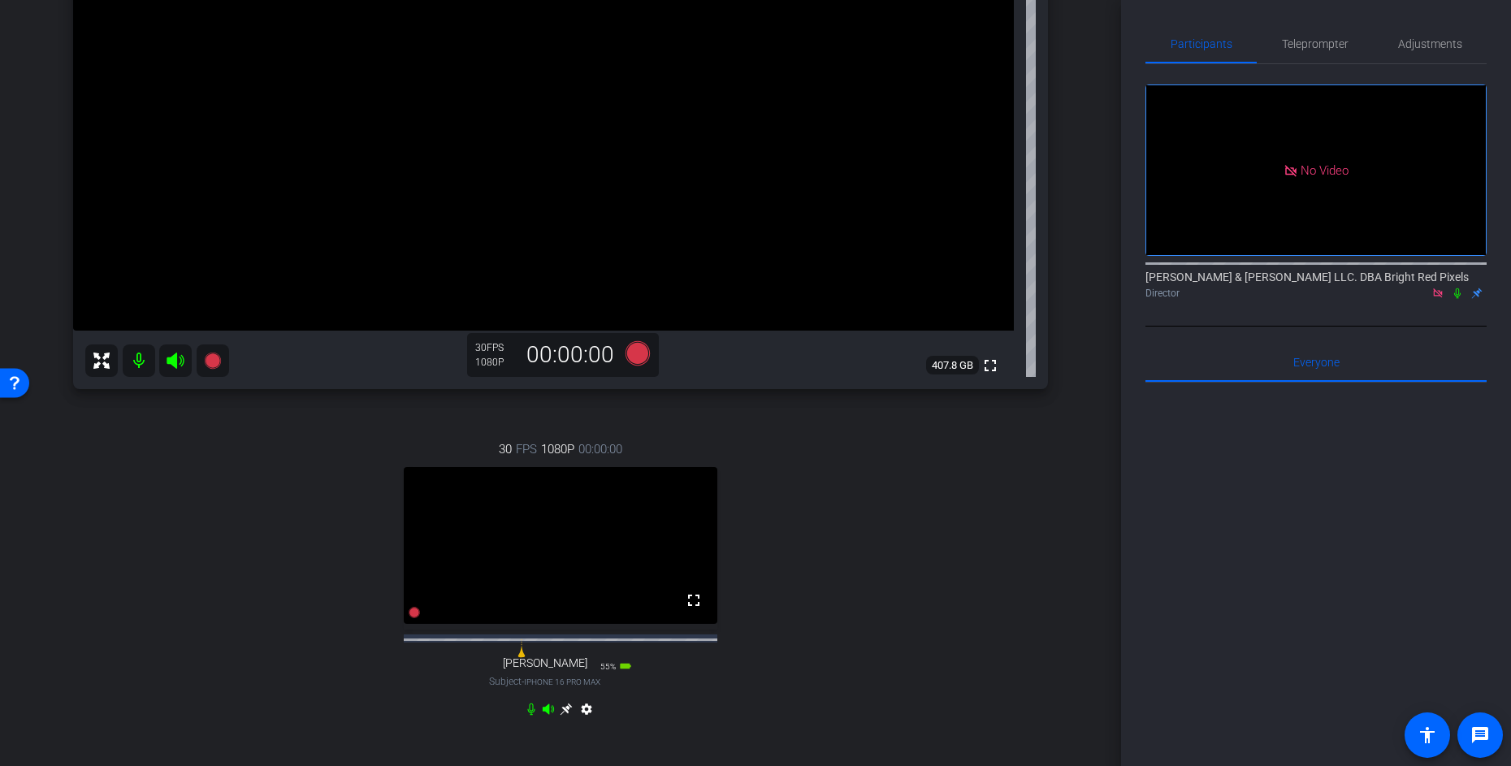
click at [531, 716] on icon at bounding box center [530, 710] width 7 height 12
click at [142, 366] on mat-icon at bounding box center [139, 361] width 33 height 33
click at [132, 357] on mat-icon at bounding box center [139, 361] width 33 height 33
click at [534, 716] on icon at bounding box center [532, 710] width 10 height 12
click at [336, 549] on div "30 FPS 1080P 00:00:00 fullscreen Adam Subject - iPhone 16 Pro Max 55% battery_s…" at bounding box center [560, 582] width 975 height 336
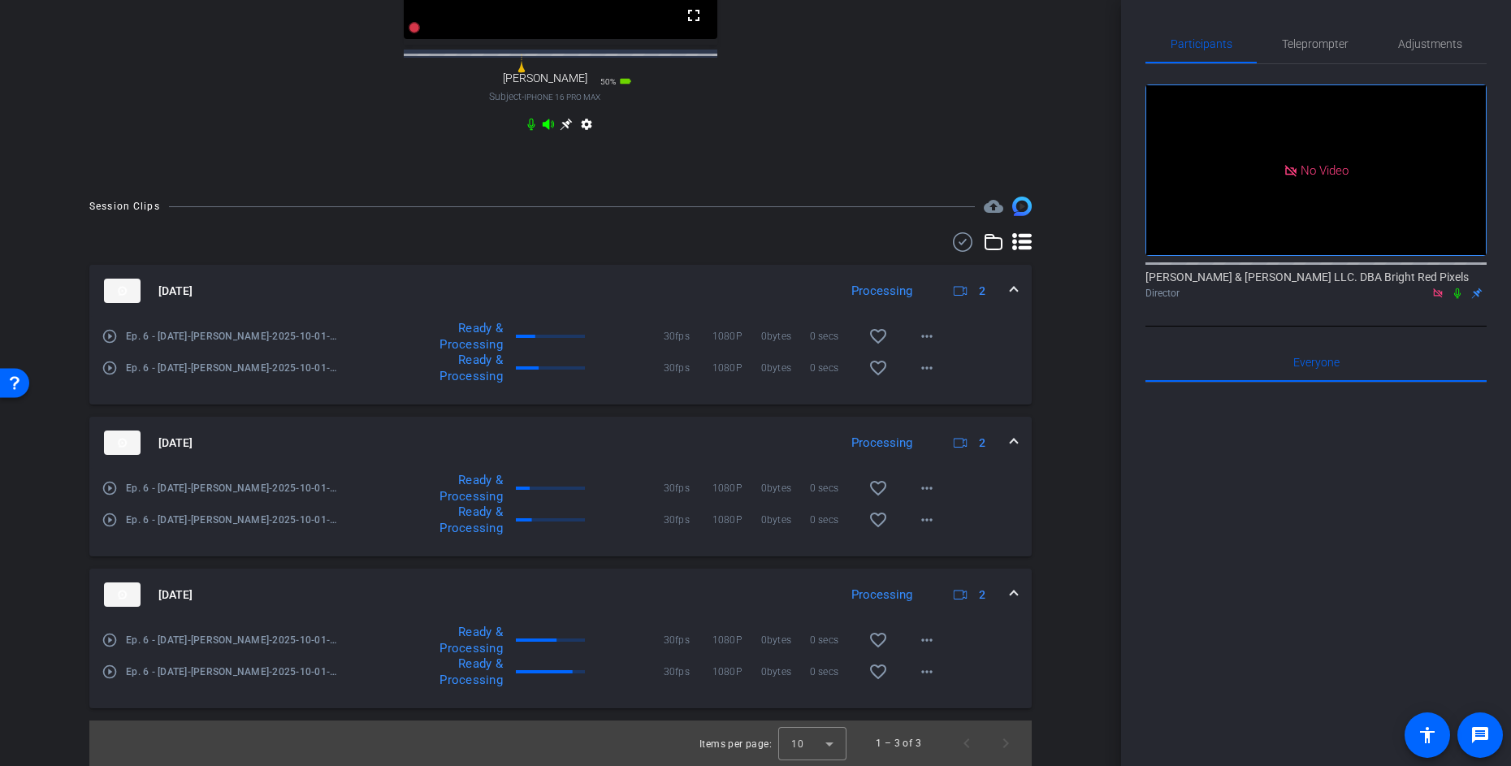
scroll to position [0, 0]
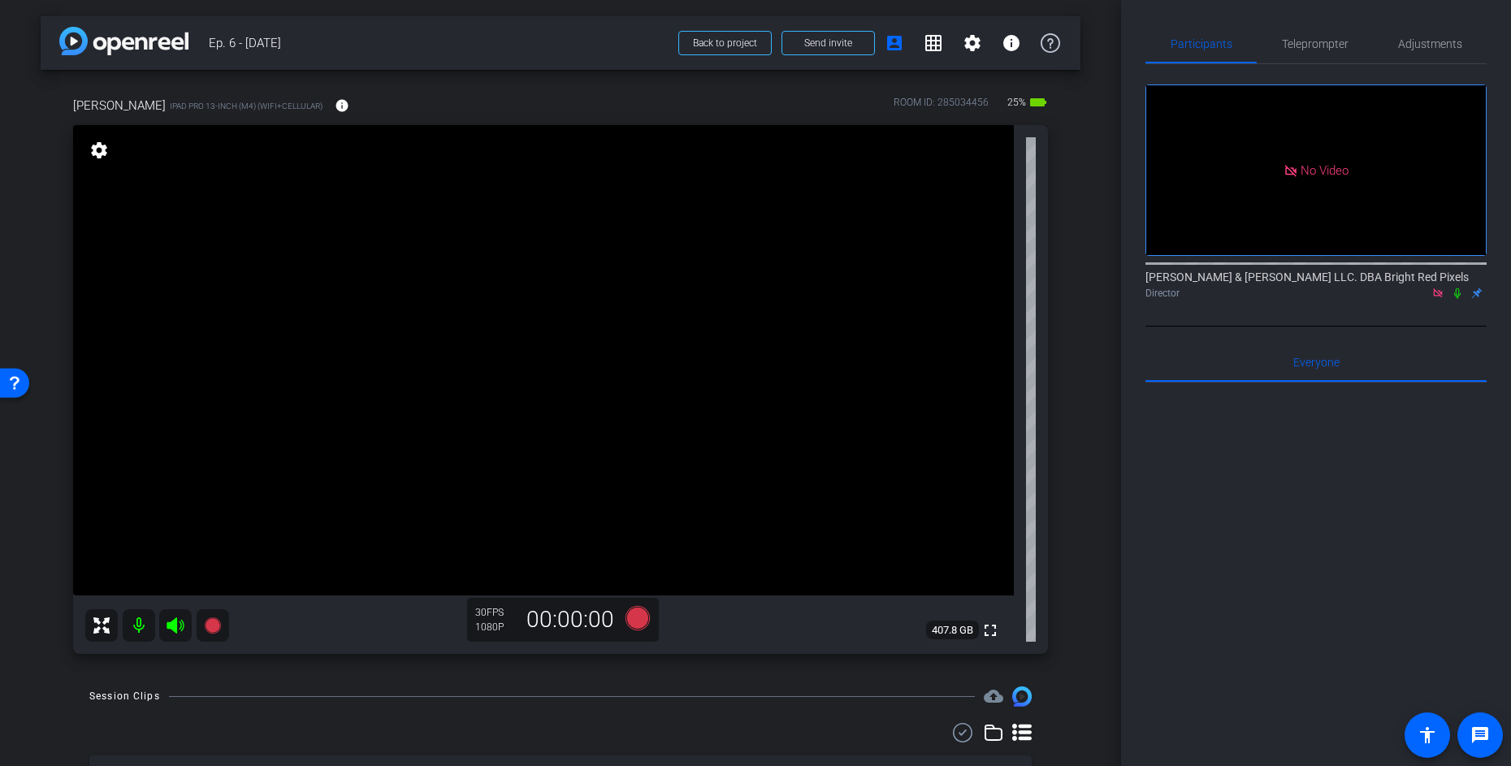
click at [1457, 293] on icon at bounding box center [1457, 293] width 13 height 11
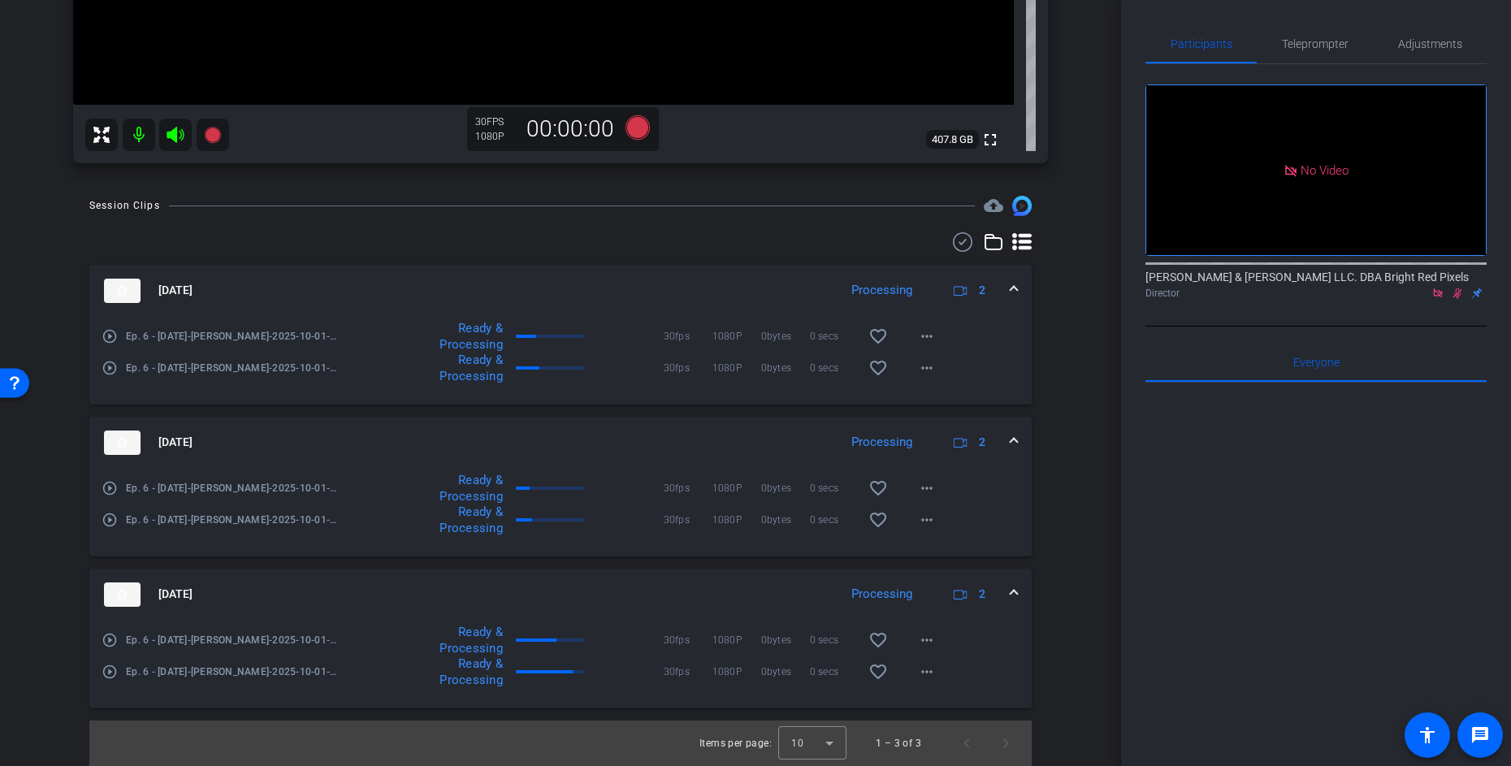
scroll to position [233, 0]
